Goal: Task Accomplishment & Management: Use online tool/utility

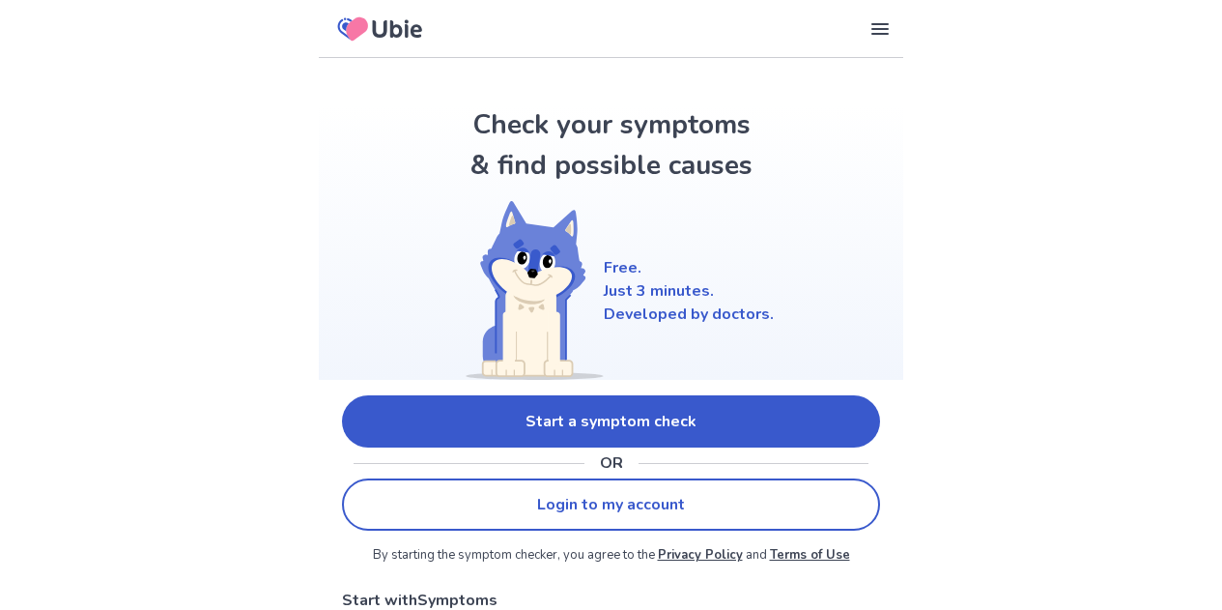
click at [473, 404] on link "Start a symptom check" at bounding box center [611, 421] width 538 height 52
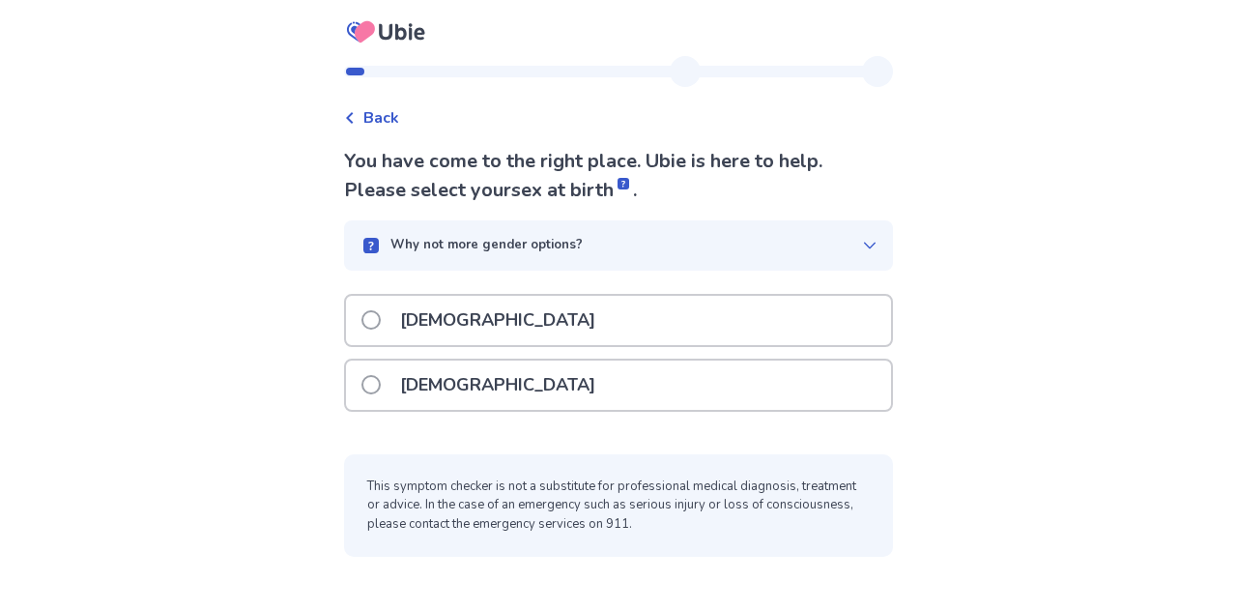
click at [459, 389] on p "[DEMOGRAPHIC_DATA]" at bounding box center [497, 384] width 218 height 49
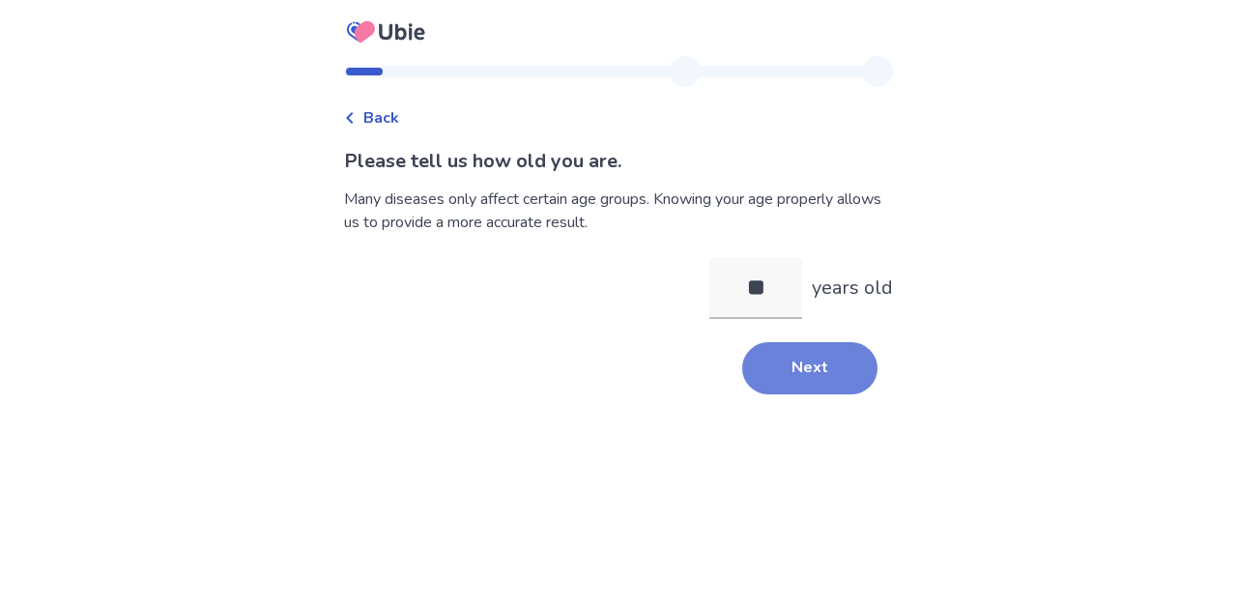
type input "**"
click at [815, 374] on button "Next" at bounding box center [809, 368] width 135 height 52
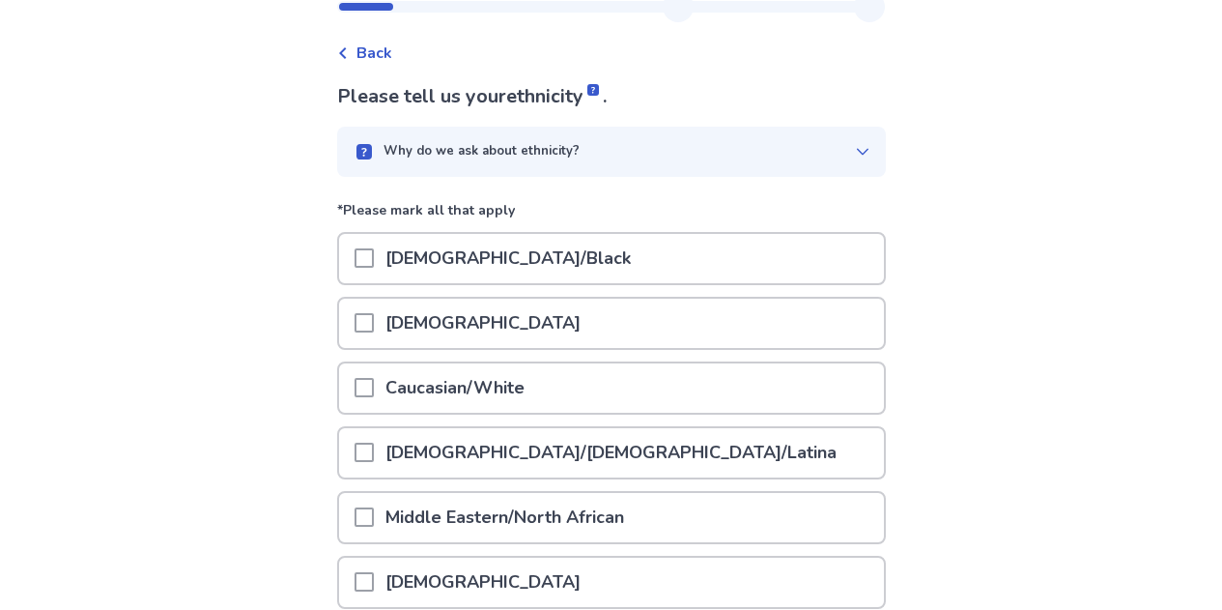
scroll to position [364, 0]
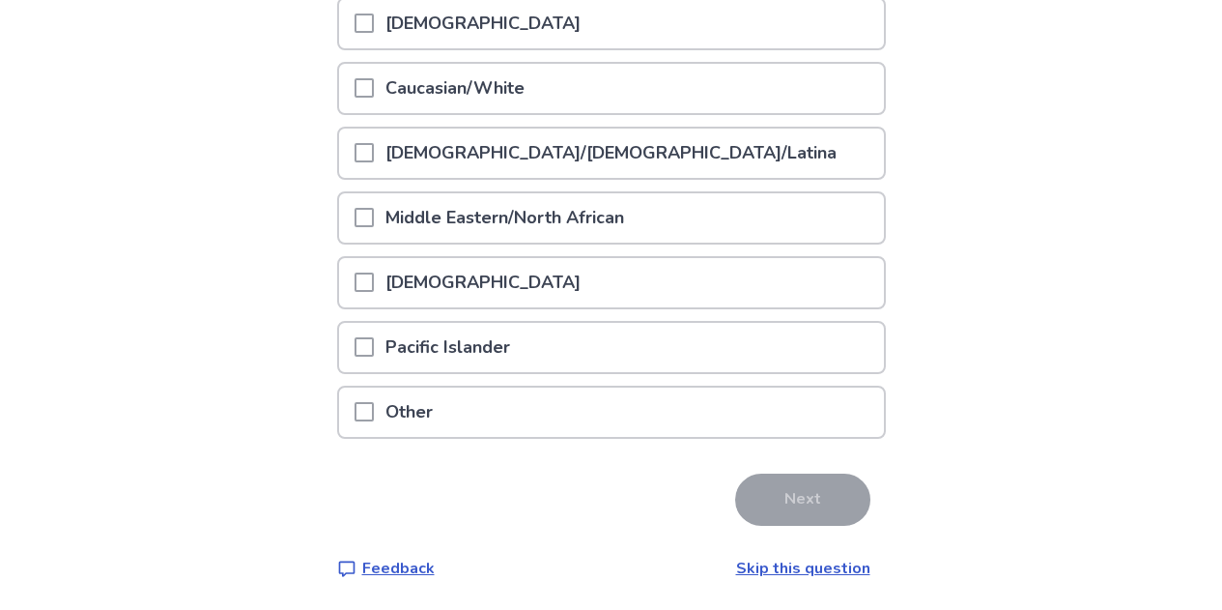
click at [536, 87] on p "Caucasian/White" at bounding box center [455, 88] width 162 height 49
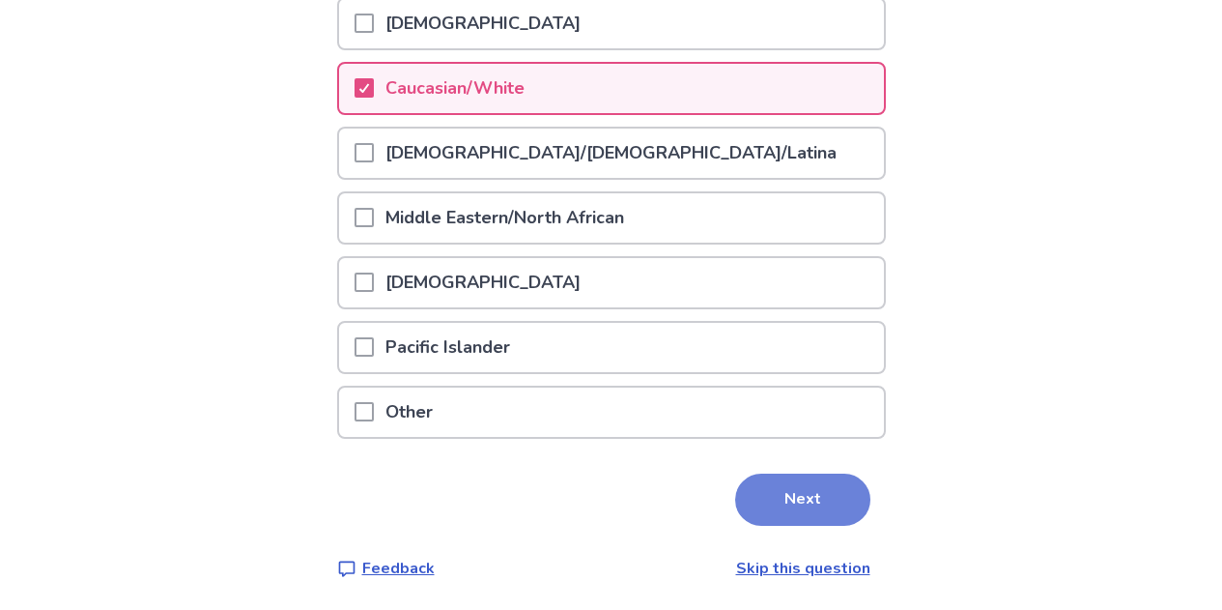
click at [795, 491] on button "Next" at bounding box center [802, 499] width 135 height 52
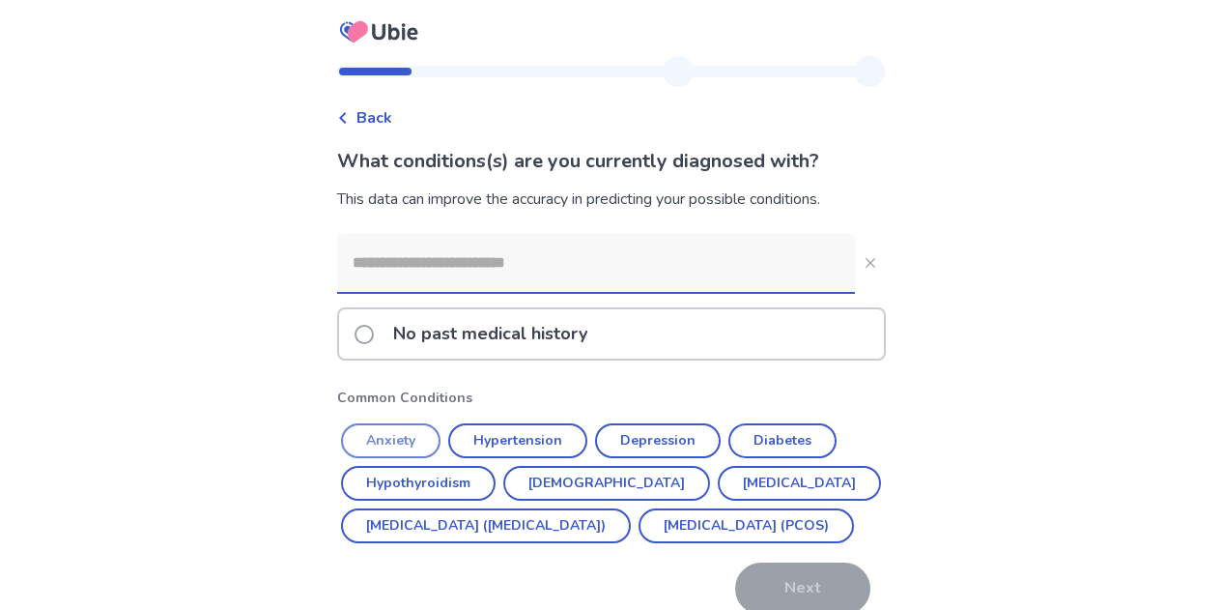
click at [406, 440] on button "Anxiety" at bounding box center [391, 440] width 100 height 35
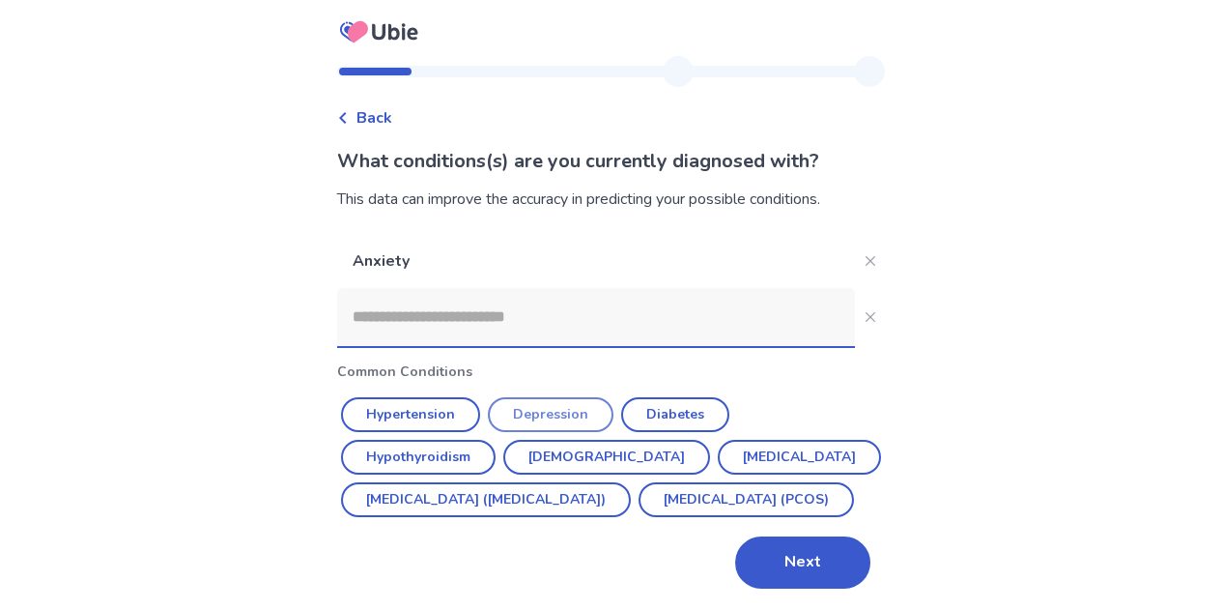
click at [528, 412] on button "Depression" at bounding box center [551, 414] width 126 height 35
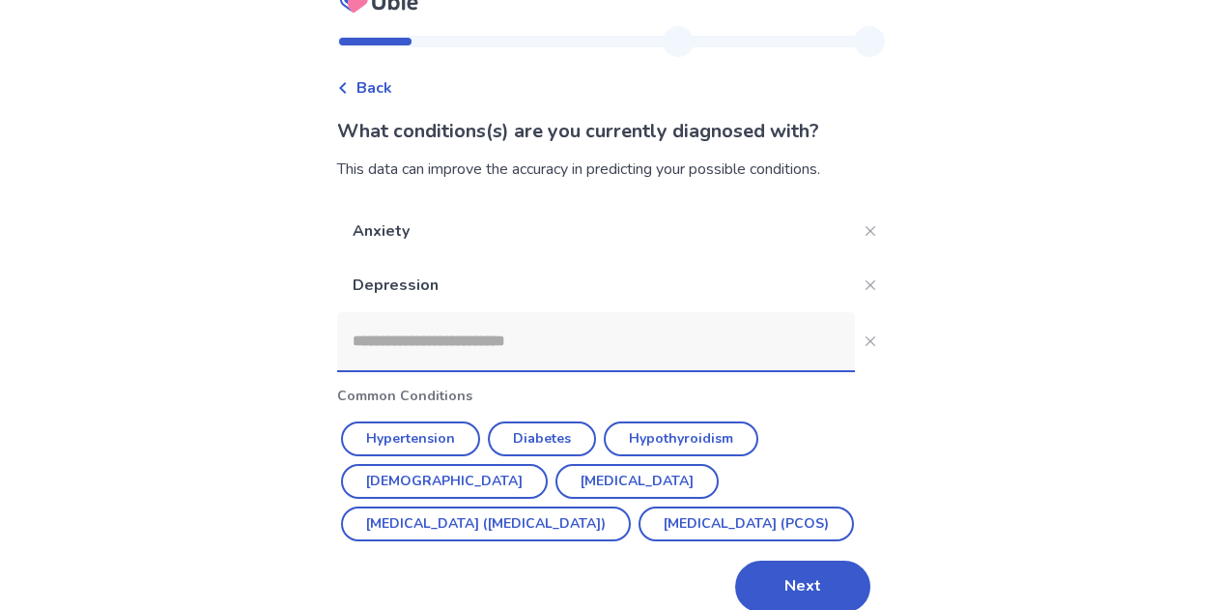
scroll to position [31, 0]
click at [534, 345] on input at bounding box center [596, 340] width 518 height 58
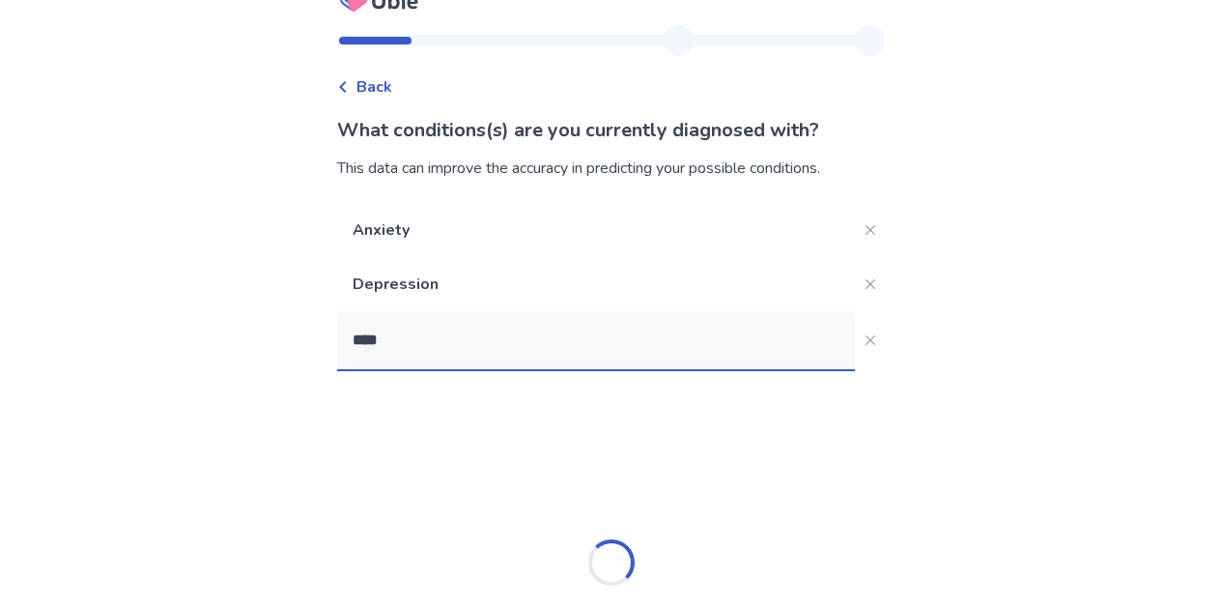
type input "***"
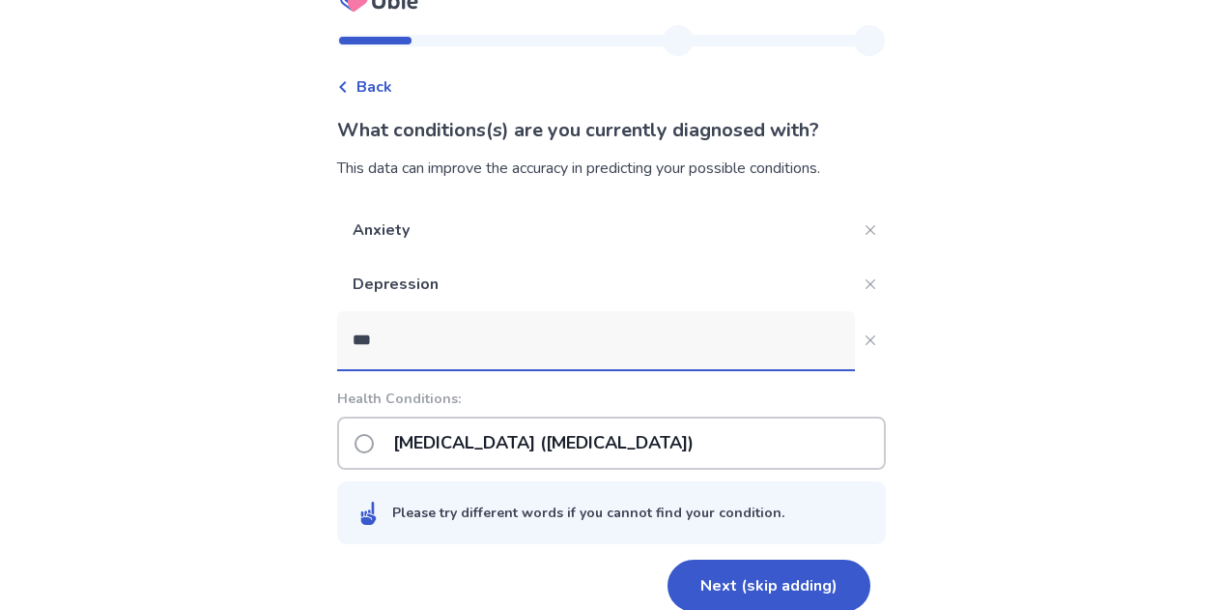
click at [631, 435] on p "Post-traumatic stress disorder (PTSD)" at bounding box center [544, 442] width 324 height 49
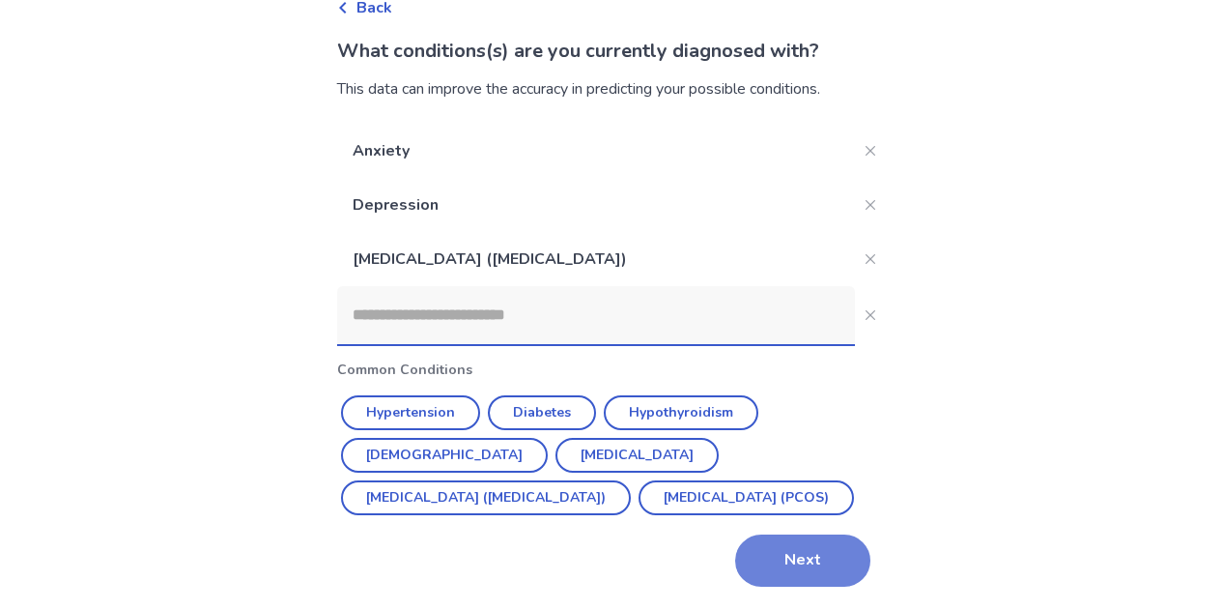
scroll to position [109, 0]
click at [800, 557] on button "Next" at bounding box center [802, 561] width 135 height 52
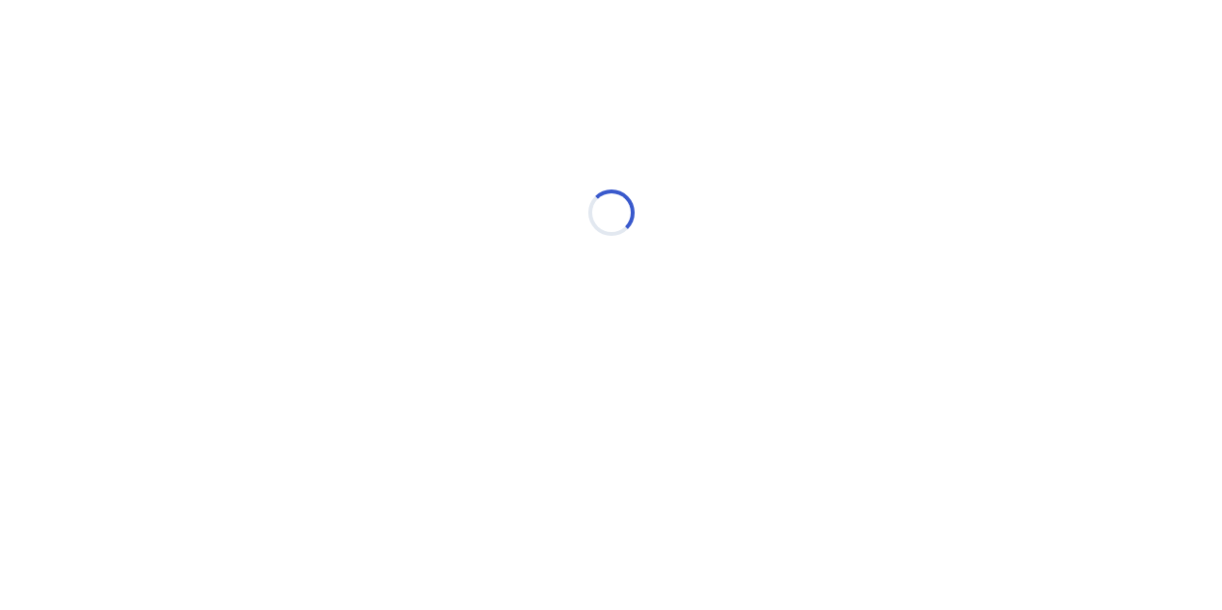
scroll to position [0, 0]
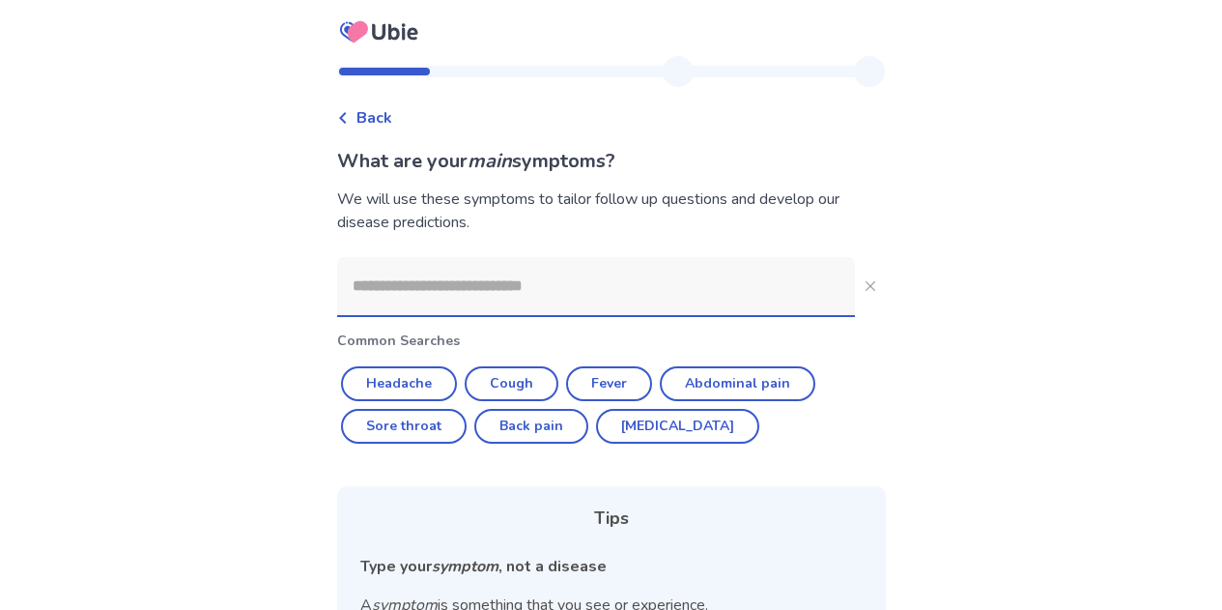
click at [645, 288] on input at bounding box center [596, 286] width 518 height 58
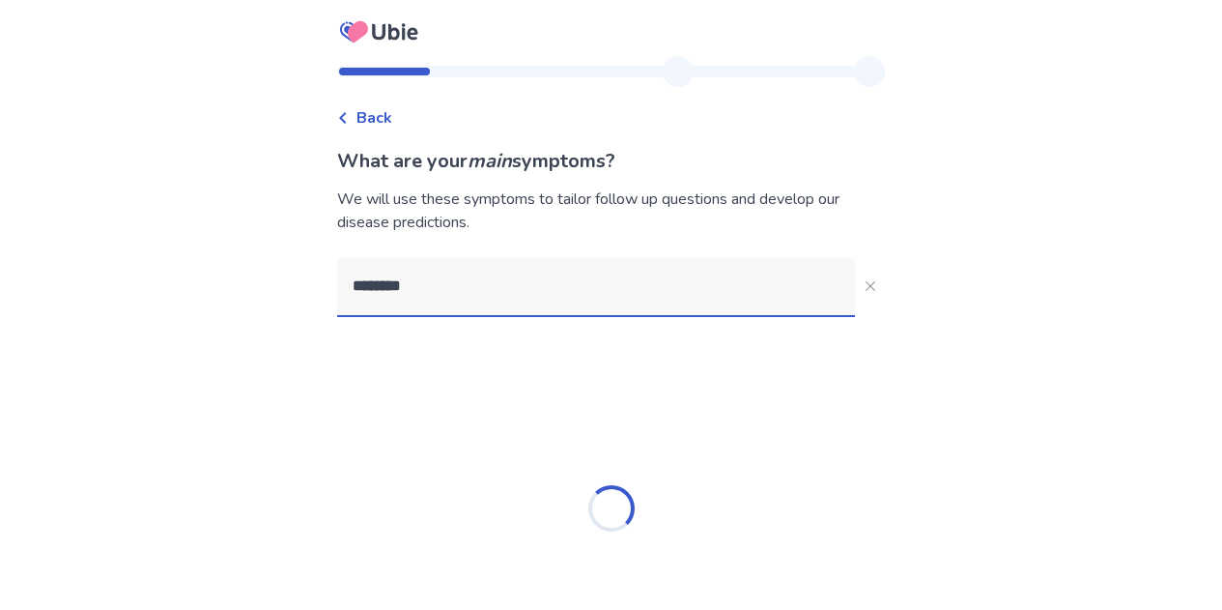
type input "*******"
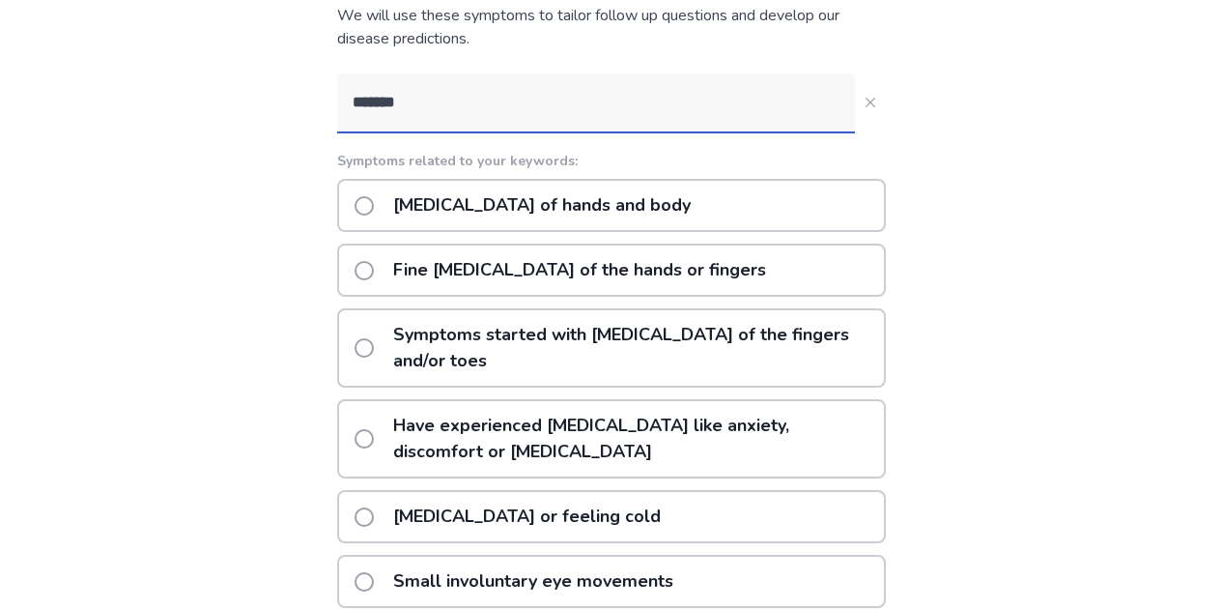
scroll to position [180, 0]
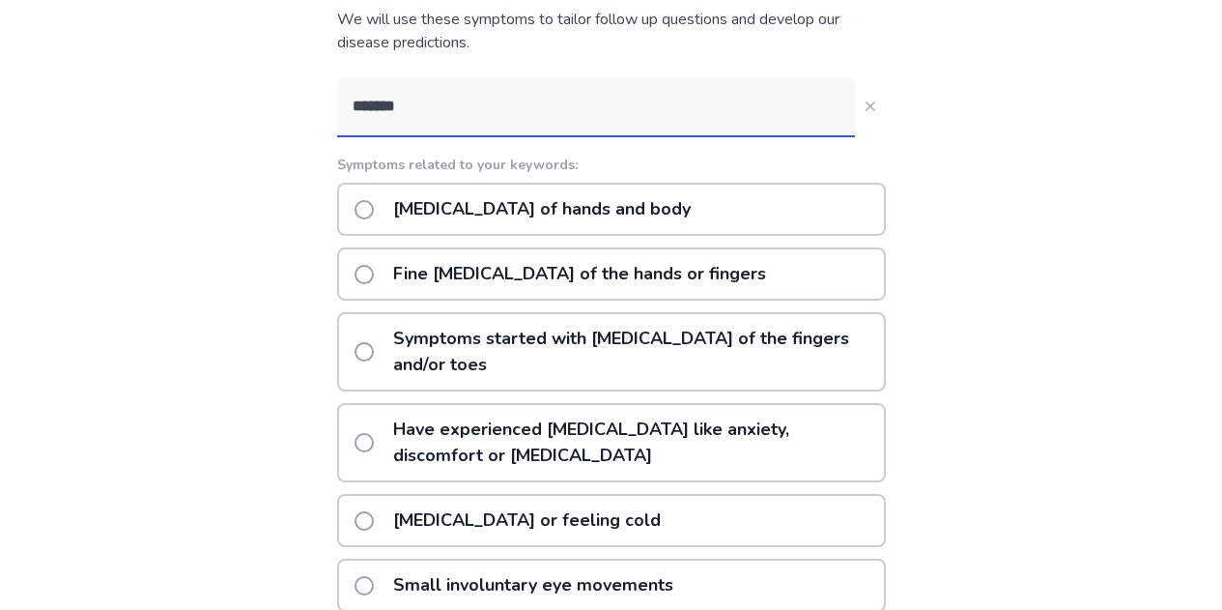
click at [552, 200] on p "Tremors of hands and body" at bounding box center [542, 209] width 321 height 49
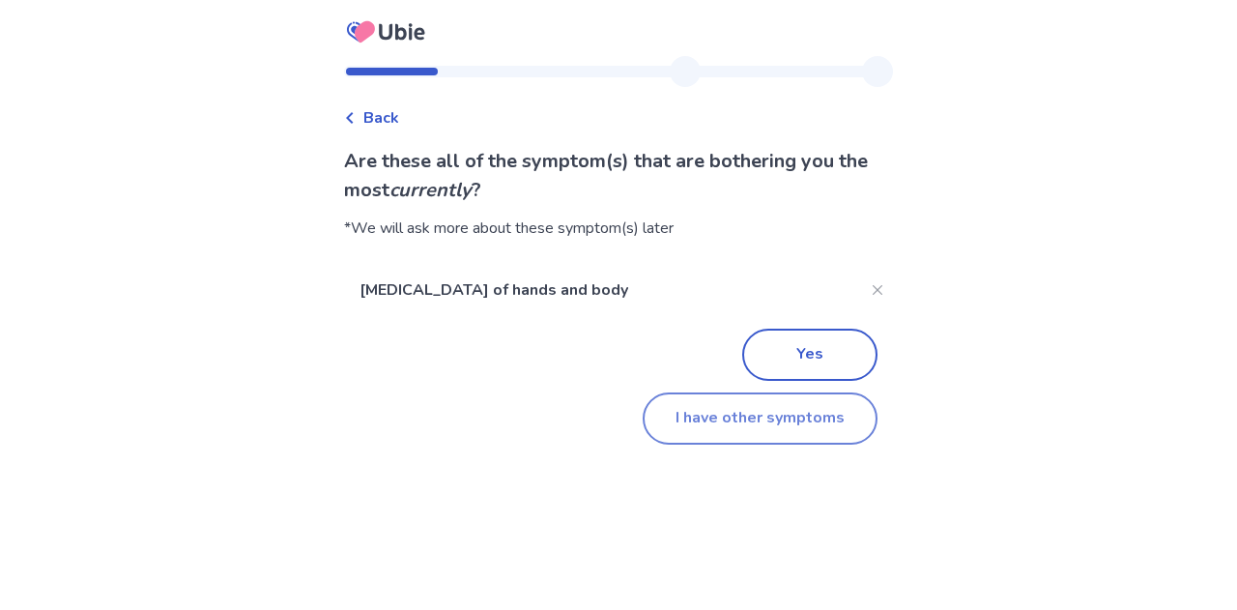
click at [671, 420] on button "I have other symptoms" at bounding box center [760, 418] width 235 height 52
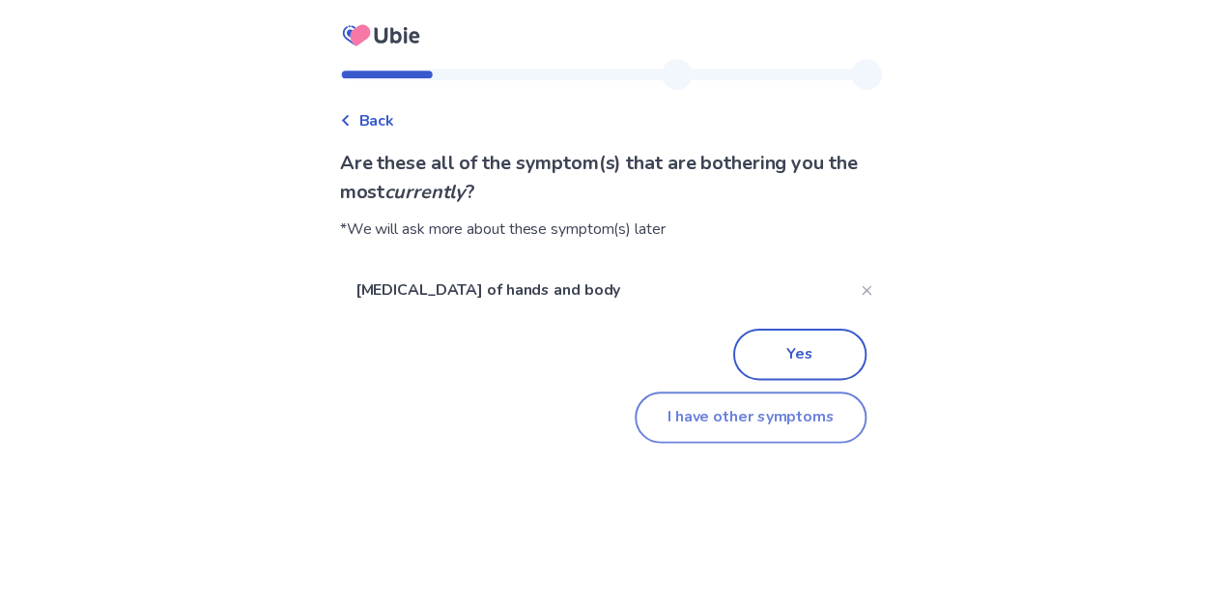
scroll to position [180, 0]
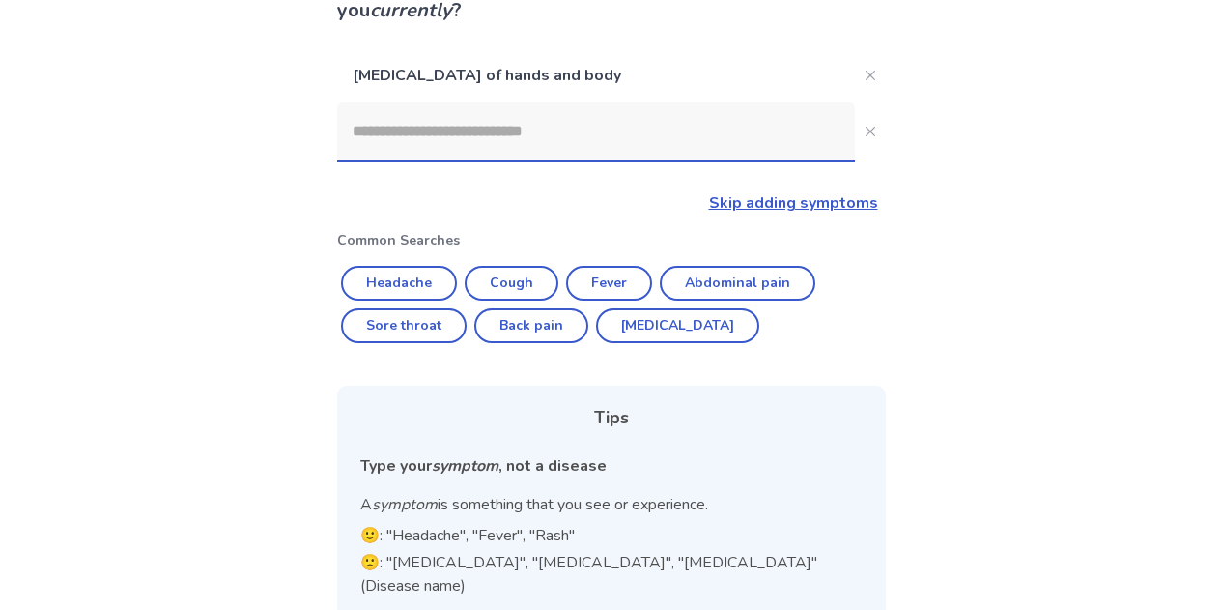
click at [521, 129] on input at bounding box center [596, 131] width 518 height 58
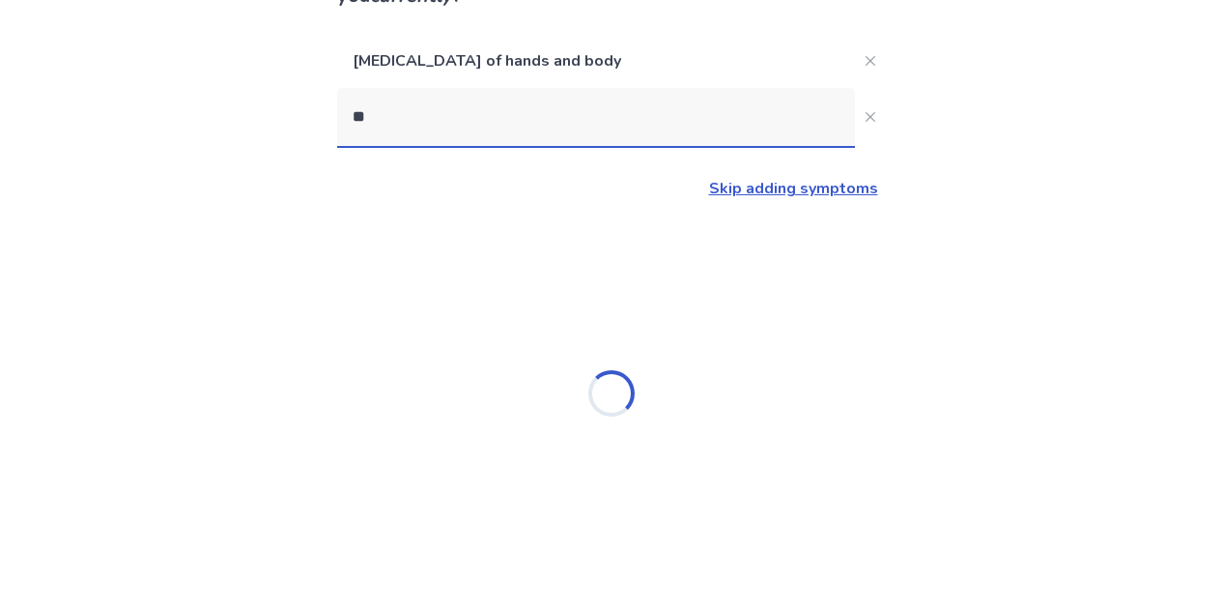
type input "*"
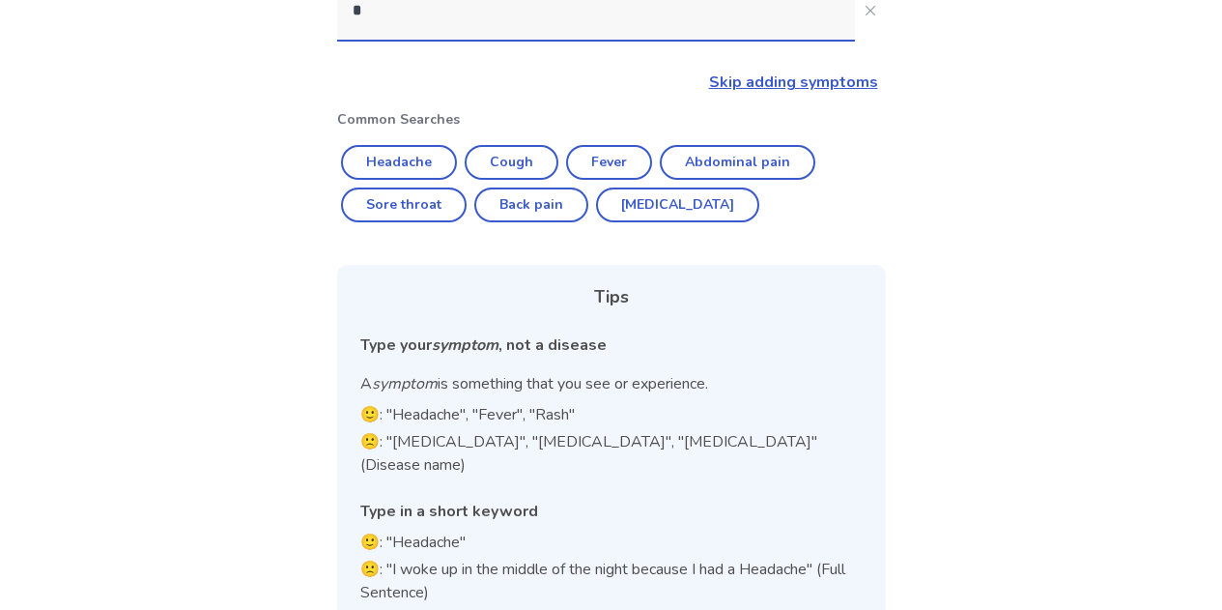
scroll to position [194, 0]
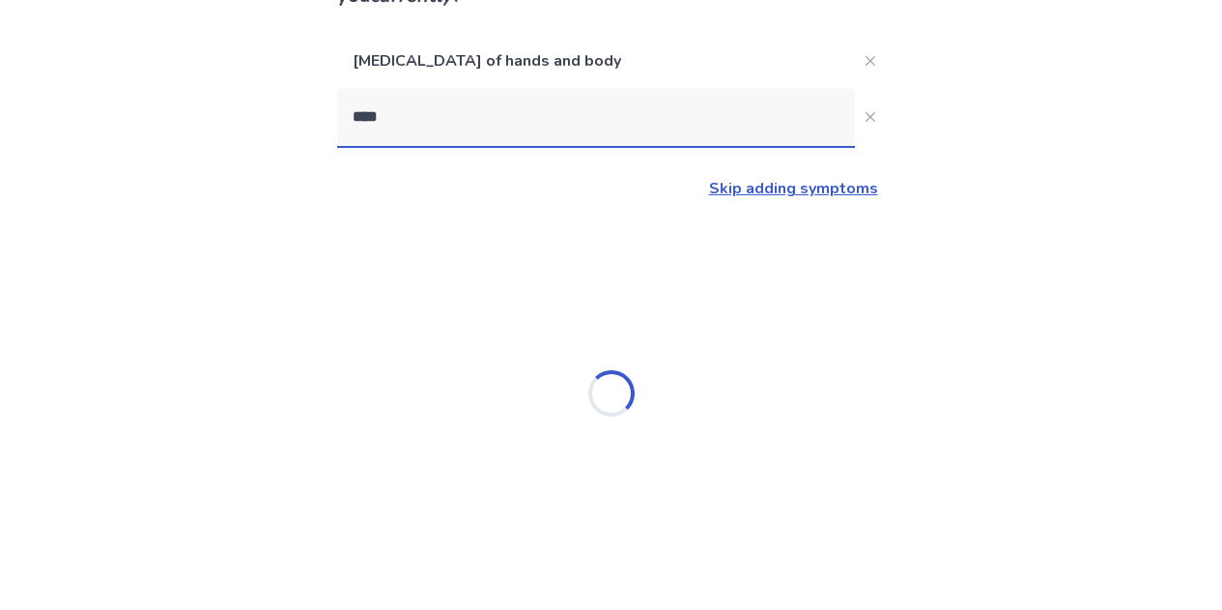
type input "*****"
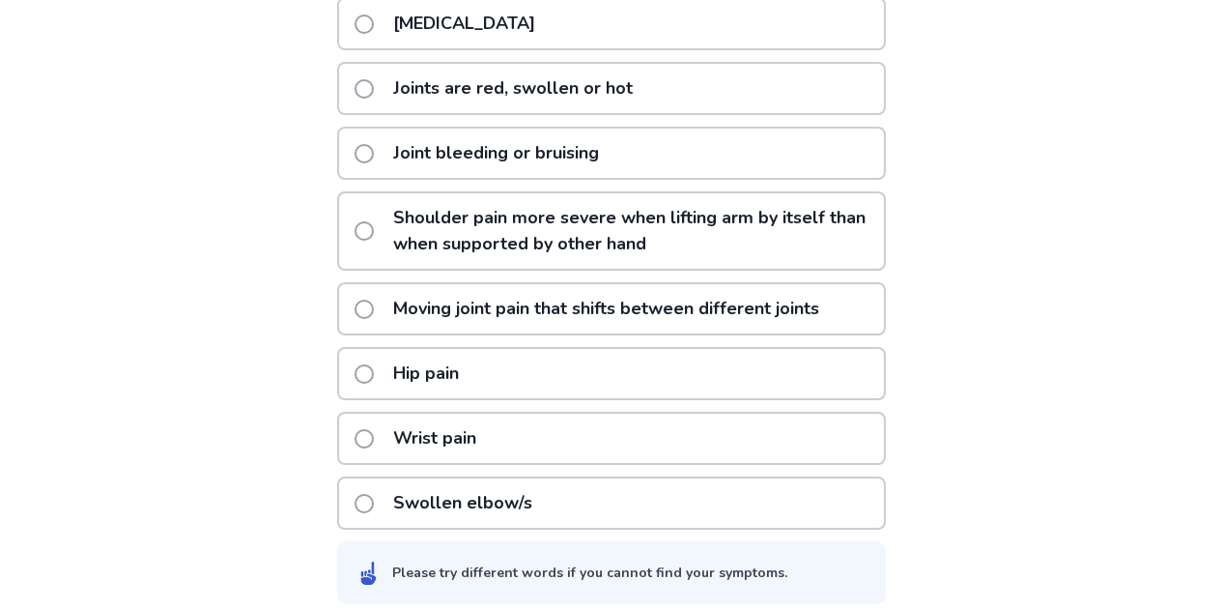
scroll to position [591, 0]
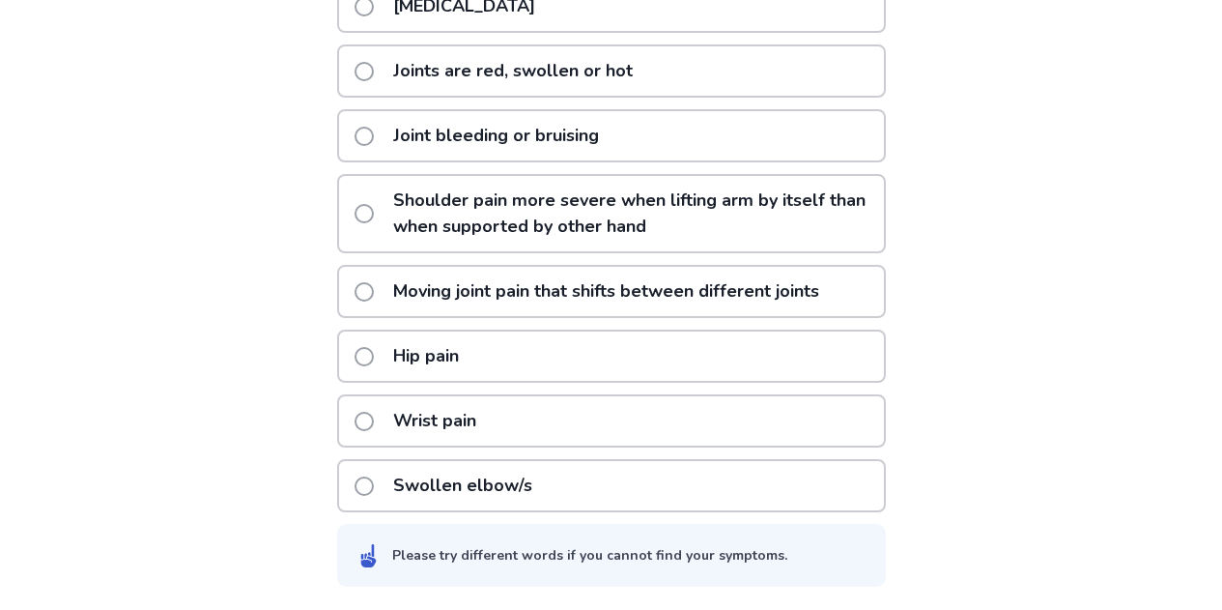
click at [422, 355] on p "Hip pain" at bounding box center [426, 355] width 89 height 49
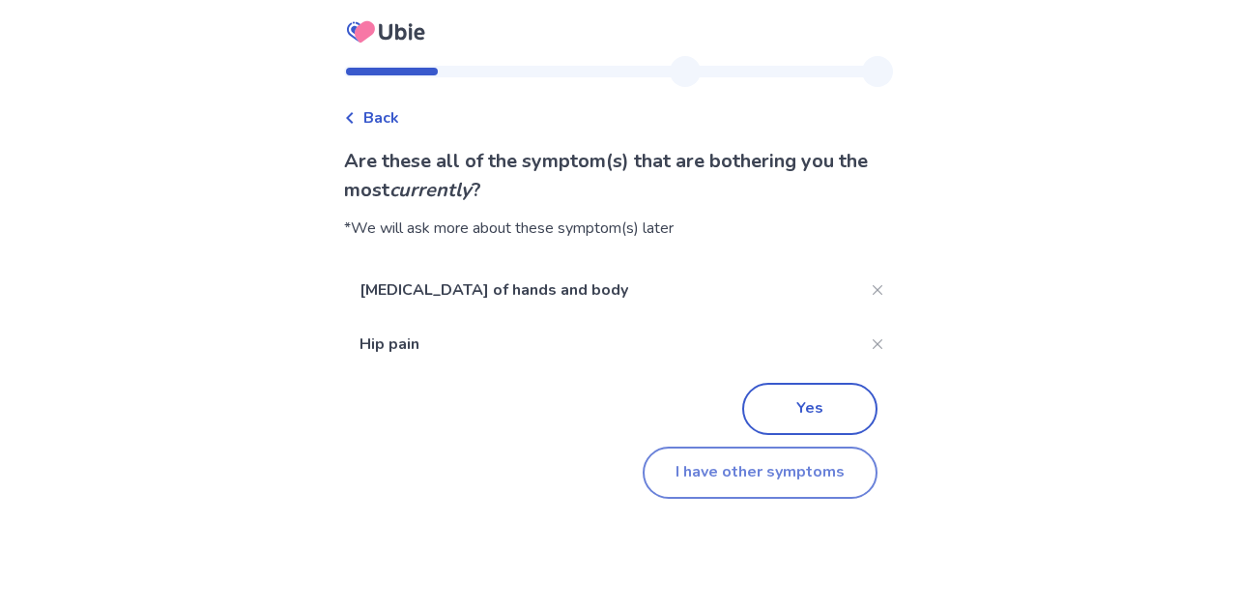
click at [685, 471] on button "I have other symptoms" at bounding box center [760, 472] width 235 height 52
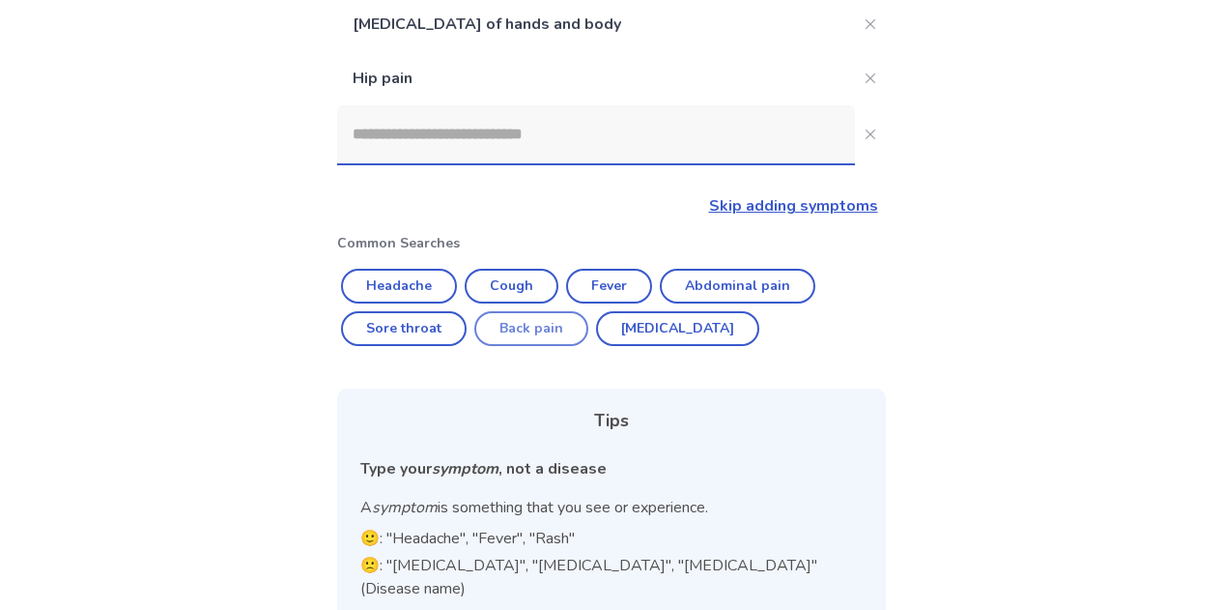
scroll to position [230, 0]
click at [466, 153] on input at bounding box center [596, 135] width 518 height 58
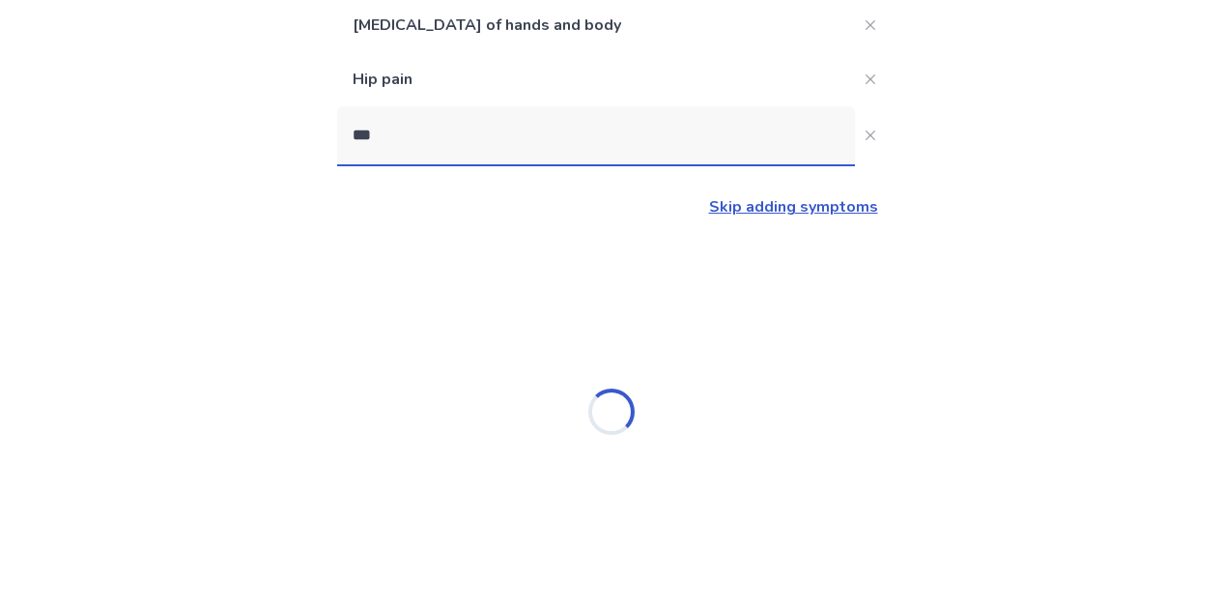
type input "****"
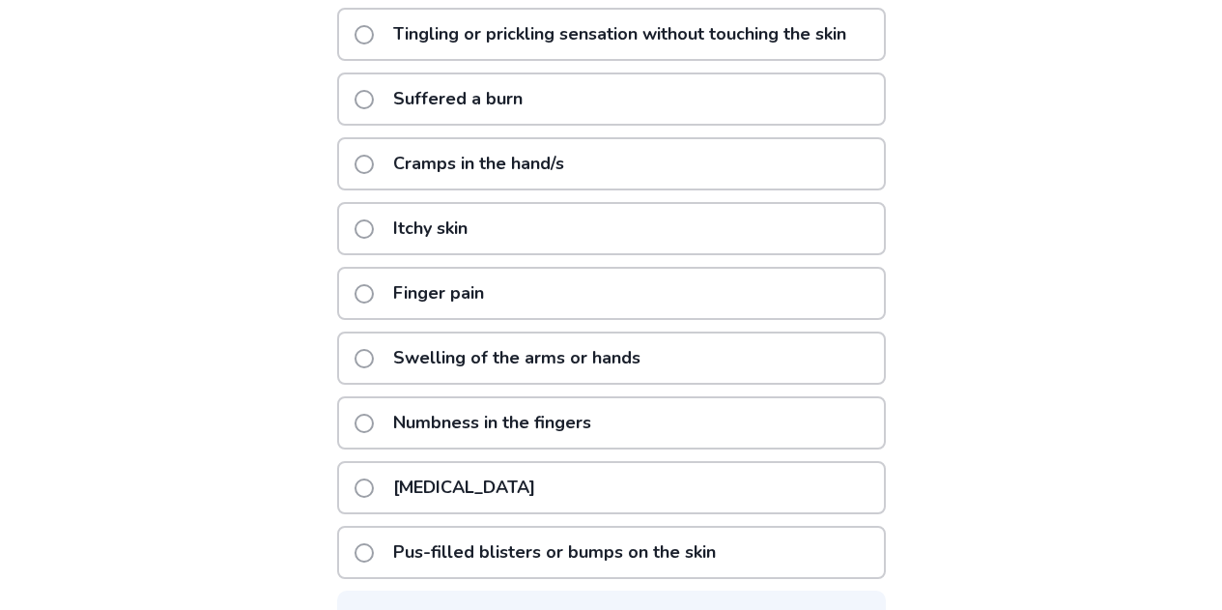
scroll to position [581, 0]
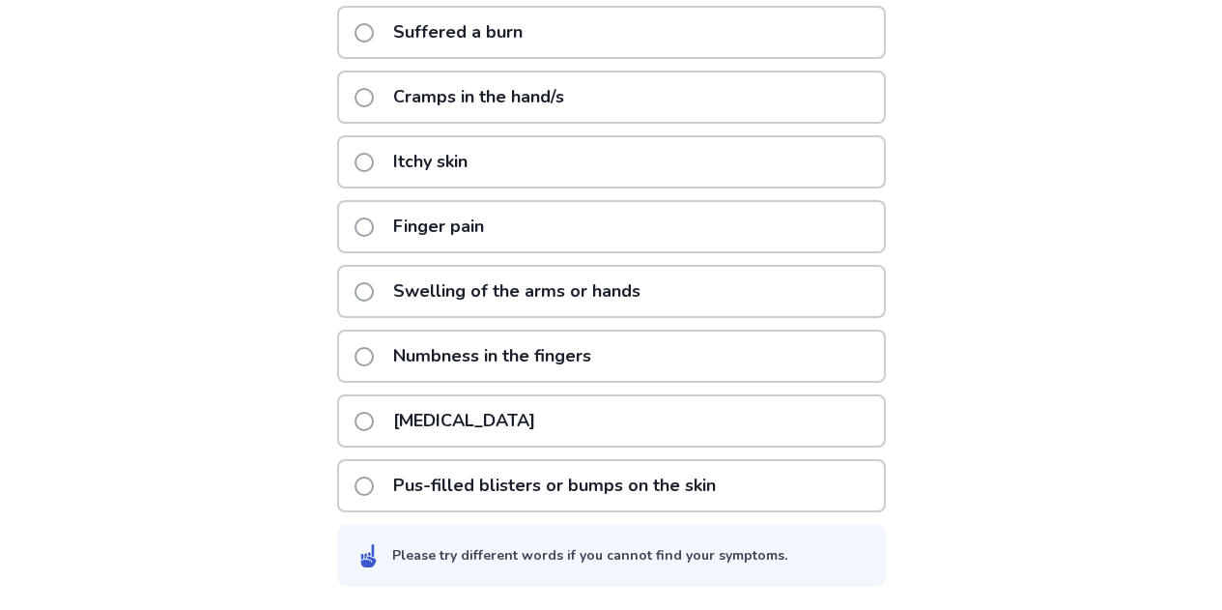
click at [486, 219] on p "Finger pain" at bounding box center [439, 226] width 114 height 49
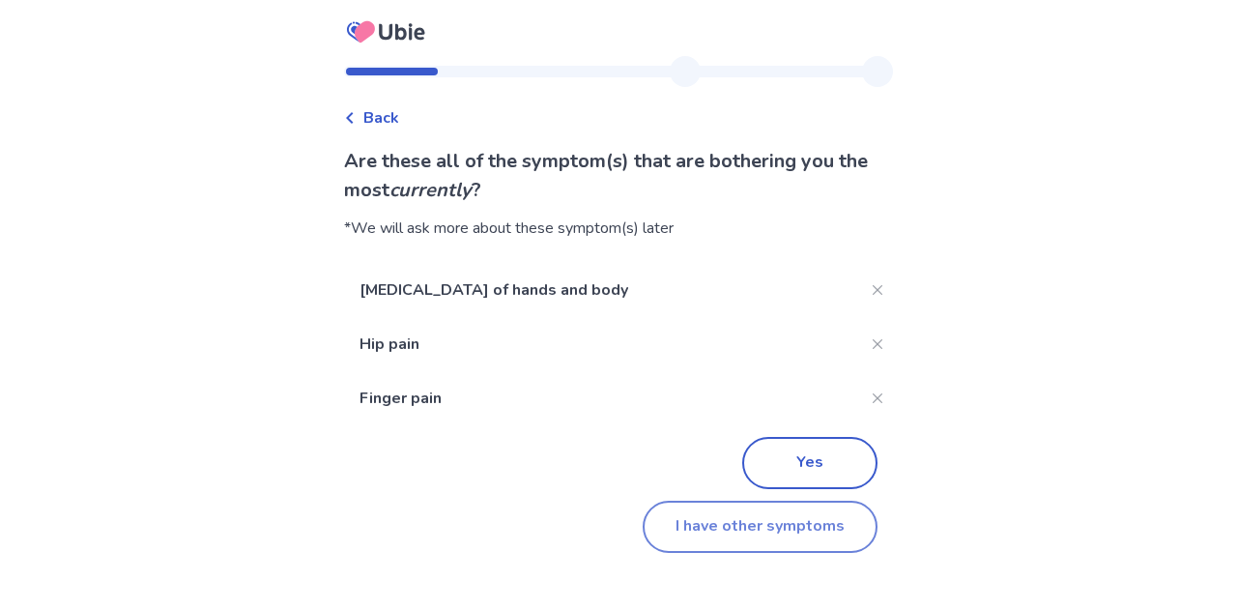
click at [710, 523] on button "I have other symptoms" at bounding box center [760, 526] width 235 height 52
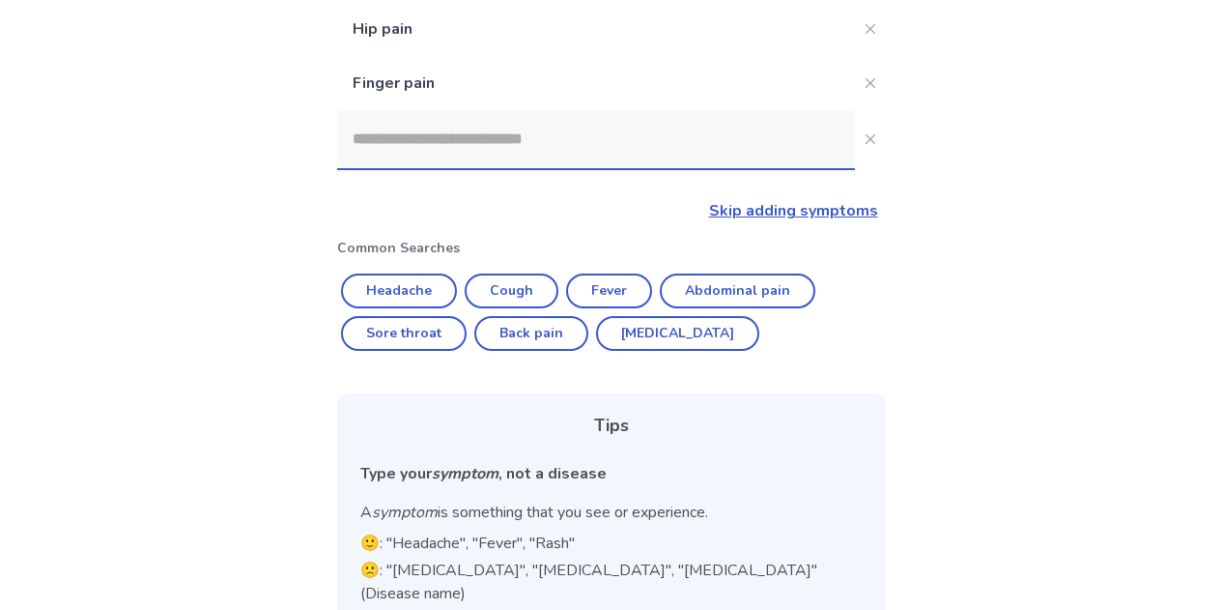
scroll to position [282, 0]
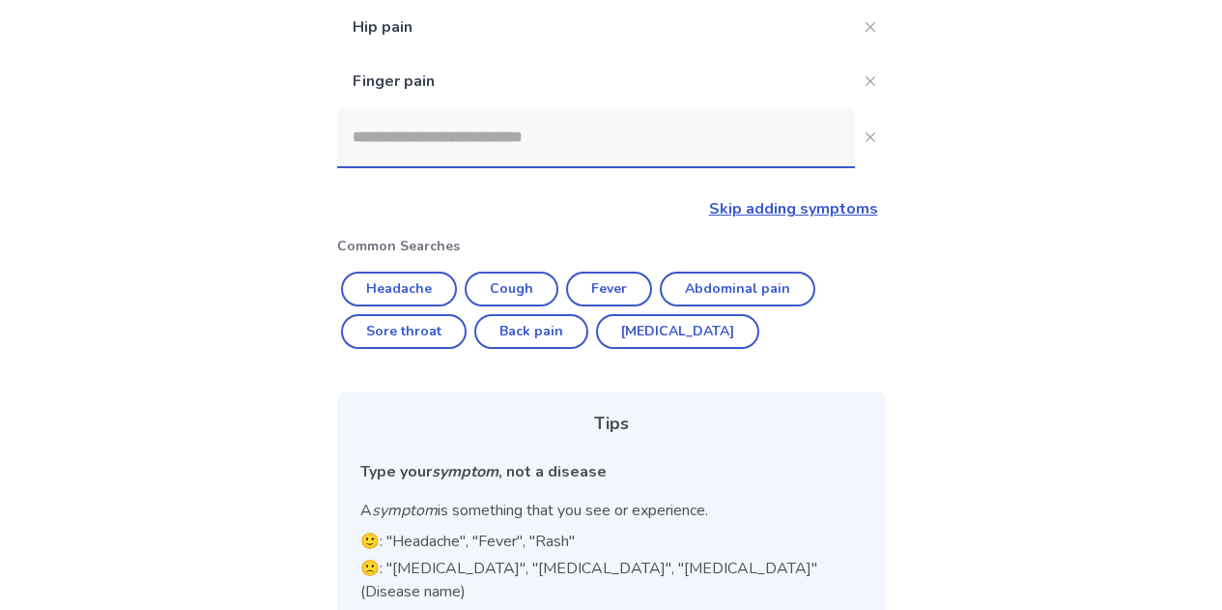
click at [522, 152] on input at bounding box center [596, 137] width 518 height 58
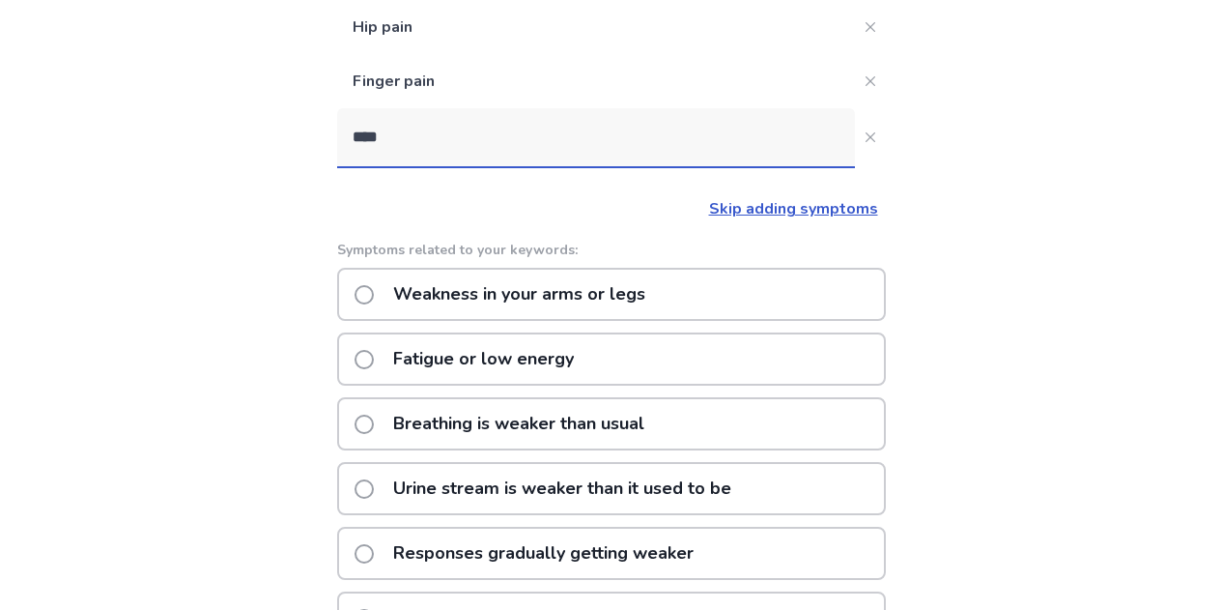
type input "****"
click at [636, 363] on div "Fatigue or low energy" at bounding box center [611, 358] width 549 height 53
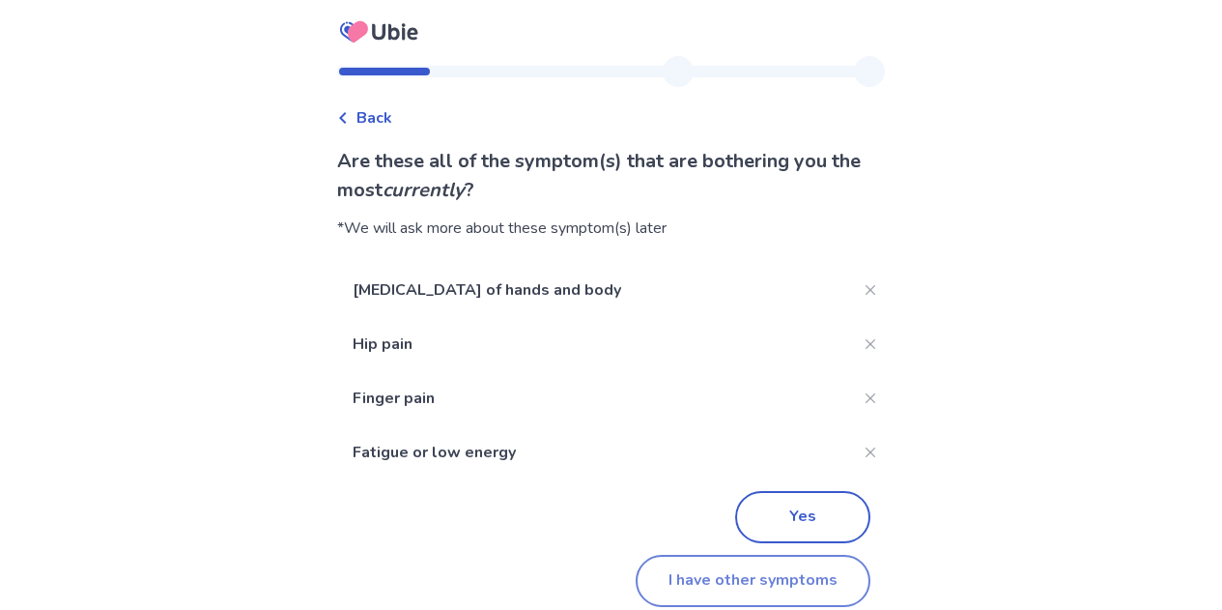
click at [677, 579] on button "I have other symptoms" at bounding box center [753, 581] width 235 height 52
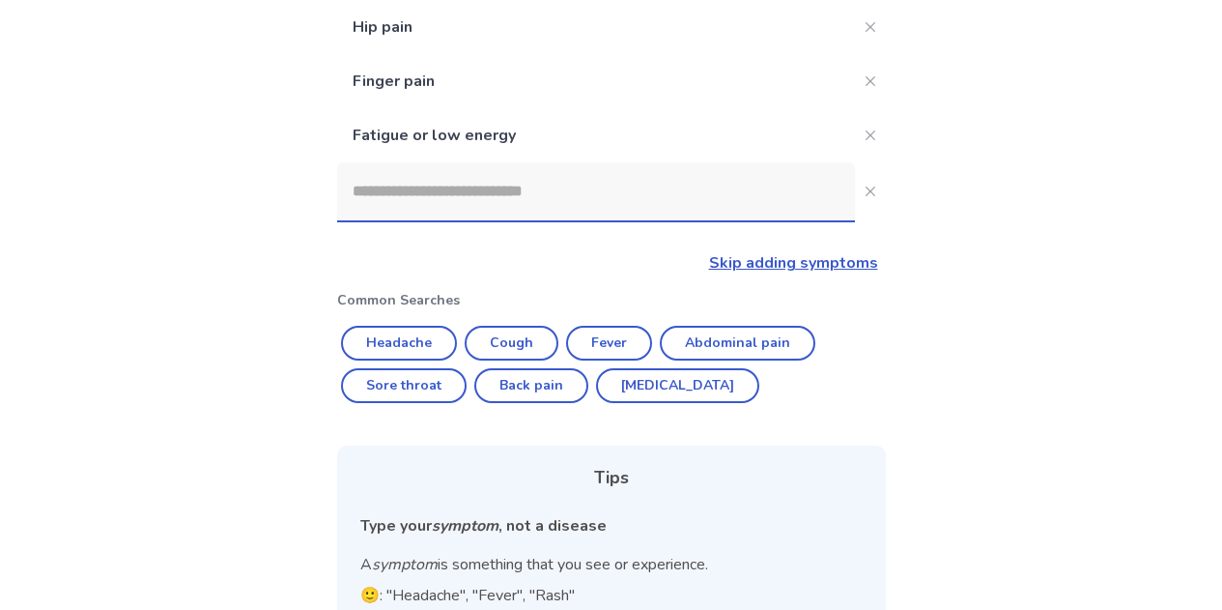
click at [558, 209] on input at bounding box center [596, 191] width 518 height 58
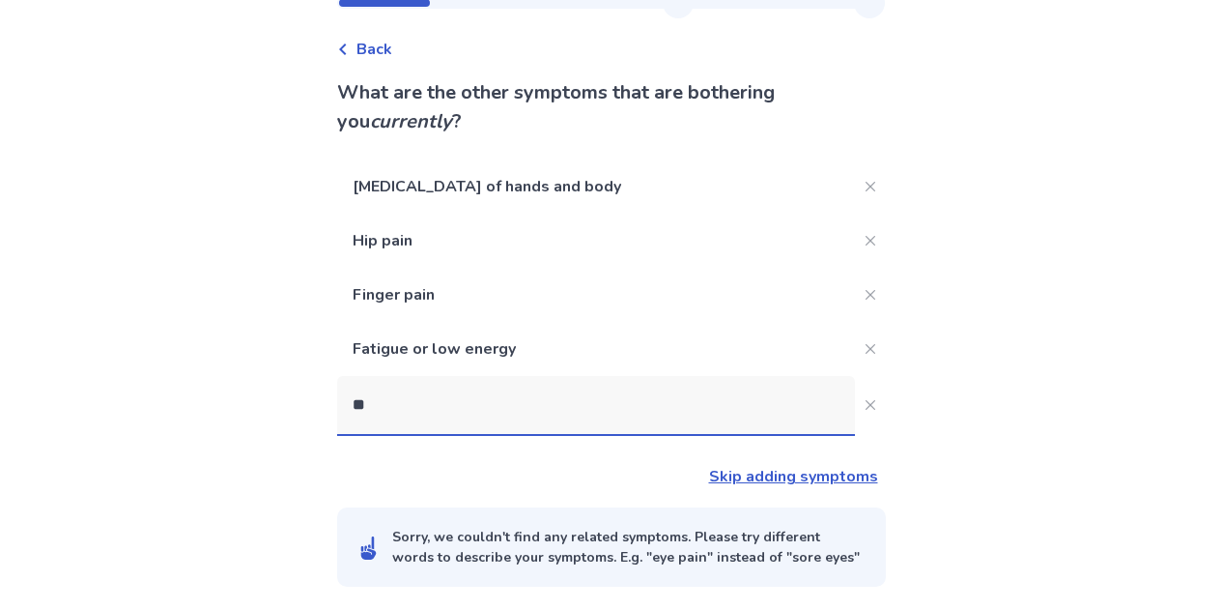
type input "*"
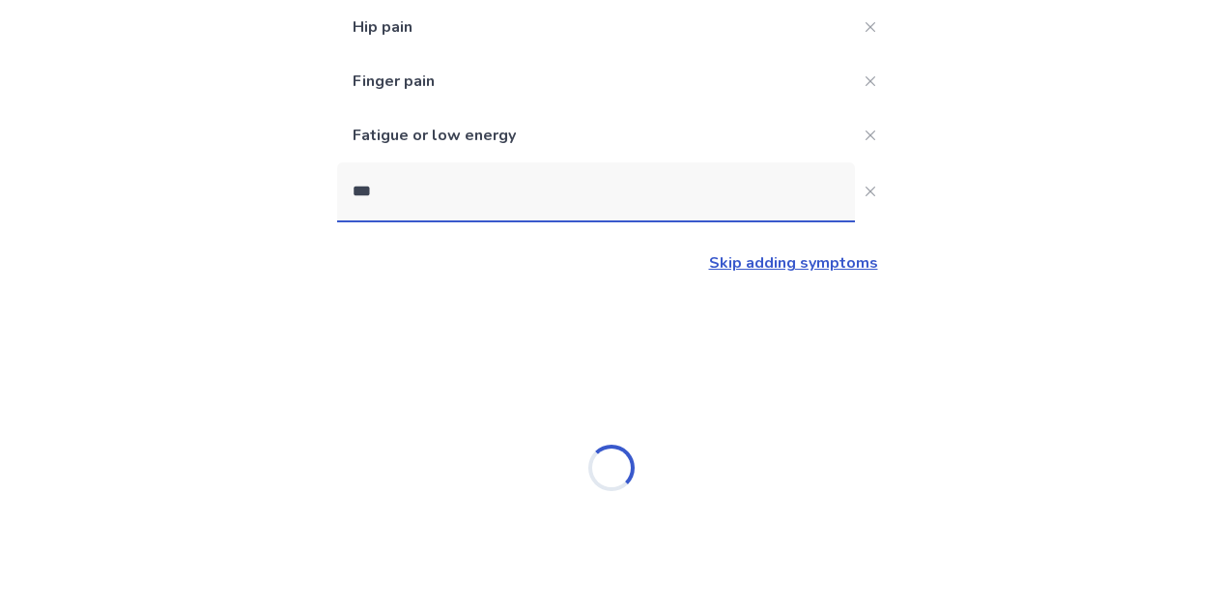
type input "****"
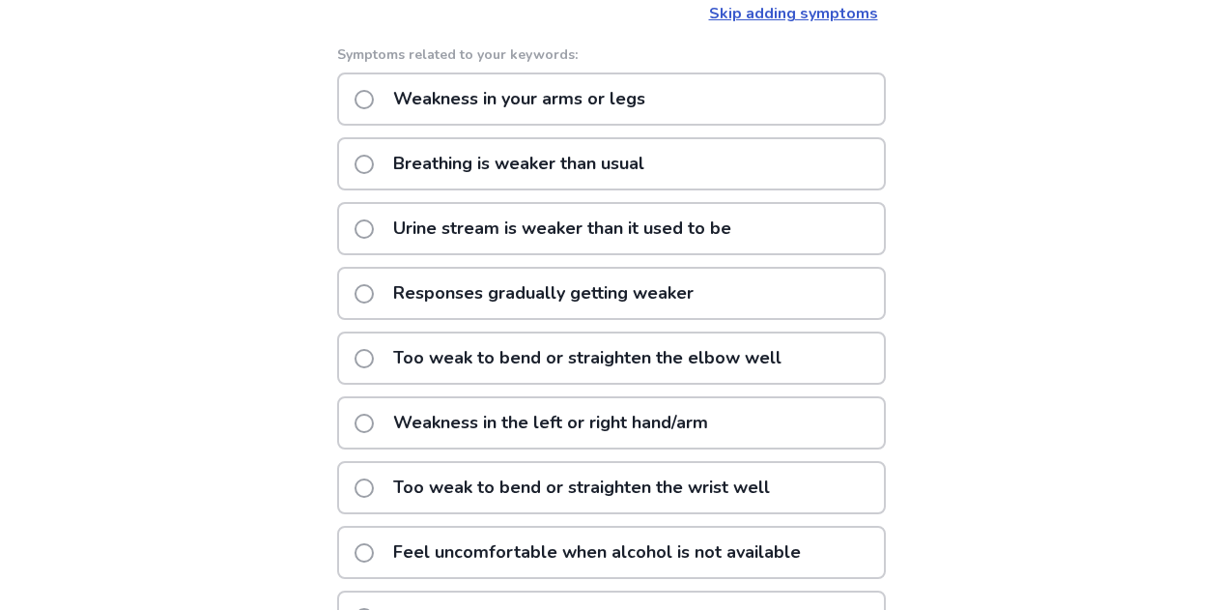
scroll to position [532, 0]
click at [612, 99] on p "Weakness in your arms or legs" at bounding box center [519, 97] width 275 height 49
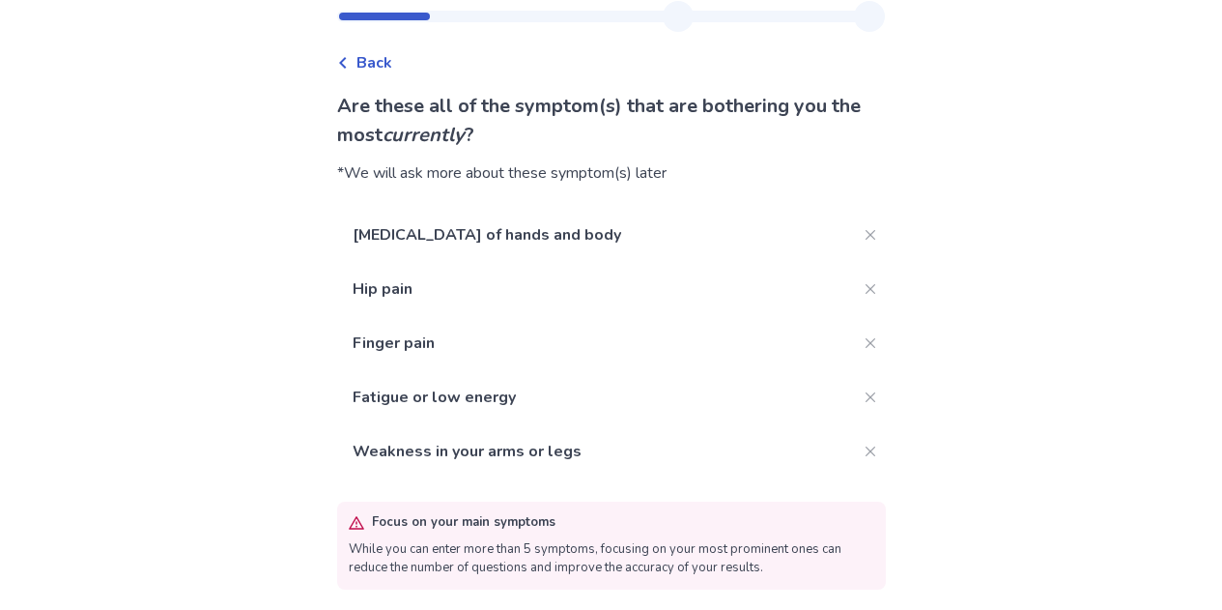
scroll to position [115, 0]
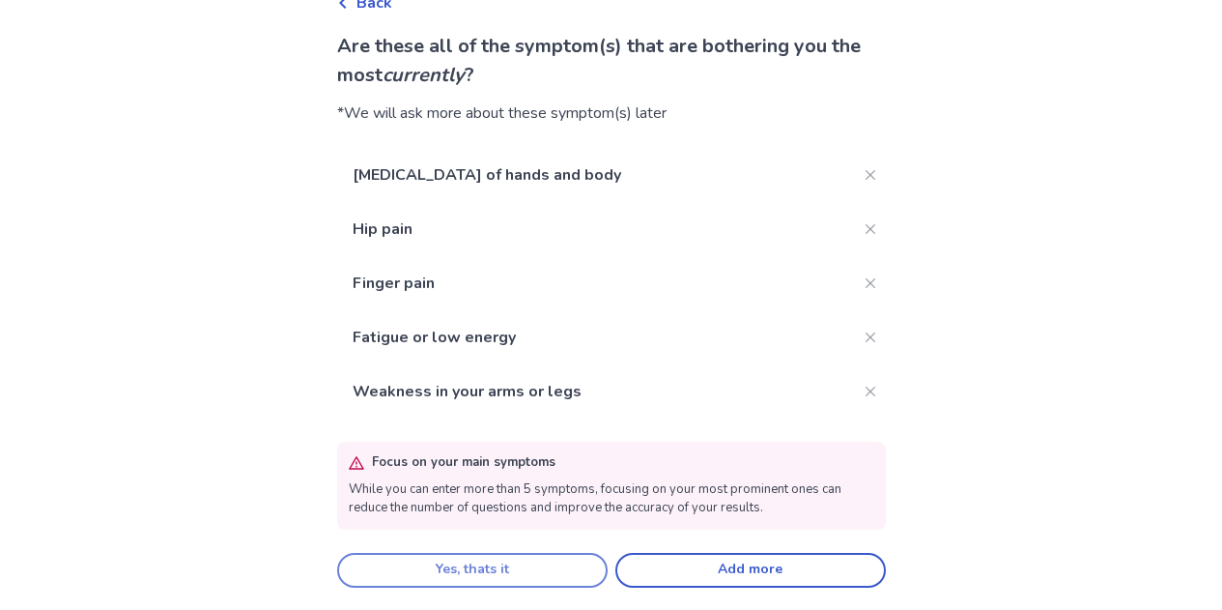
click at [563, 570] on button "Yes, thats it" at bounding box center [472, 570] width 271 height 35
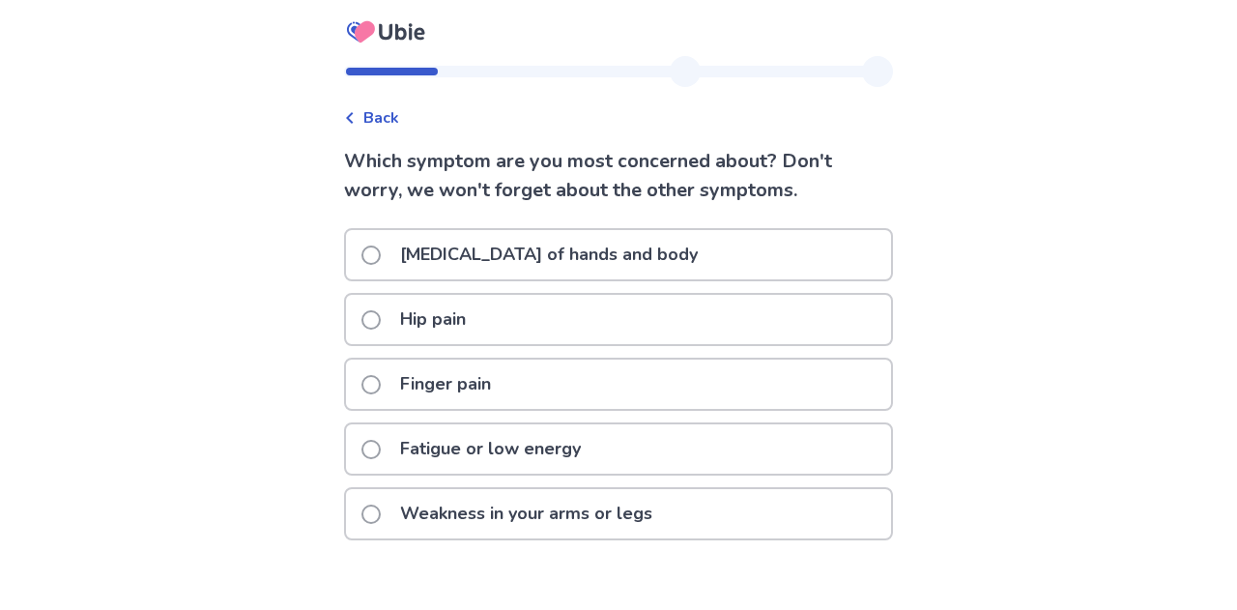
click at [586, 262] on p "Tremors of hands and body" at bounding box center [548, 254] width 321 height 49
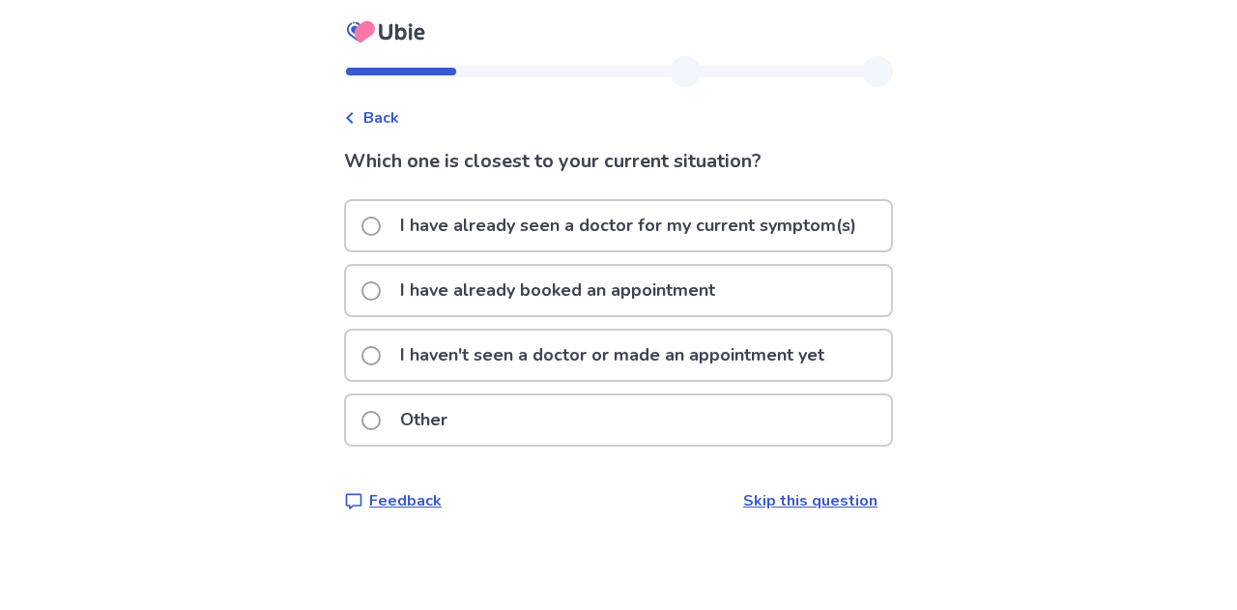
click at [641, 237] on p "I have already seen a doctor for my current symptom(s)" at bounding box center [627, 225] width 479 height 49
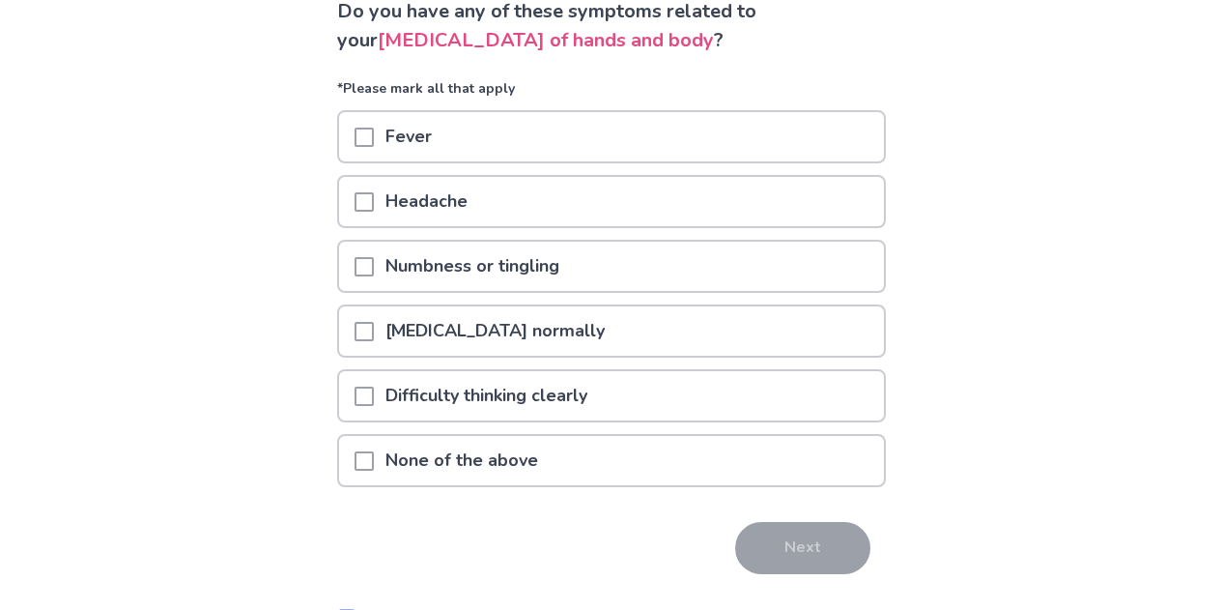
scroll to position [151, 0]
click at [565, 266] on p "Numbness or tingling" at bounding box center [472, 265] width 197 height 49
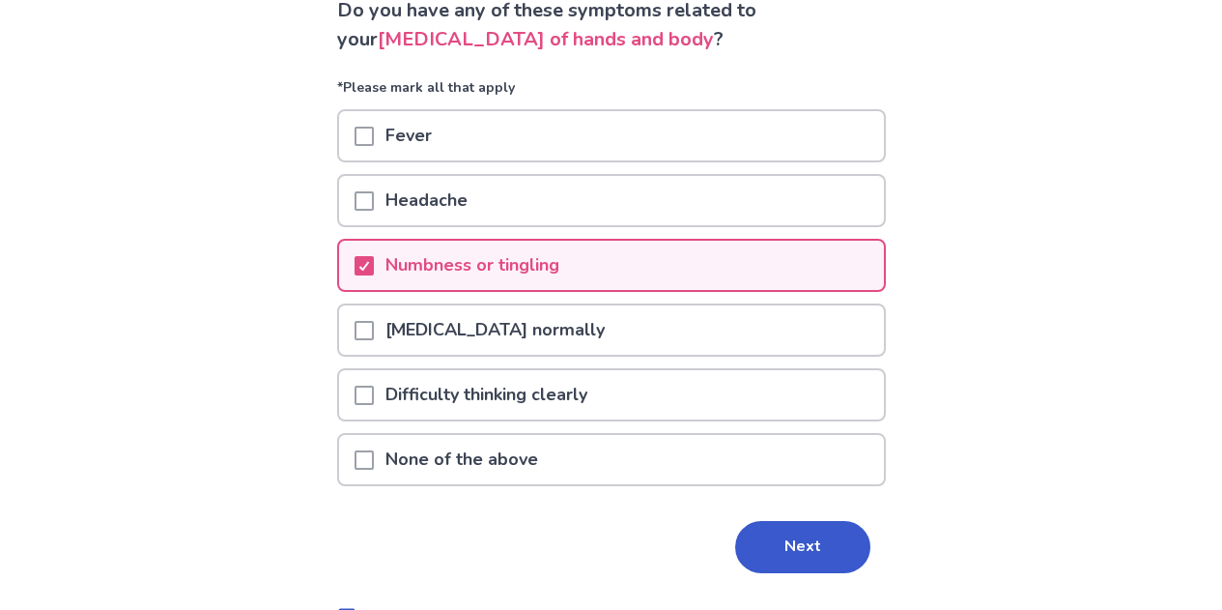
click at [467, 395] on p "Difficulty thinking clearly" at bounding box center [486, 394] width 225 height 49
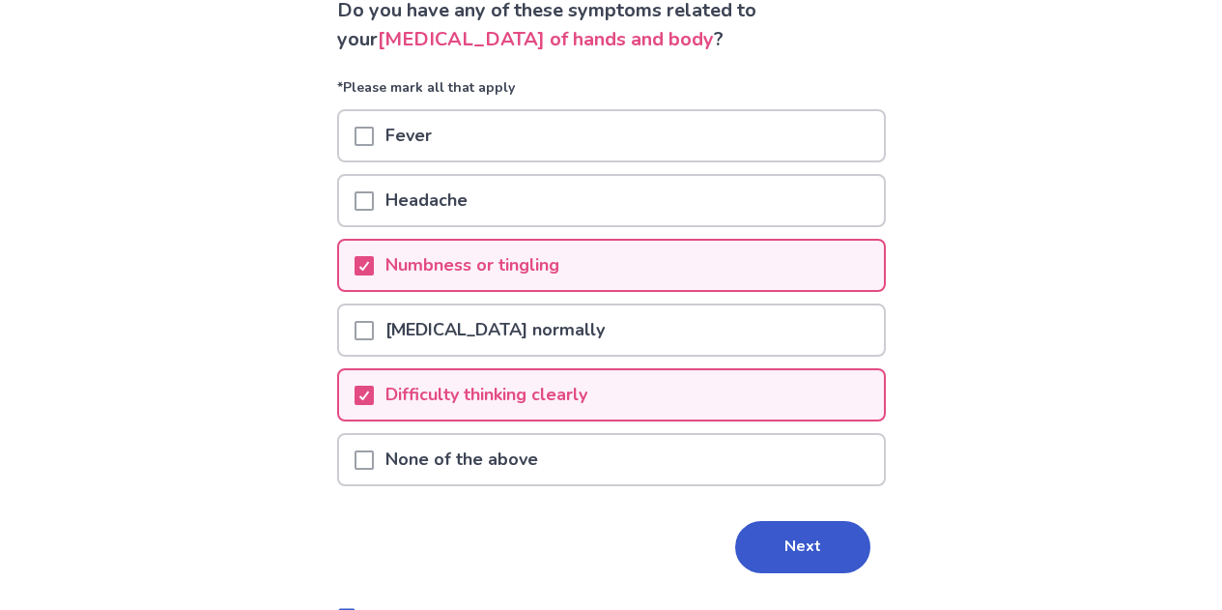
click at [459, 332] on p "Difficulty walking normally" at bounding box center [495, 329] width 243 height 49
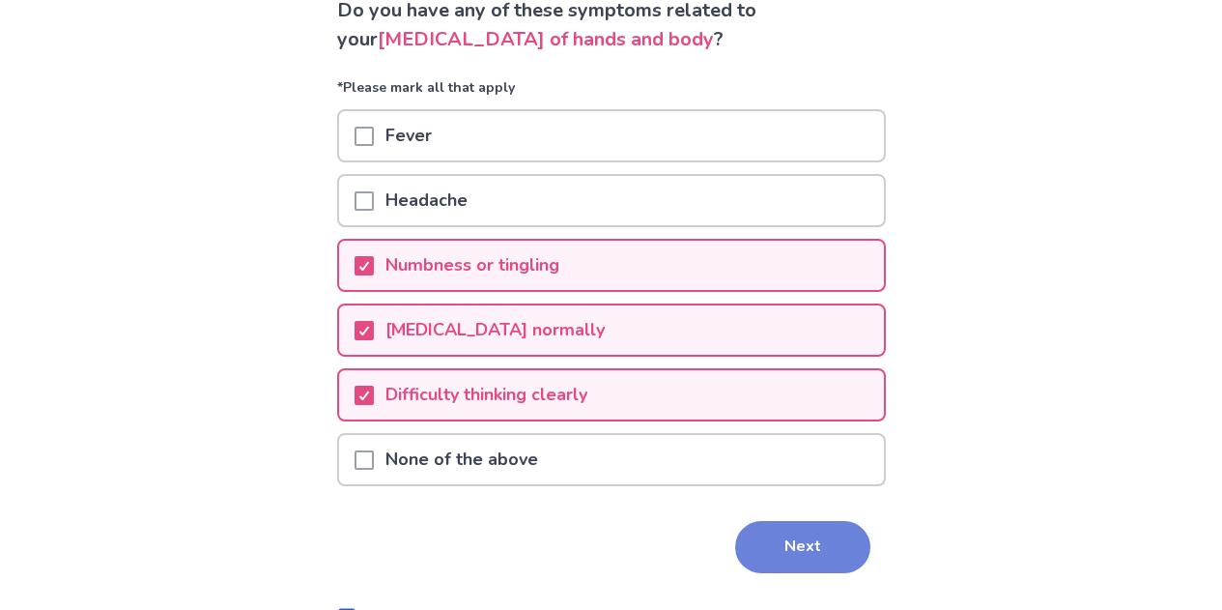
click at [798, 564] on button "Next" at bounding box center [802, 547] width 135 height 52
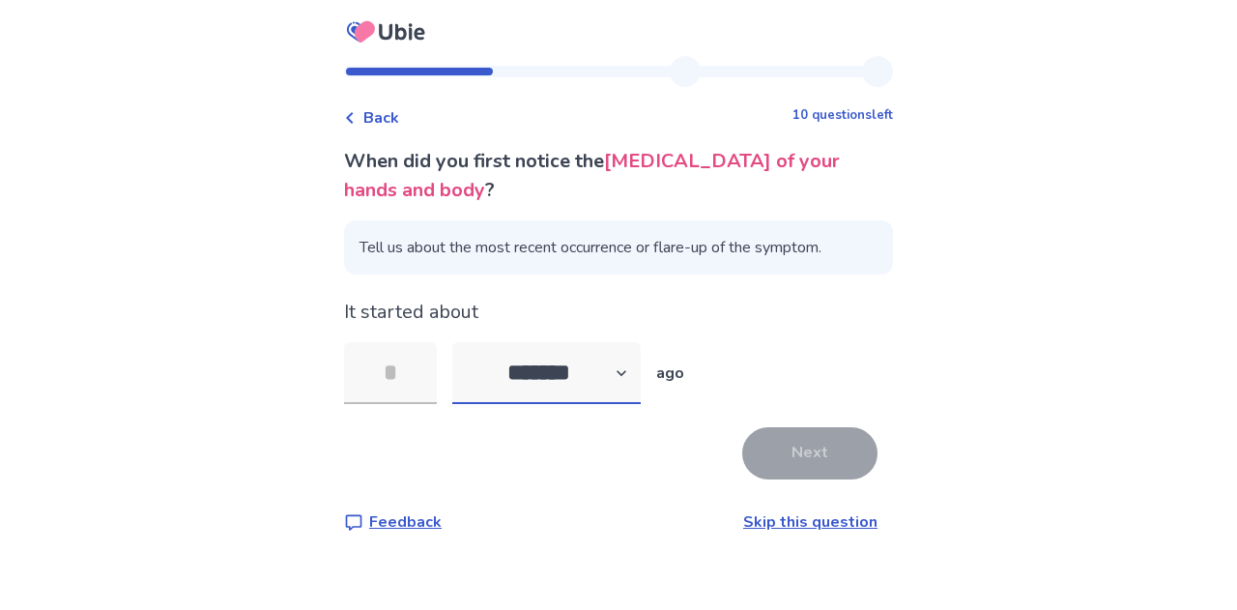
click at [578, 372] on select "******* ****** ******* ******** *******" at bounding box center [546, 373] width 188 height 62
select select "*"
click at [464, 342] on select "******* ****** ******* ******** *******" at bounding box center [546, 373] width 188 height 62
click at [422, 378] on input "tel" at bounding box center [390, 373] width 93 height 62
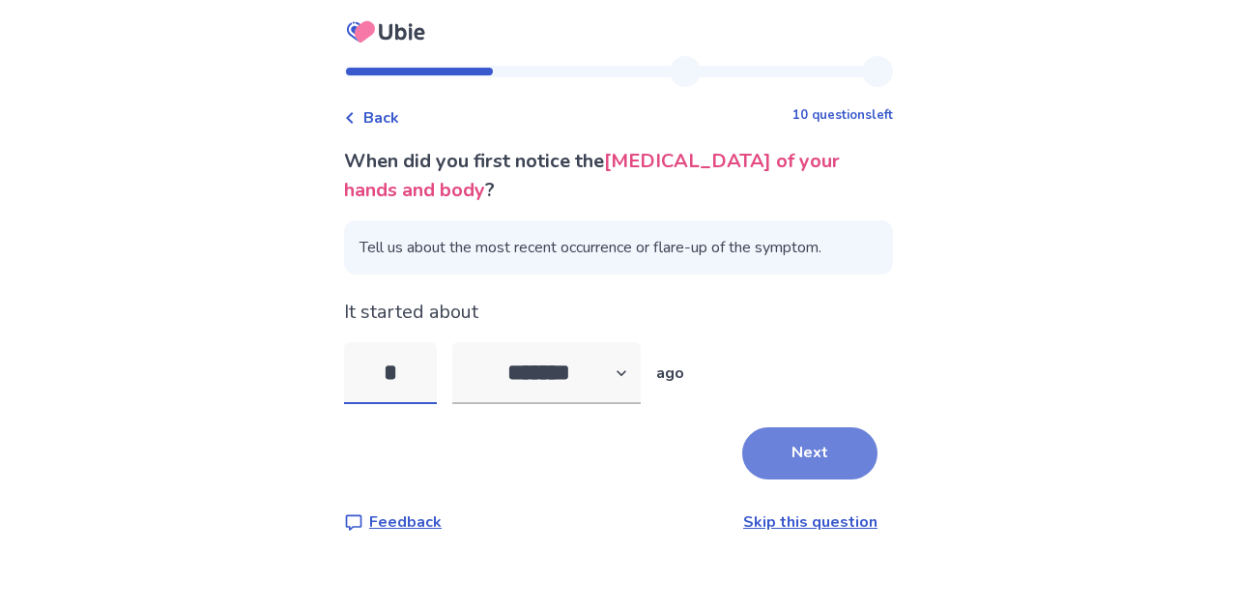
type input "*"
click at [808, 453] on button "Next" at bounding box center [809, 453] width 135 height 52
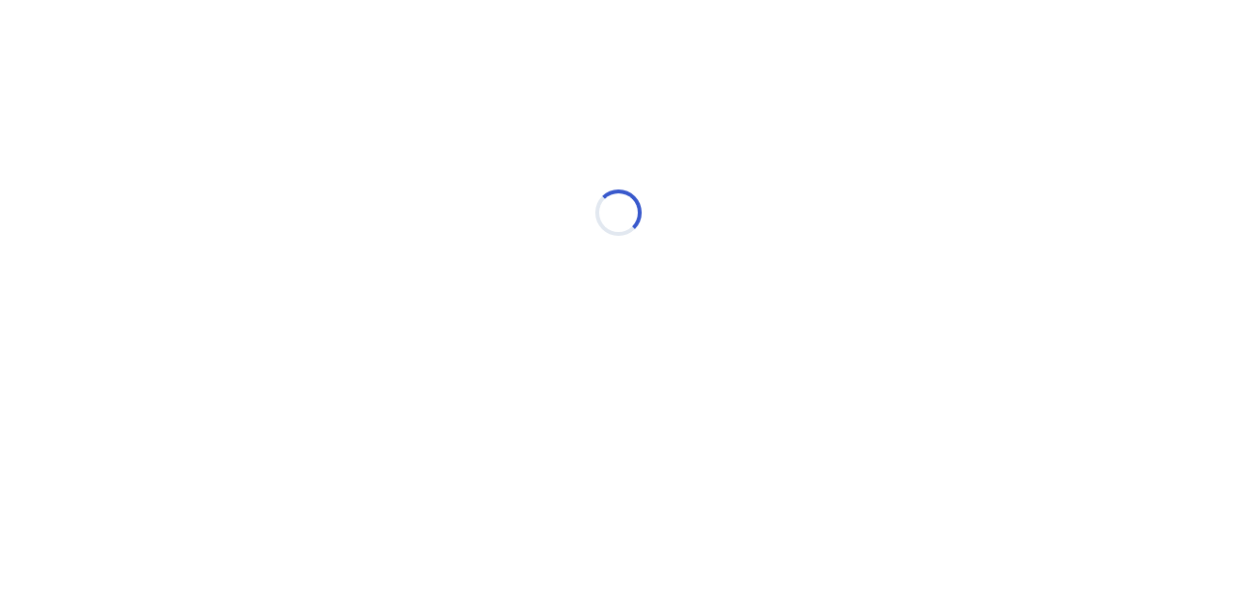
select select "*"
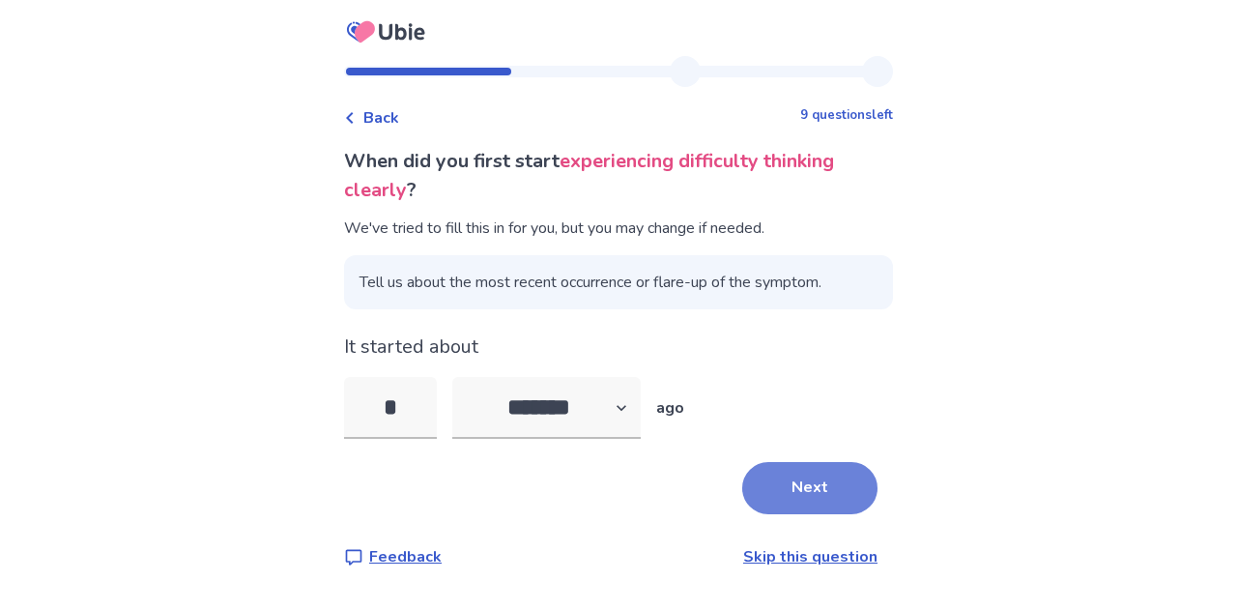
click at [790, 481] on button "Next" at bounding box center [809, 488] width 135 height 52
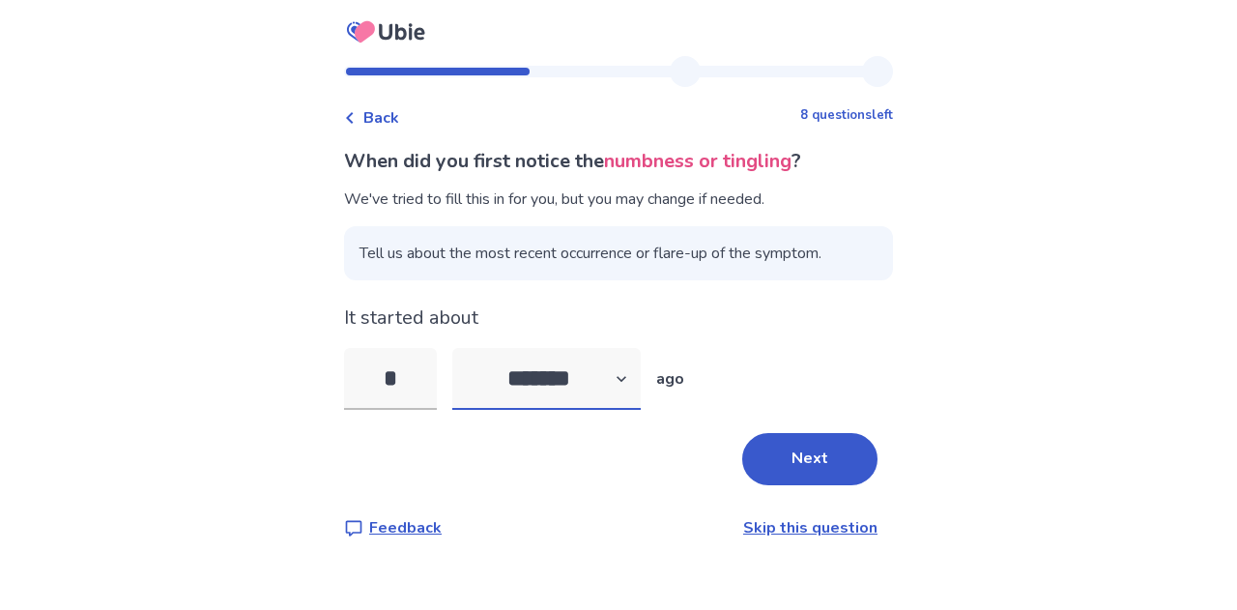
click at [600, 378] on select "******* ****** ******* ******** *******" at bounding box center [546, 379] width 188 height 62
select select "*"
click at [464, 348] on select "******* ****** ******* ******** *******" at bounding box center [546, 379] width 188 height 62
click at [404, 371] on input "*" at bounding box center [390, 379] width 93 height 62
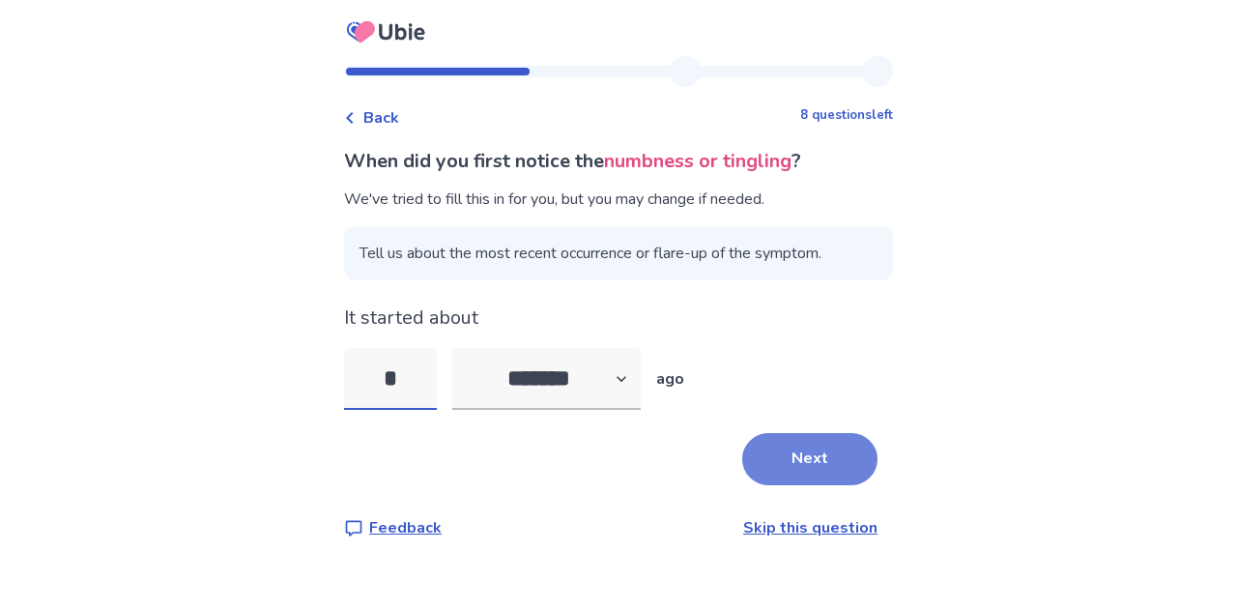
type input "*"
click at [786, 460] on button "Next" at bounding box center [809, 459] width 135 height 52
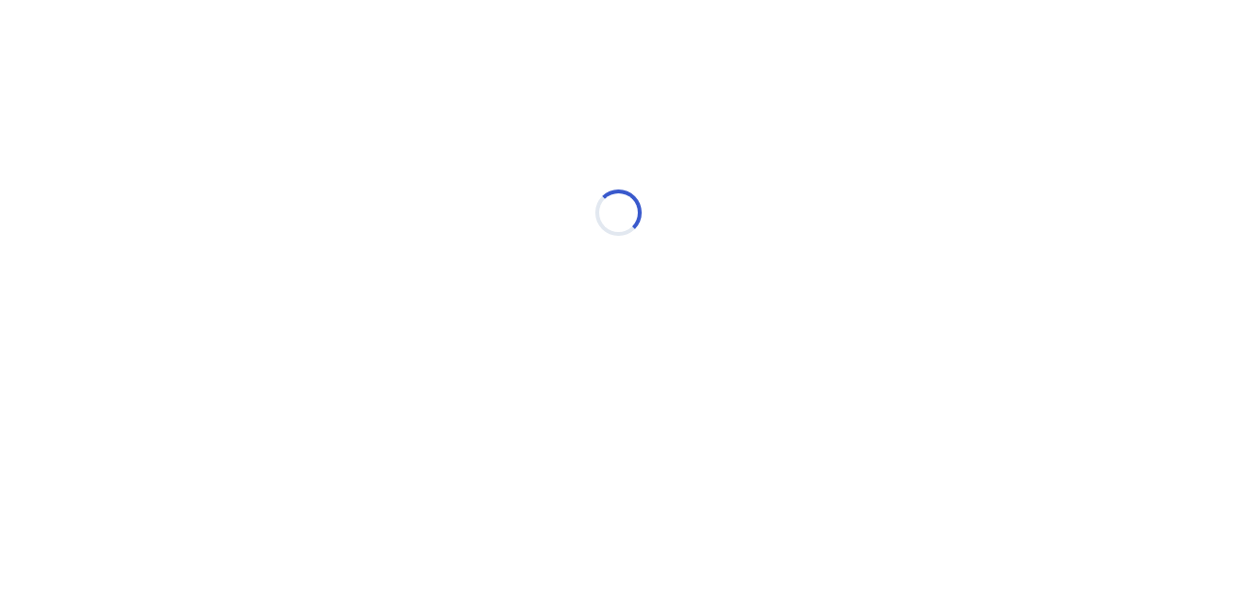
select select "*"
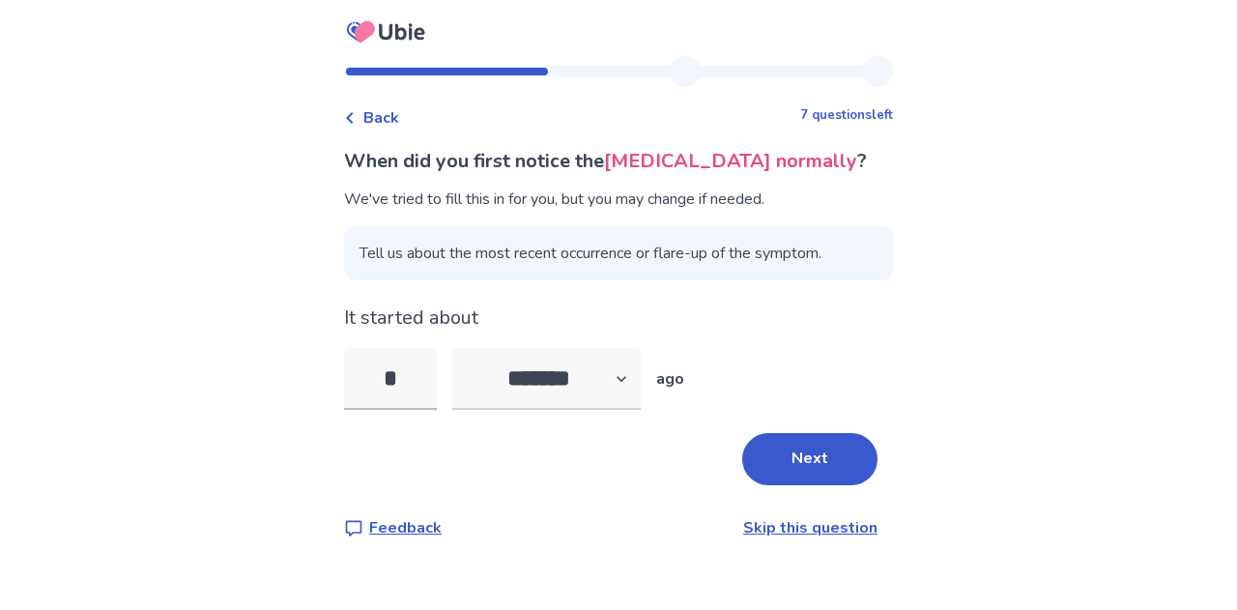
type input "*"
click at [597, 397] on select "******* ****** ******* ******** *******" at bounding box center [546, 379] width 188 height 62
select select "*"
click at [464, 348] on select "******* ****** ******* ******** *******" at bounding box center [546, 379] width 188 height 62
click at [816, 491] on div "When did you first notice the difficulty walking normally ? We've tried to fill…" at bounding box center [618, 343] width 549 height 392
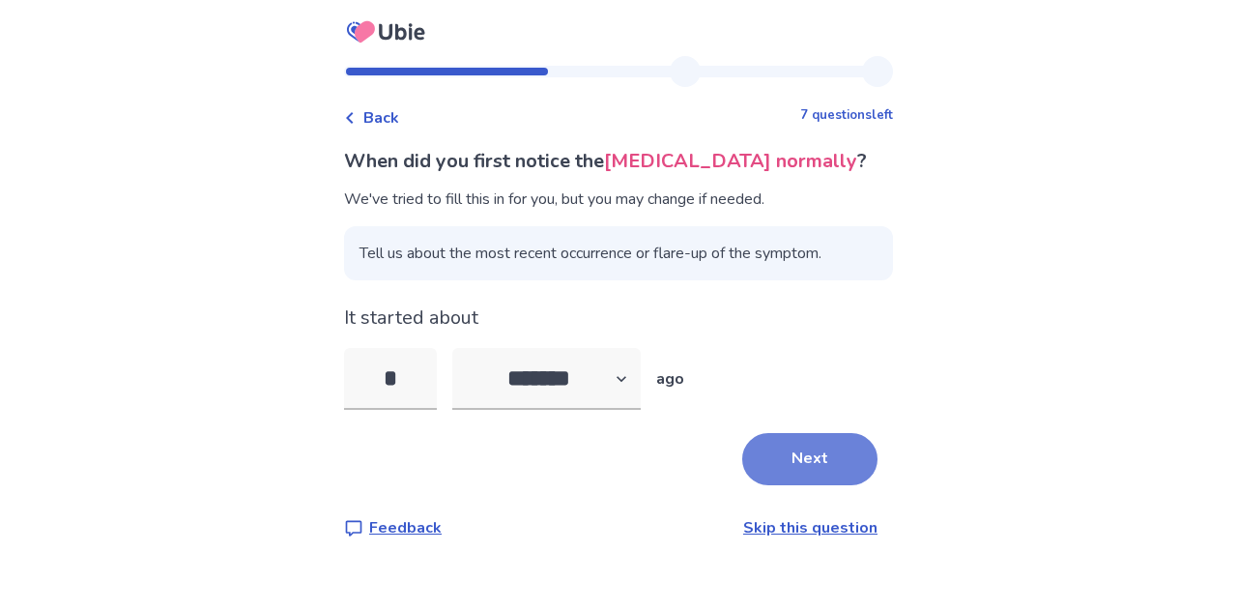
click at [816, 475] on button "Next" at bounding box center [809, 459] width 135 height 52
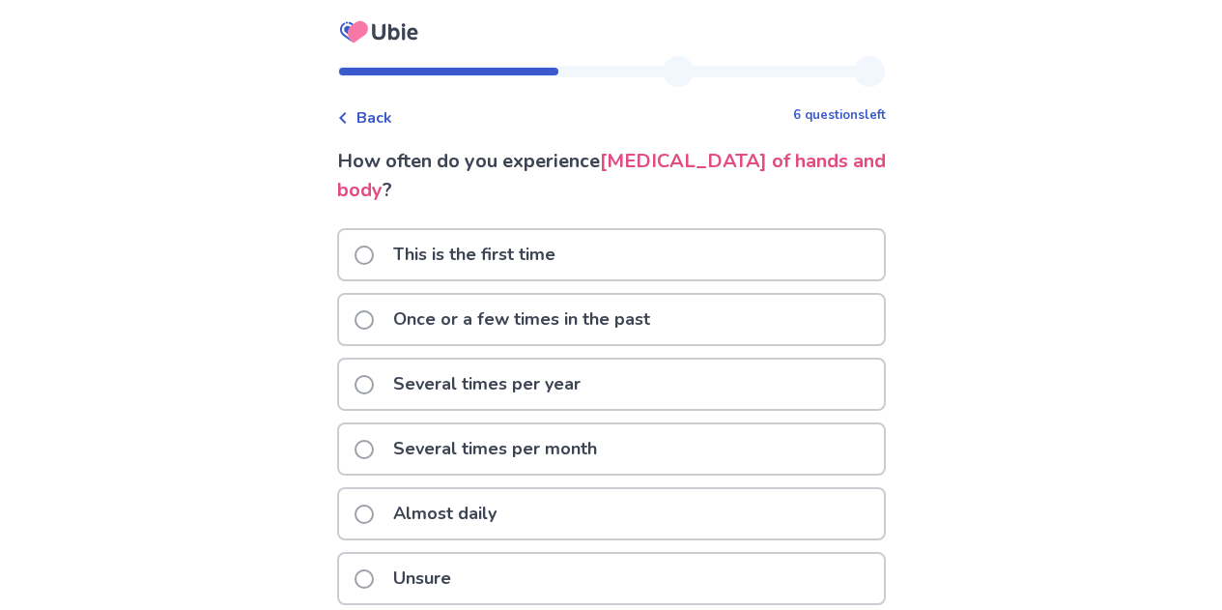
click at [484, 489] on p "Almost daily" at bounding box center [445, 513] width 127 height 49
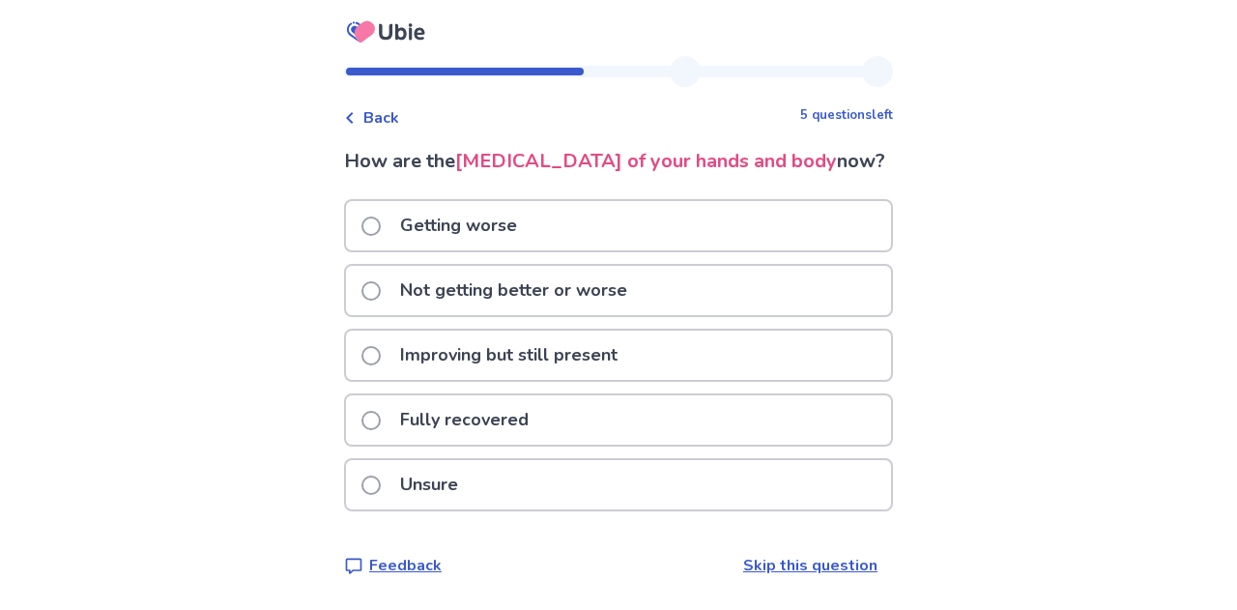
click at [663, 229] on div "Getting worse" at bounding box center [618, 225] width 545 height 49
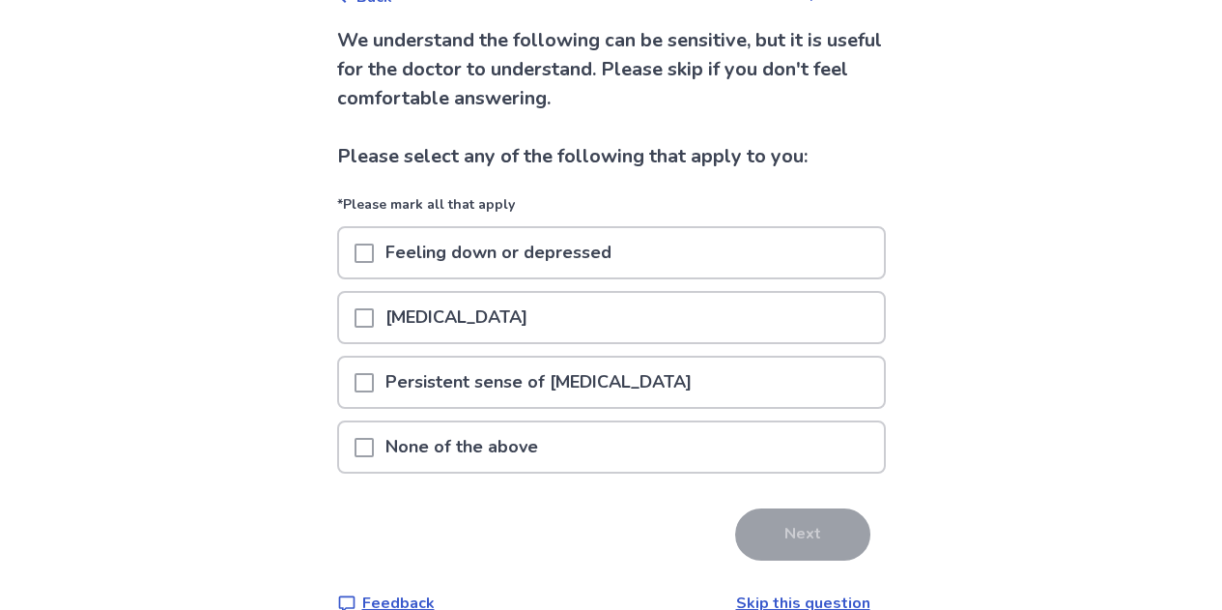
scroll to position [157, 0]
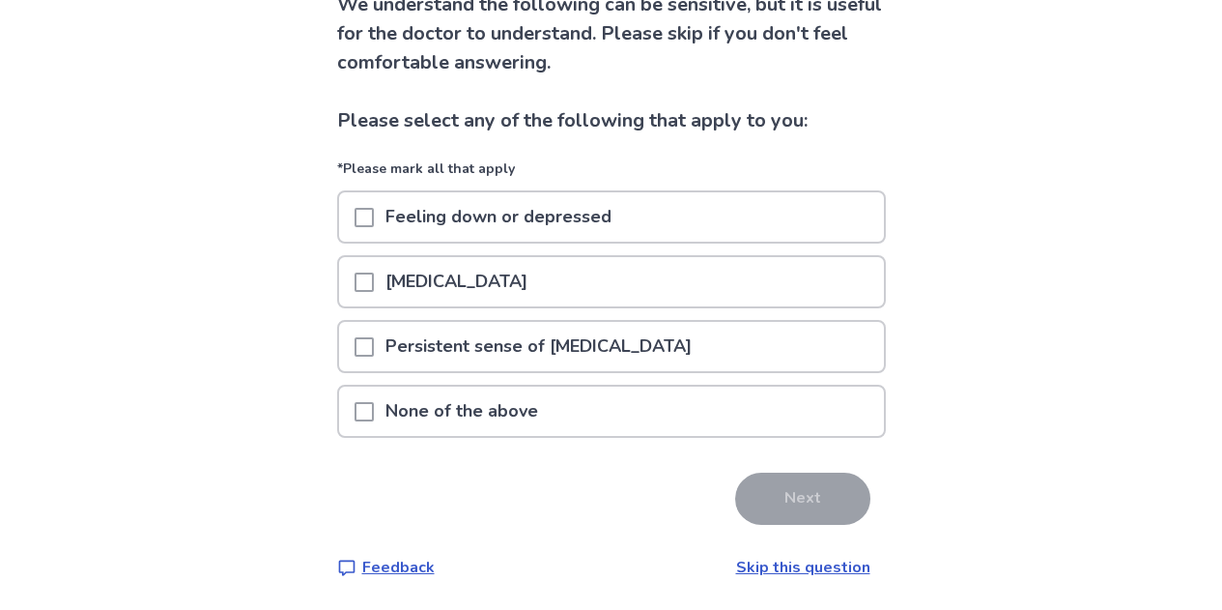
click at [539, 272] on p "Nausea or vomiting" at bounding box center [456, 281] width 165 height 49
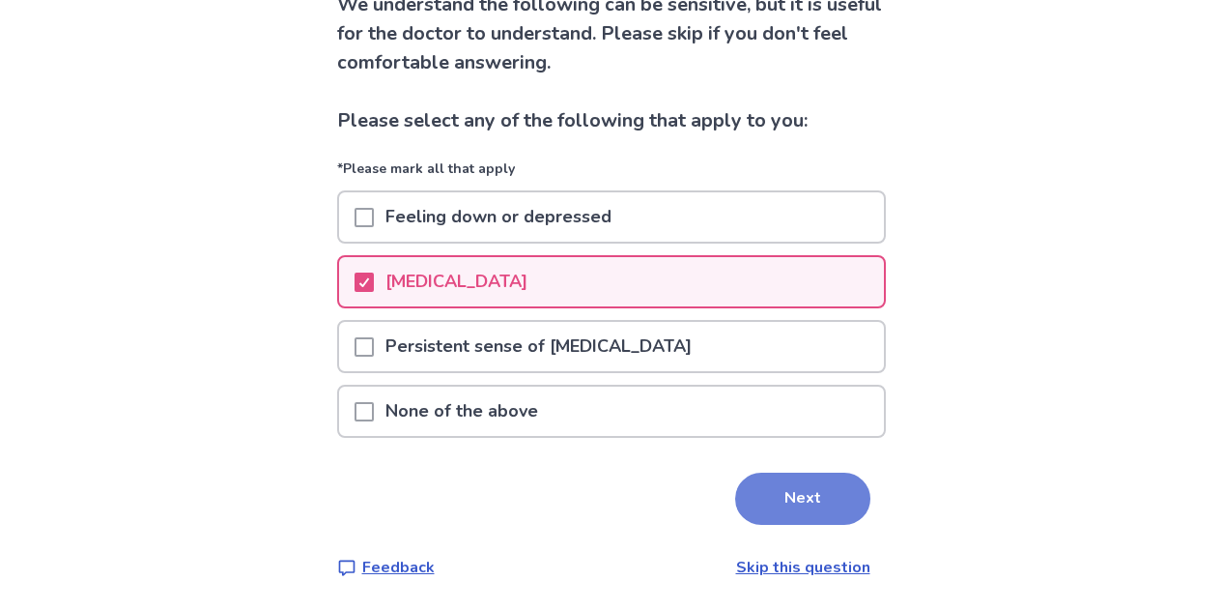
click at [774, 502] on button "Next" at bounding box center [802, 498] width 135 height 52
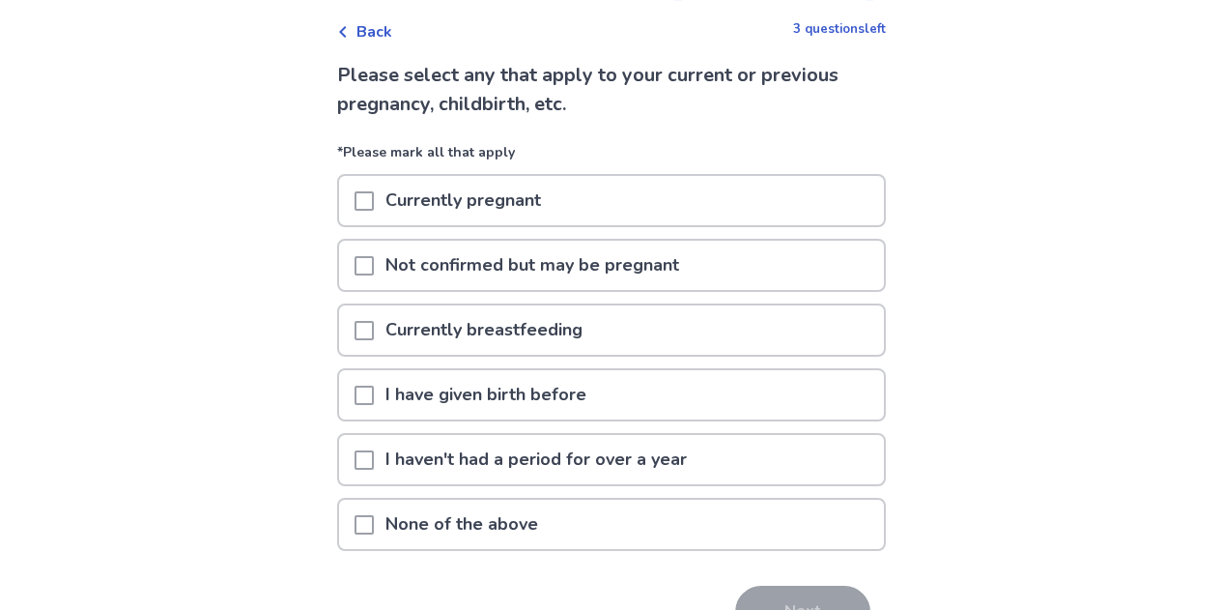
scroll to position [88, 0]
click at [466, 530] on p "None of the above" at bounding box center [462, 522] width 176 height 49
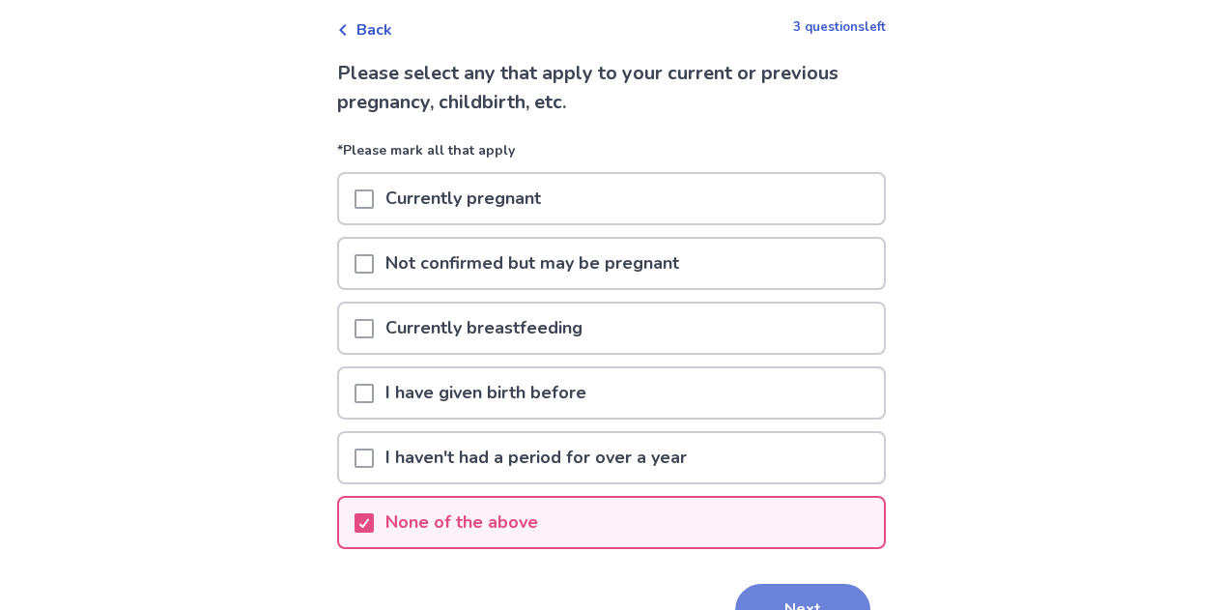
scroll to position [199, 0]
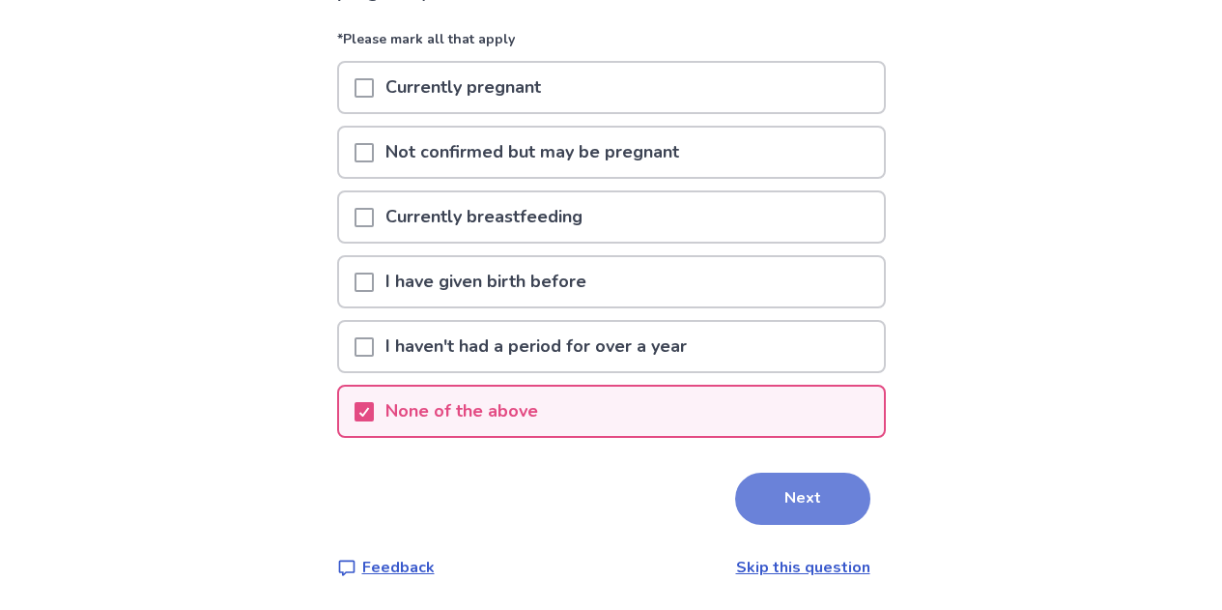
click at [814, 490] on button "Next" at bounding box center [802, 498] width 135 height 52
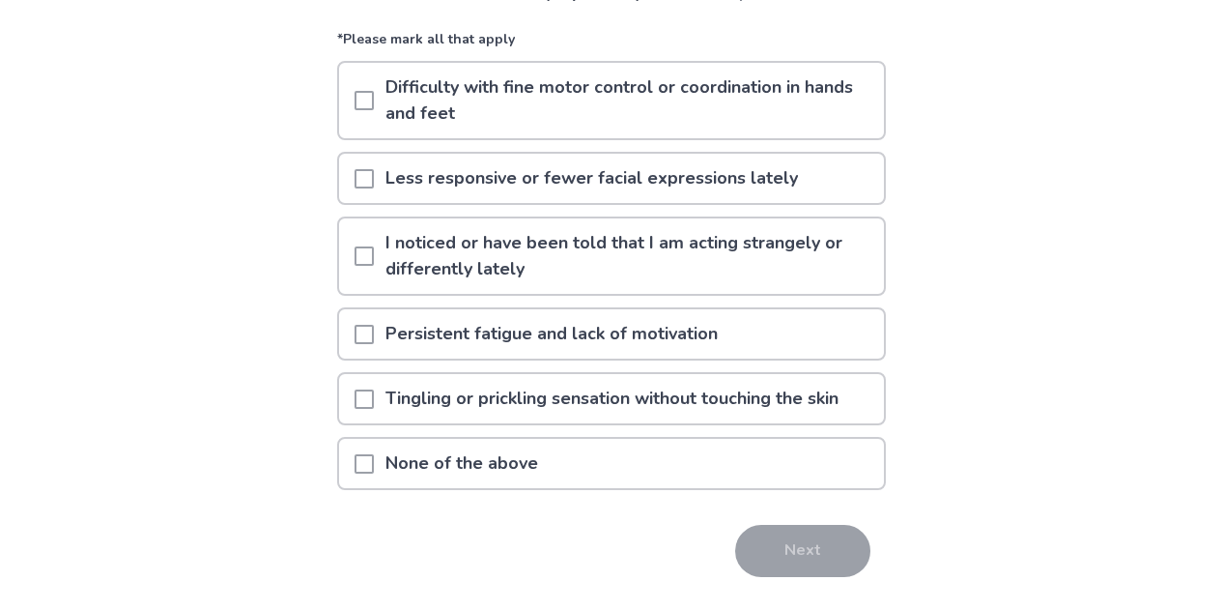
scroll to position [186, 0]
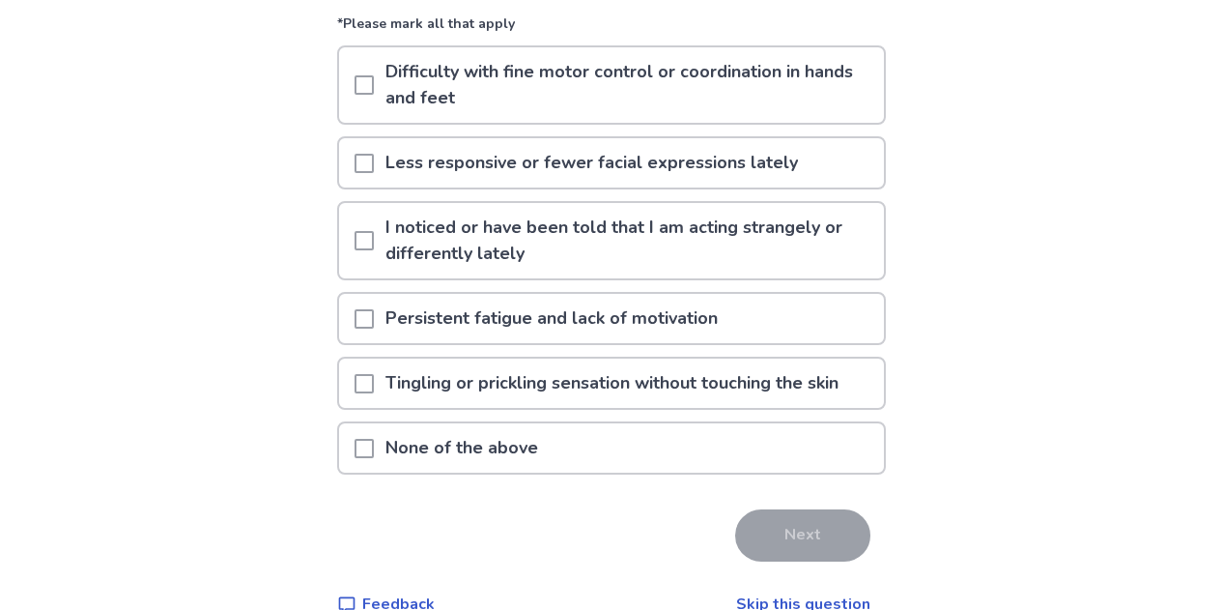
click at [374, 405] on div at bounding box center [364, 382] width 19 height 49
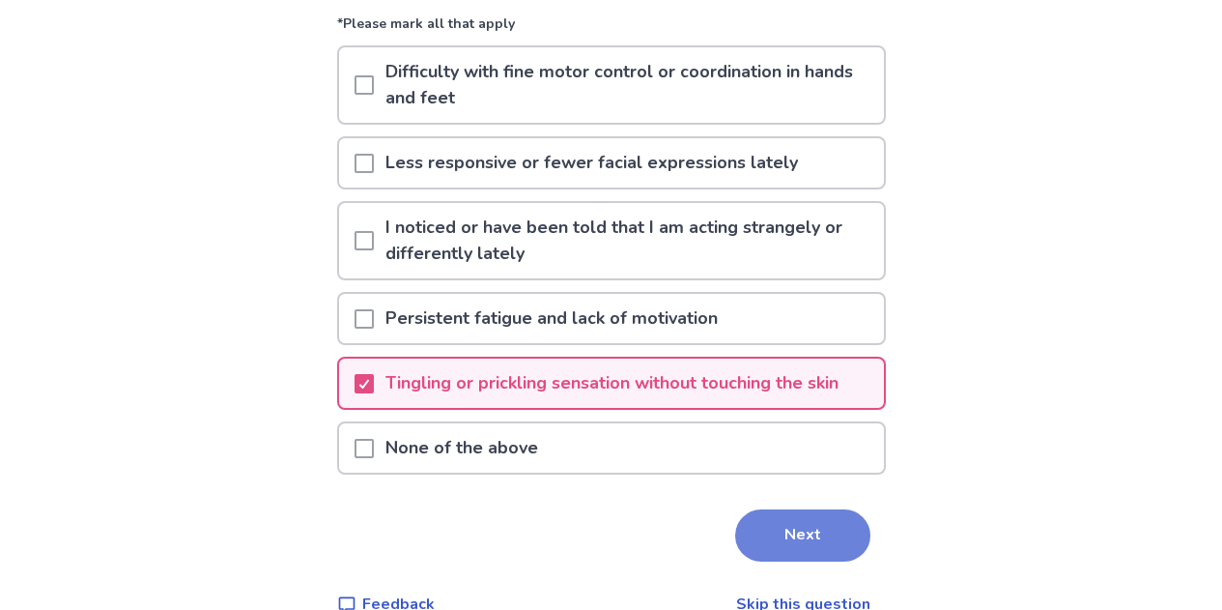
click at [792, 533] on button "Next" at bounding box center [802, 535] width 135 height 52
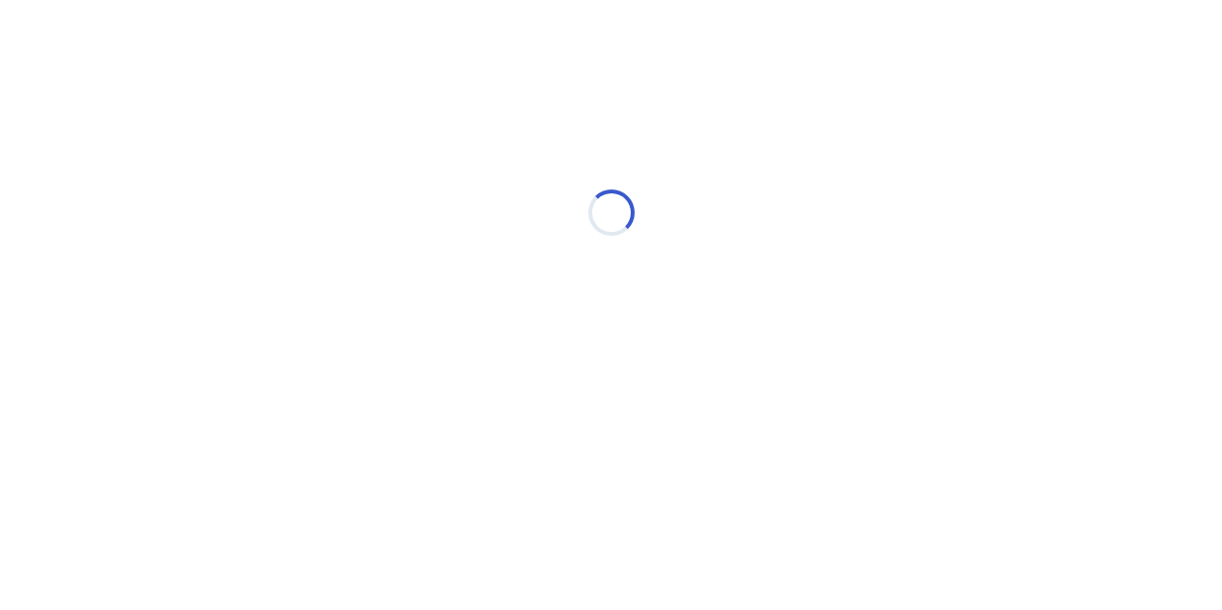
scroll to position [0, 0]
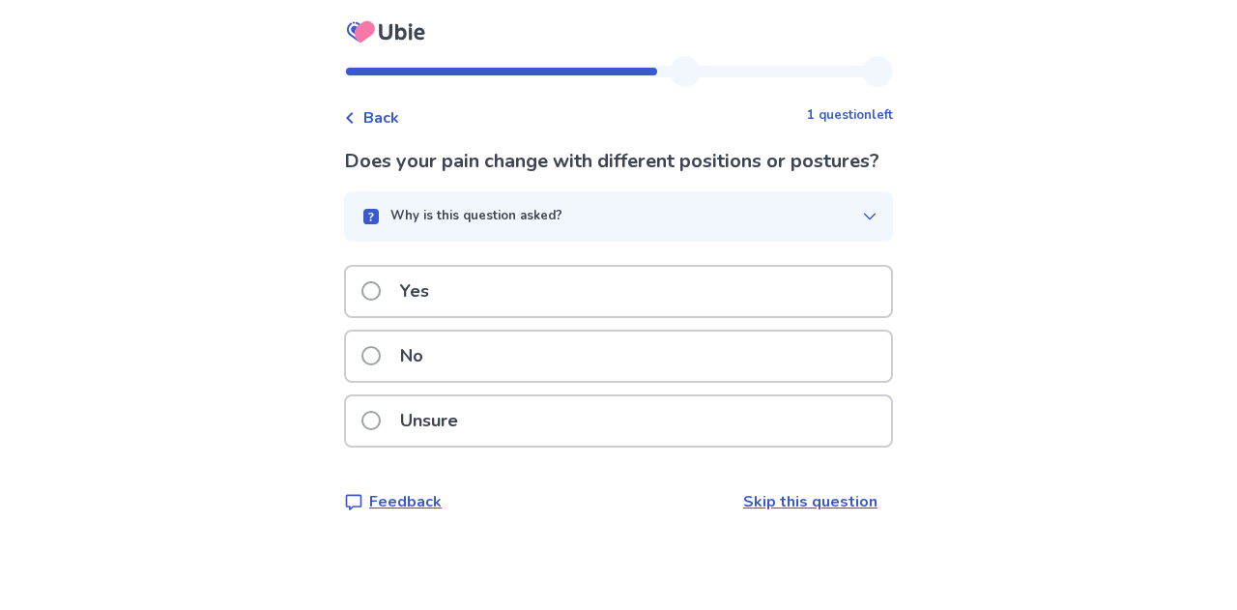
click at [404, 316] on p "Yes" at bounding box center [414, 291] width 52 height 49
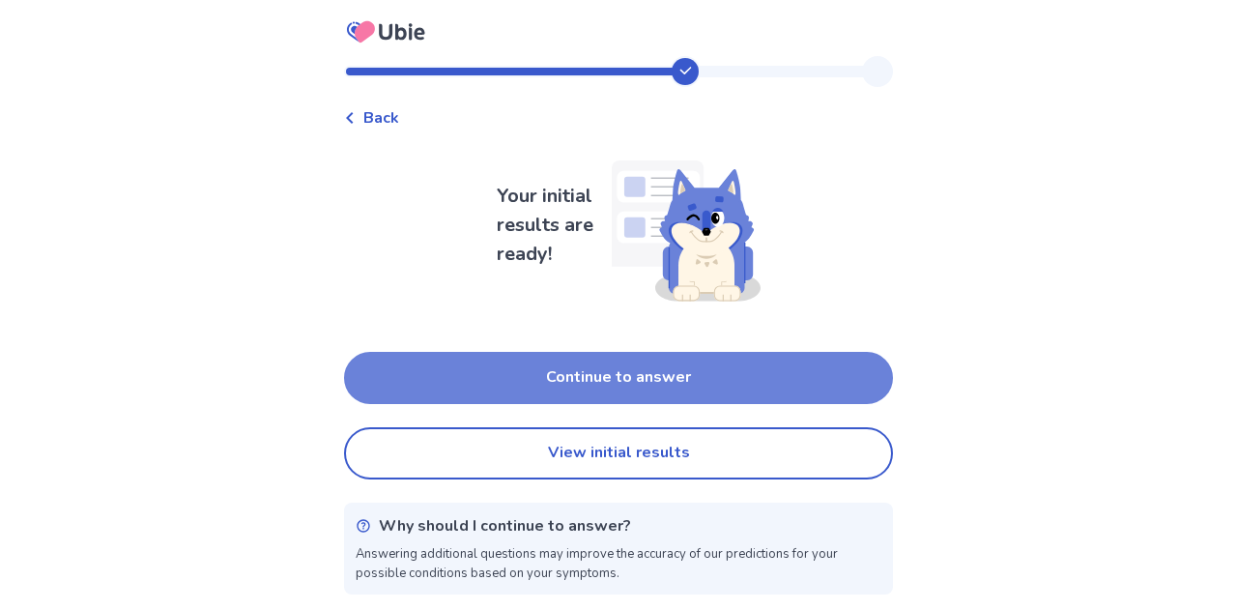
click at [468, 369] on button "Continue to answer" at bounding box center [618, 378] width 549 height 52
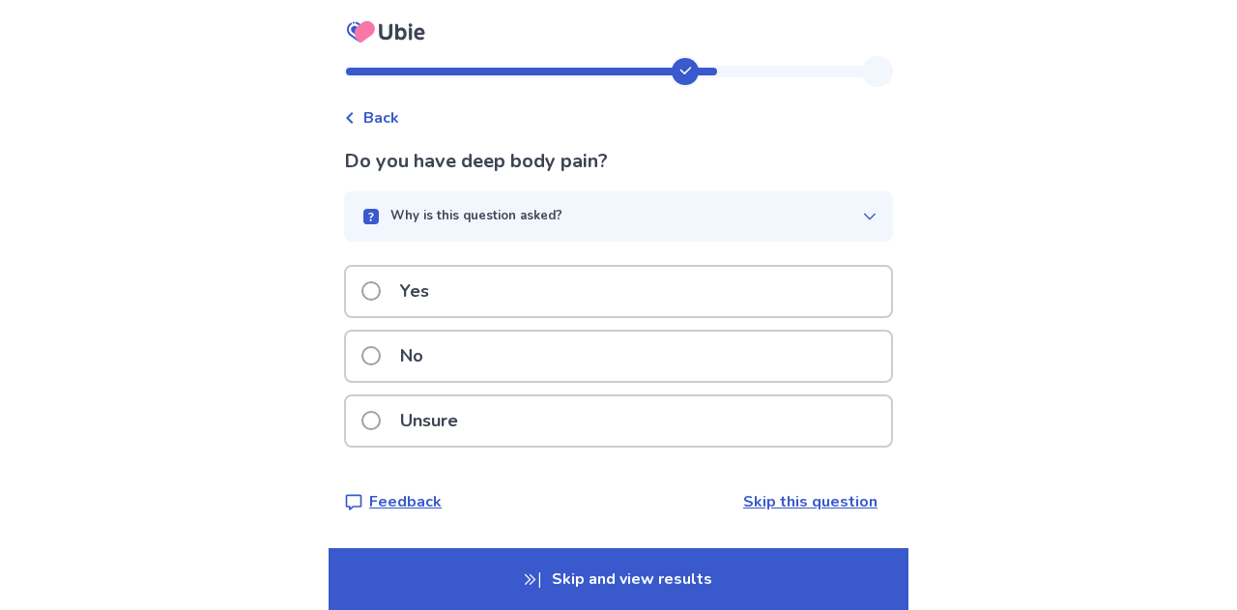
click at [620, 211] on div "Why is this question asked?" at bounding box center [610, 216] width 502 height 19
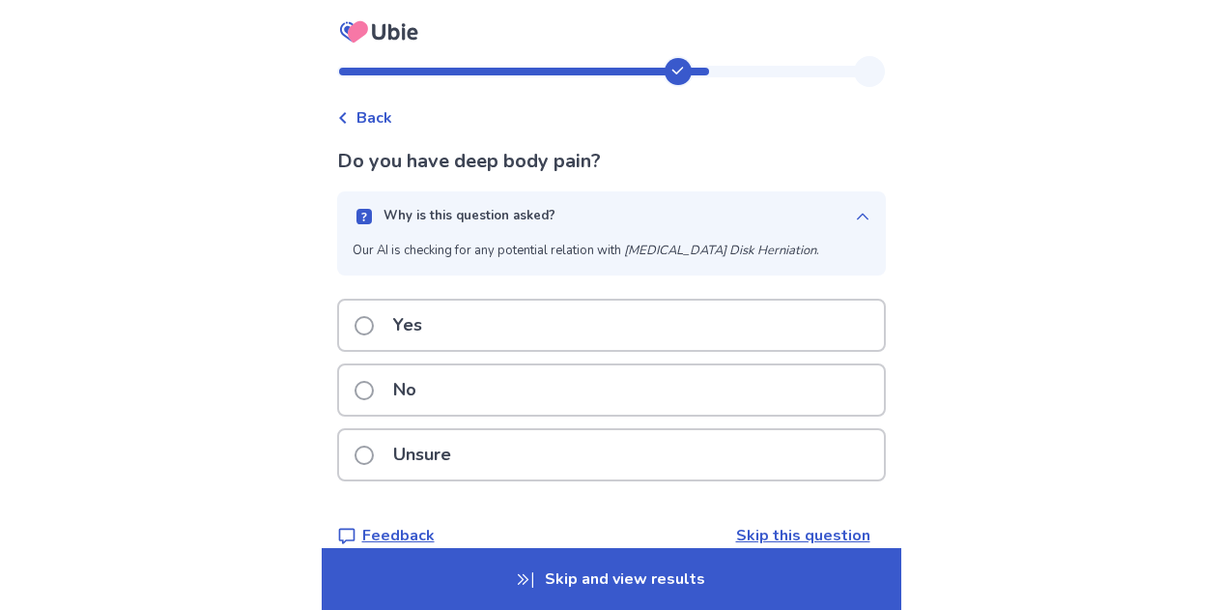
click at [624, 211] on div "Why is this question asked?" at bounding box center [604, 216] width 502 height 19
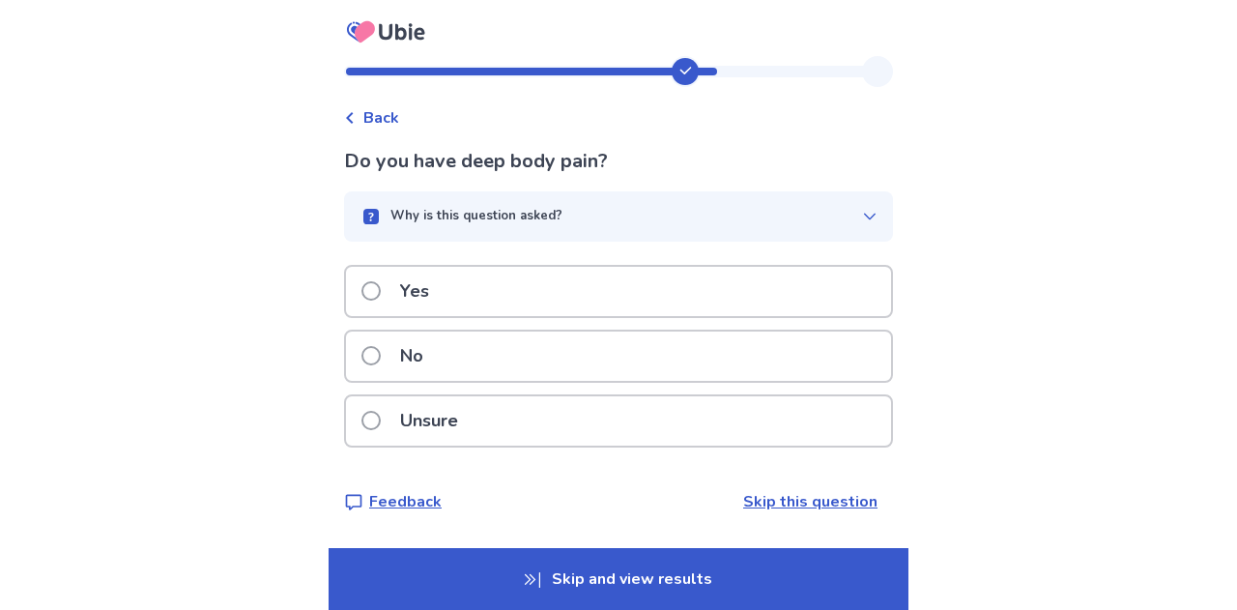
click at [536, 299] on div "Yes" at bounding box center [618, 291] width 545 height 49
click at [496, 361] on div "No" at bounding box center [618, 355] width 545 height 49
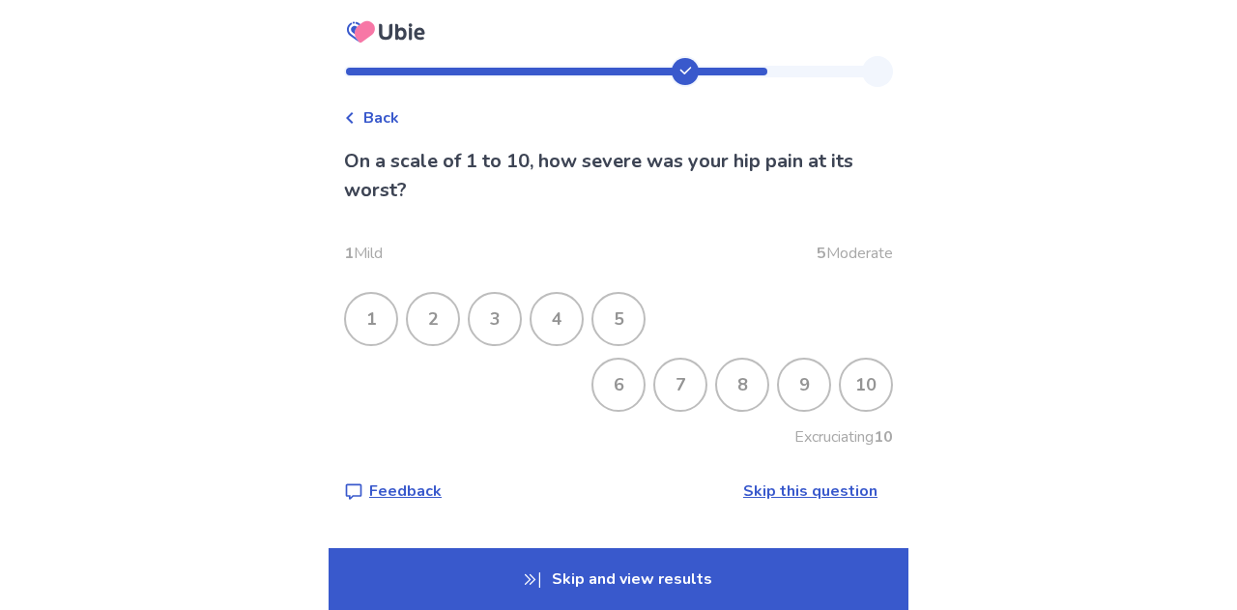
click at [733, 386] on div "8" at bounding box center [742, 384] width 50 height 50
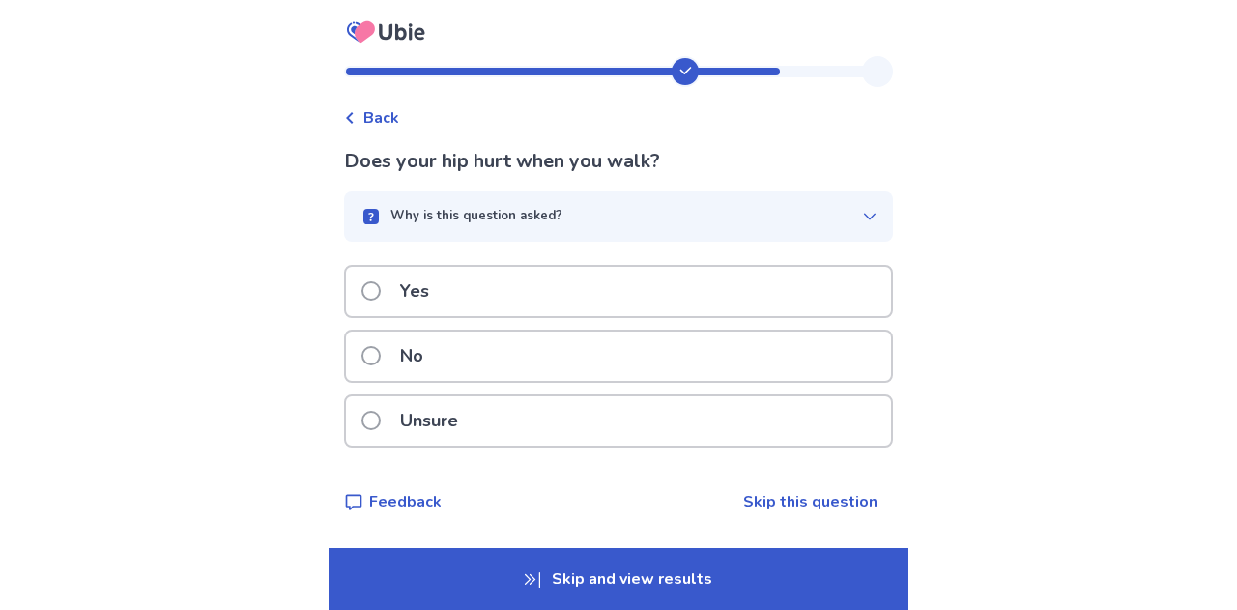
click at [687, 300] on div "Yes" at bounding box center [618, 291] width 545 height 49
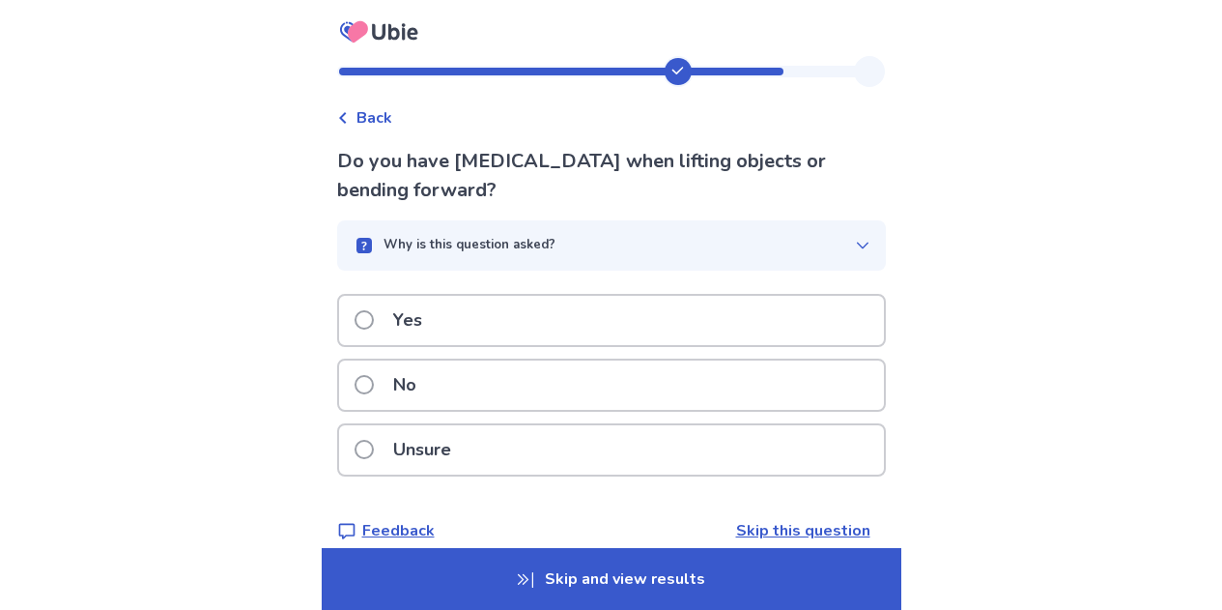
click at [644, 378] on div "No" at bounding box center [611, 384] width 545 height 49
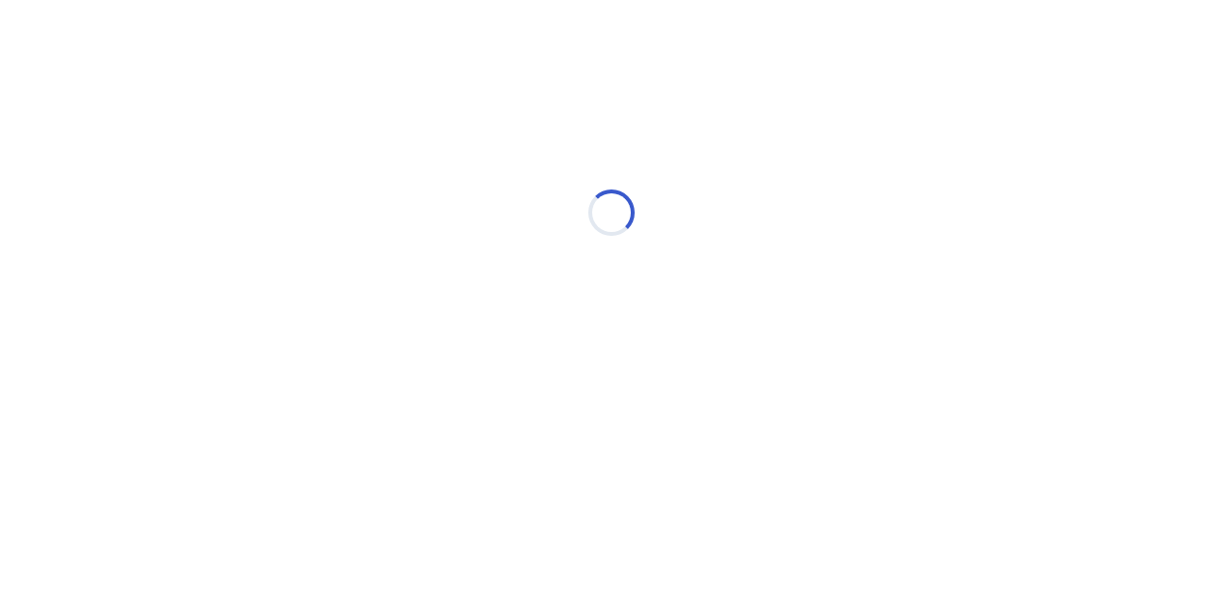
select select "*"
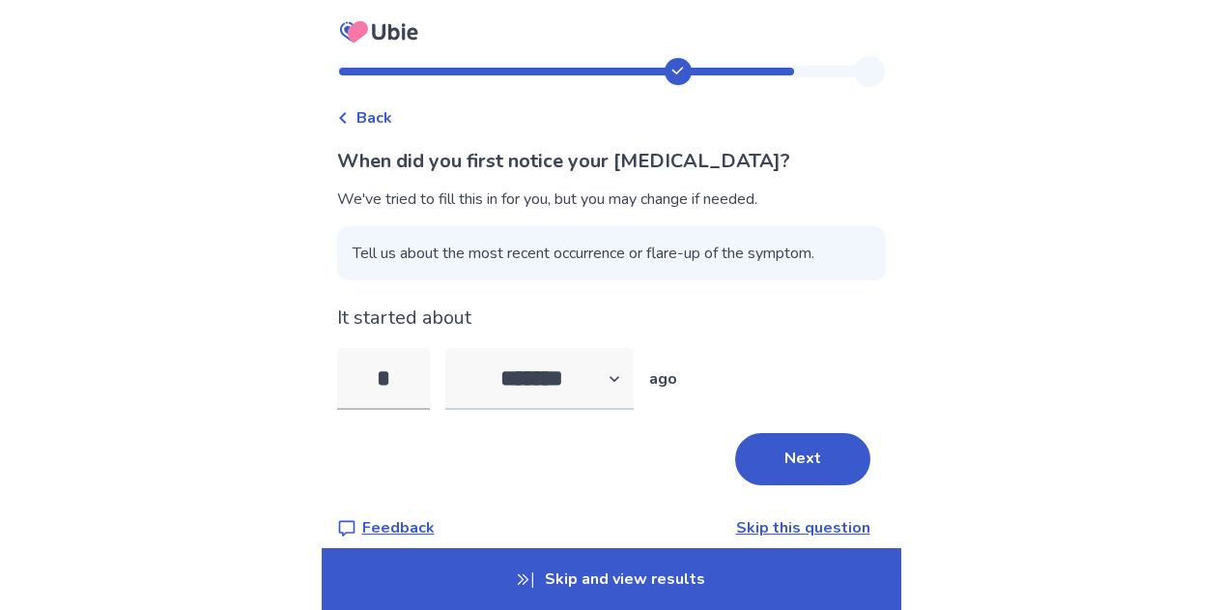
type input "*"
click at [576, 392] on select "******* ****** ******* ******** *******" at bounding box center [539, 379] width 188 height 62
select select "*"
click at [456, 348] on select "******* ****** ******* ******** *******" at bounding box center [539, 379] width 188 height 62
click at [757, 456] on button "Next" at bounding box center [802, 459] width 135 height 52
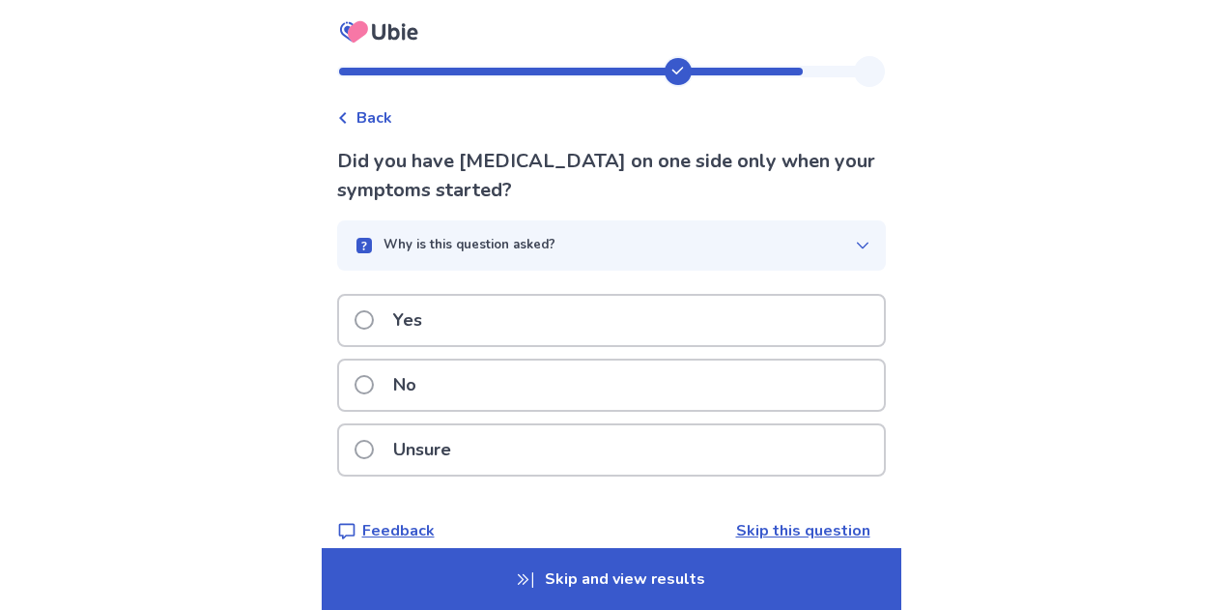
click at [686, 386] on div "No" at bounding box center [611, 384] width 545 height 49
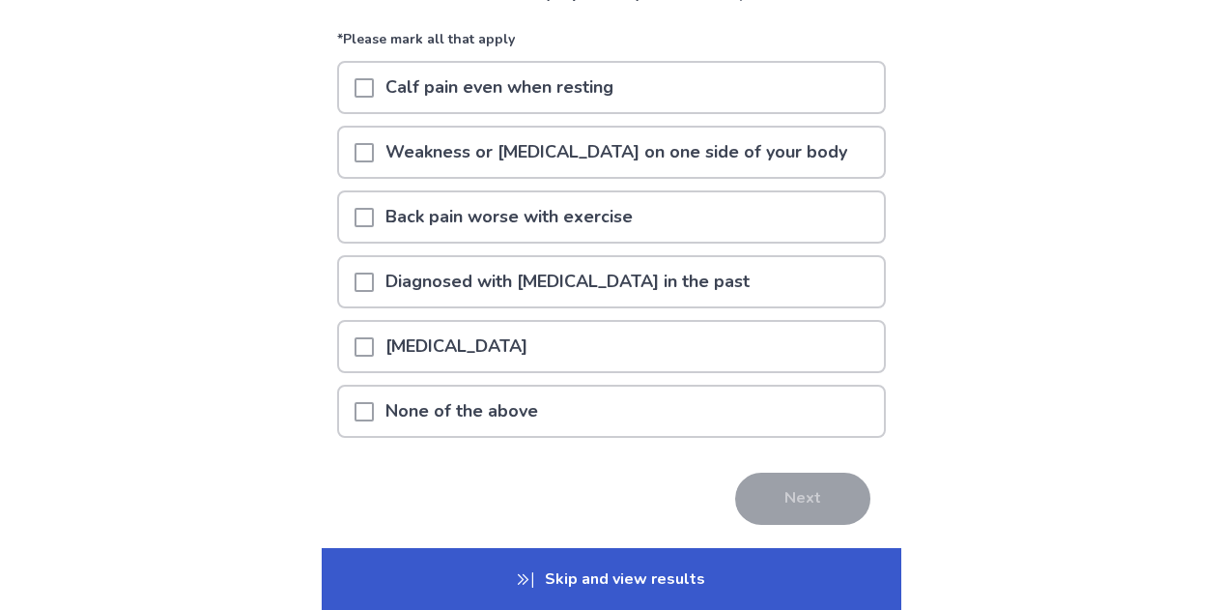
scroll to position [171, 0]
click at [762, 407] on div "None of the above" at bounding box center [611, 410] width 545 height 49
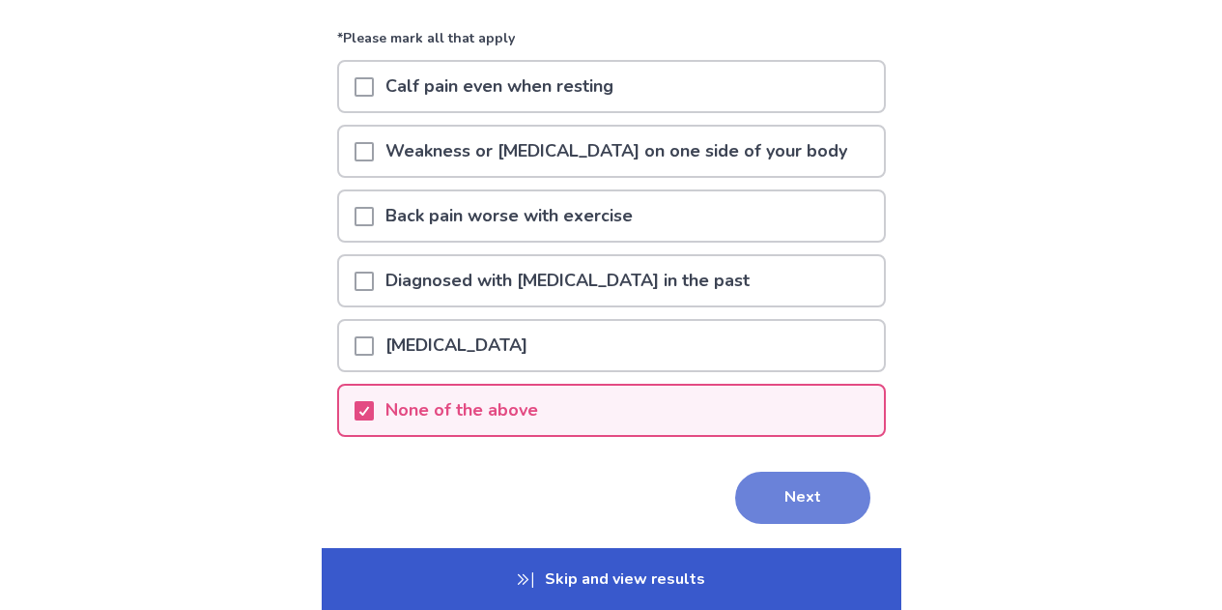
click at [768, 485] on button "Next" at bounding box center [802, 497] width 135 height 52
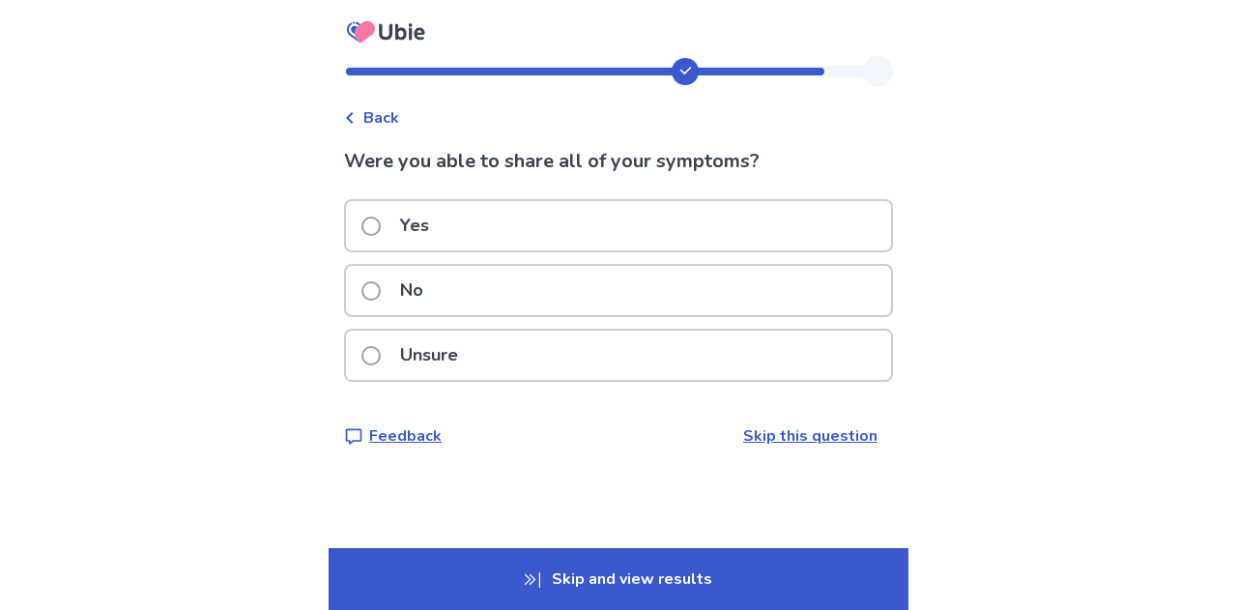
click at [526, 291] on div "No" at bounding box center [618, 290] width 545 height 49
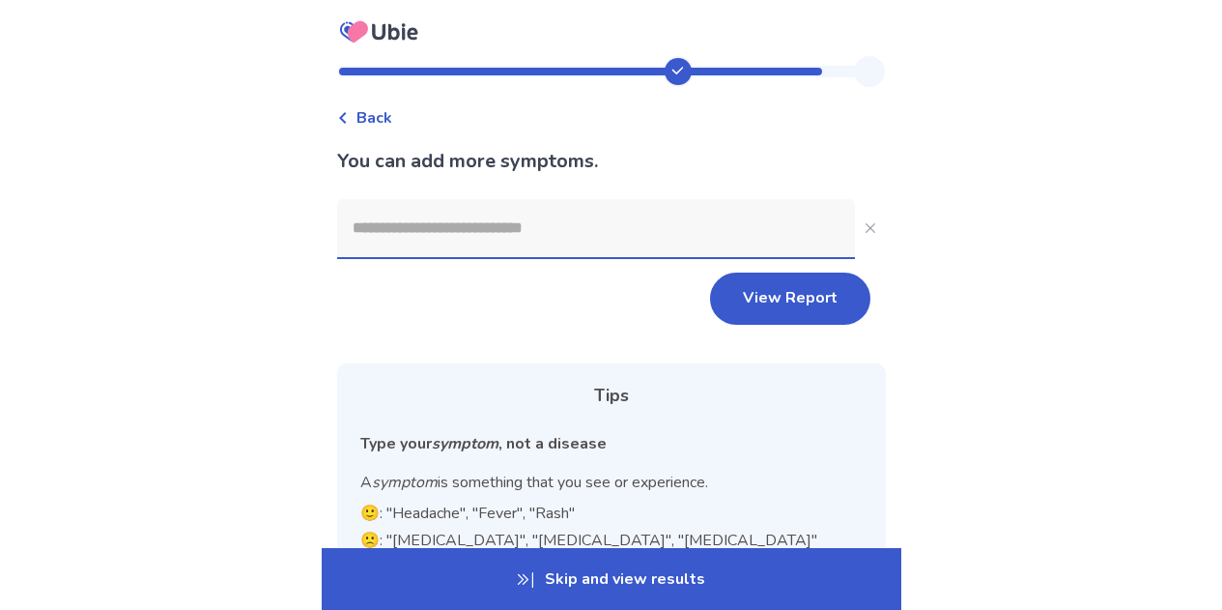
click at [594, 212] on input at bounding box center [596, 228] width 518 height 58
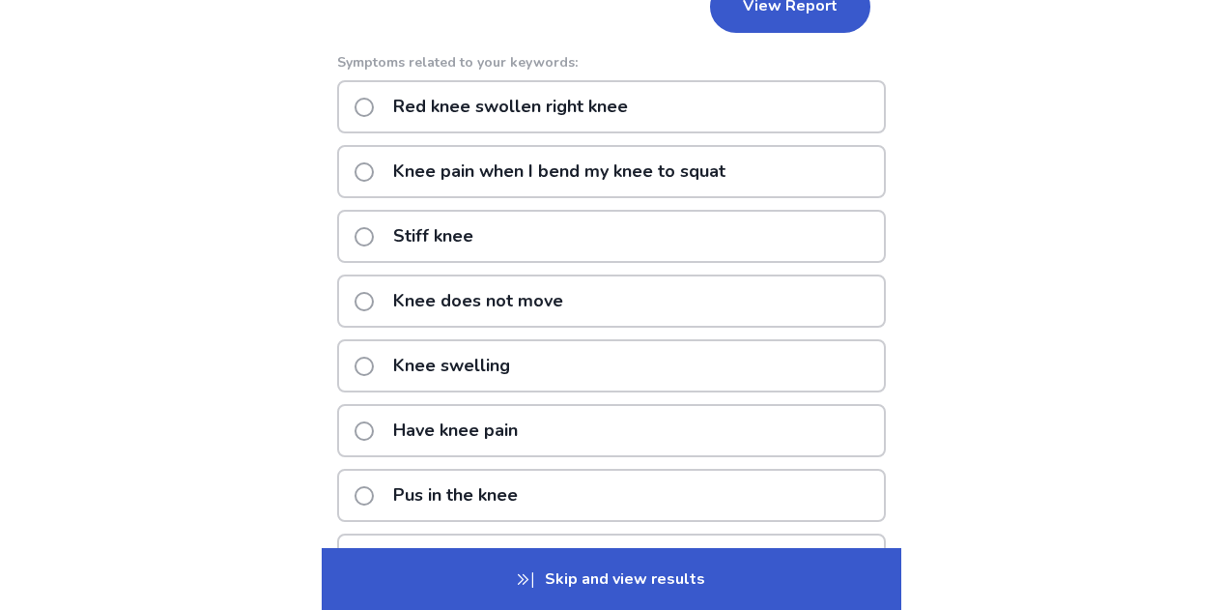
scroll to position [293, 0]
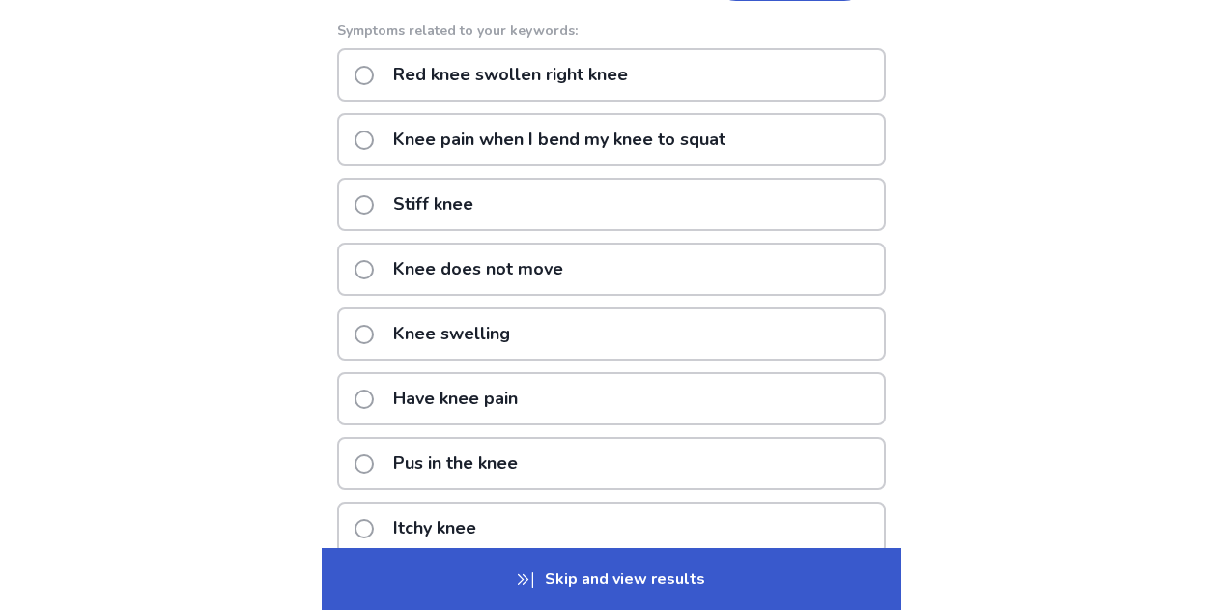
type input "****"
click at [583, 404] on div "Have knee pain" at bounding box center [611, 398] width 549 height 53
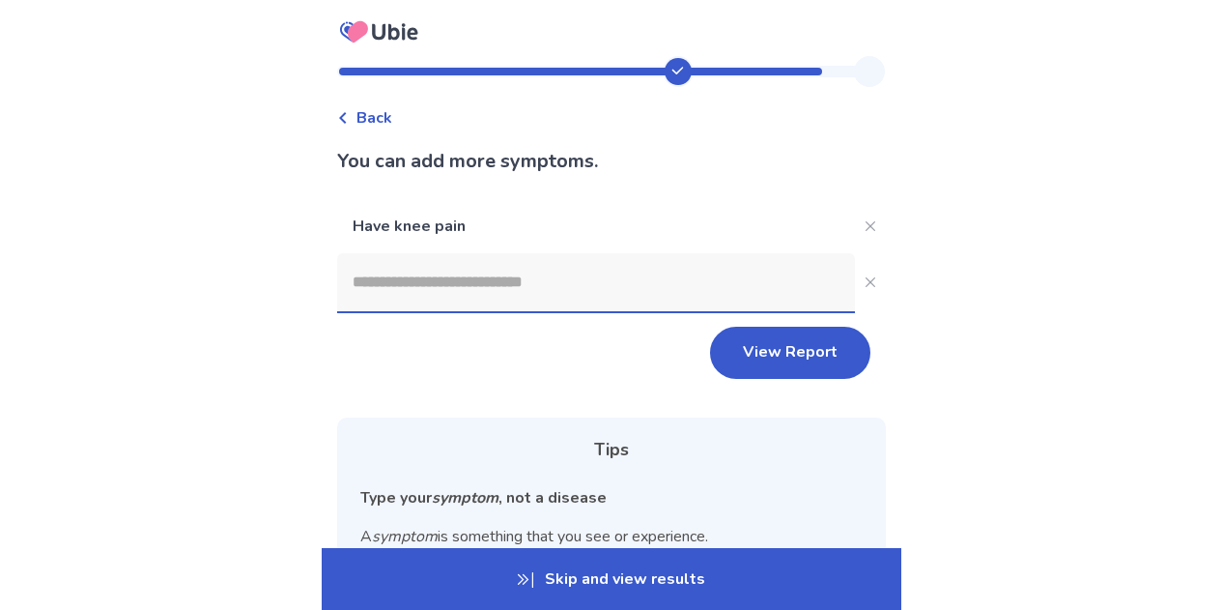
scroll to position [1, 0]
click at [662, 274] on input at bounding box center [596, 281] width 518 height 58
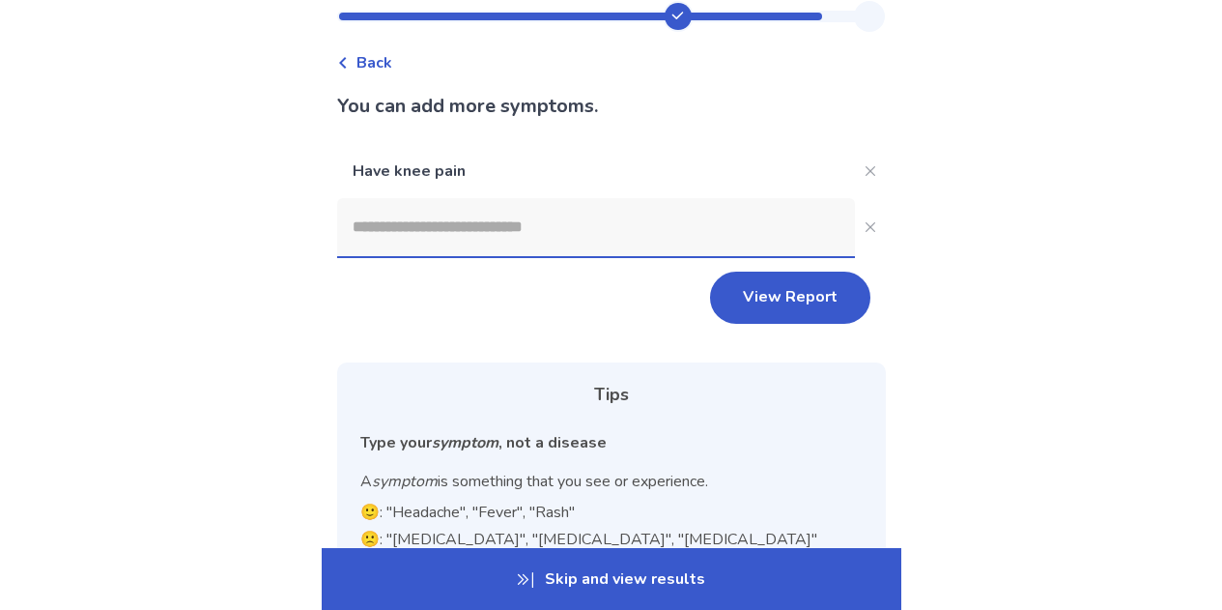
scroll to position [0, 0]
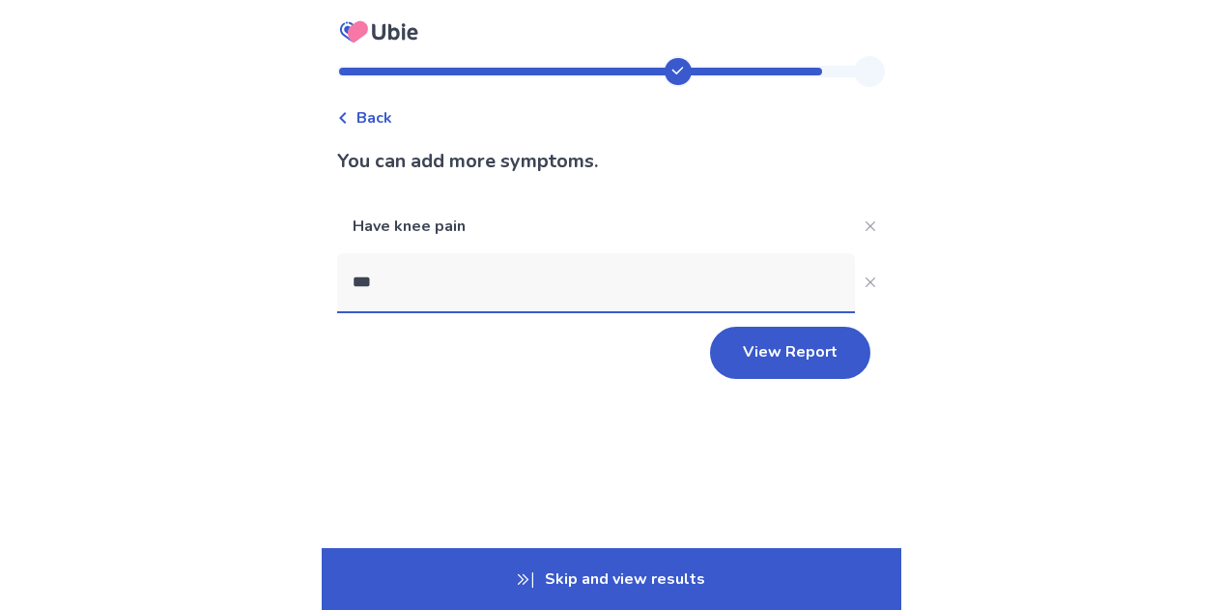
type input "****"
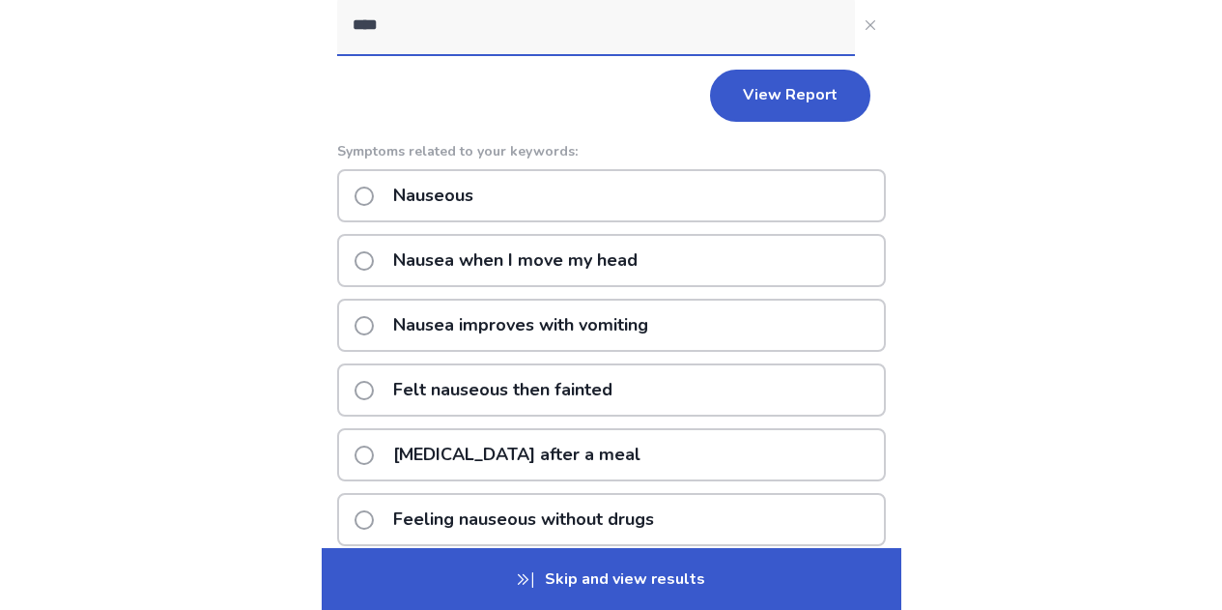
scroll to position [258, 0]
click at [483, 194] on p "Nauseous" at bounding box center [433, 194] width 103 height 49
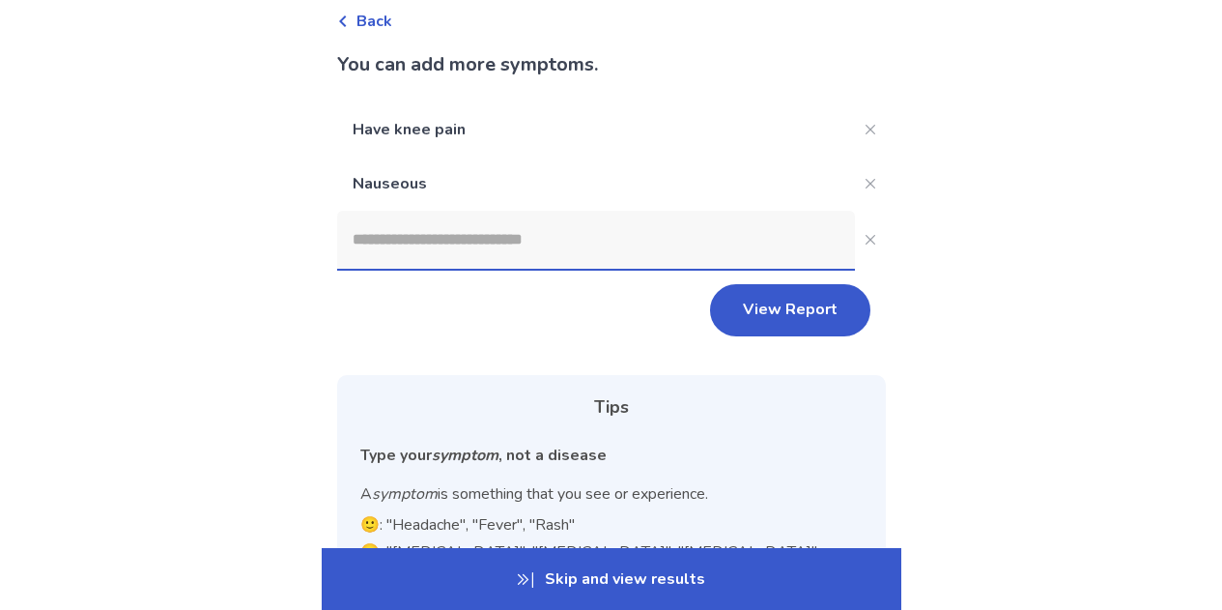
scroll to position [93, 0]
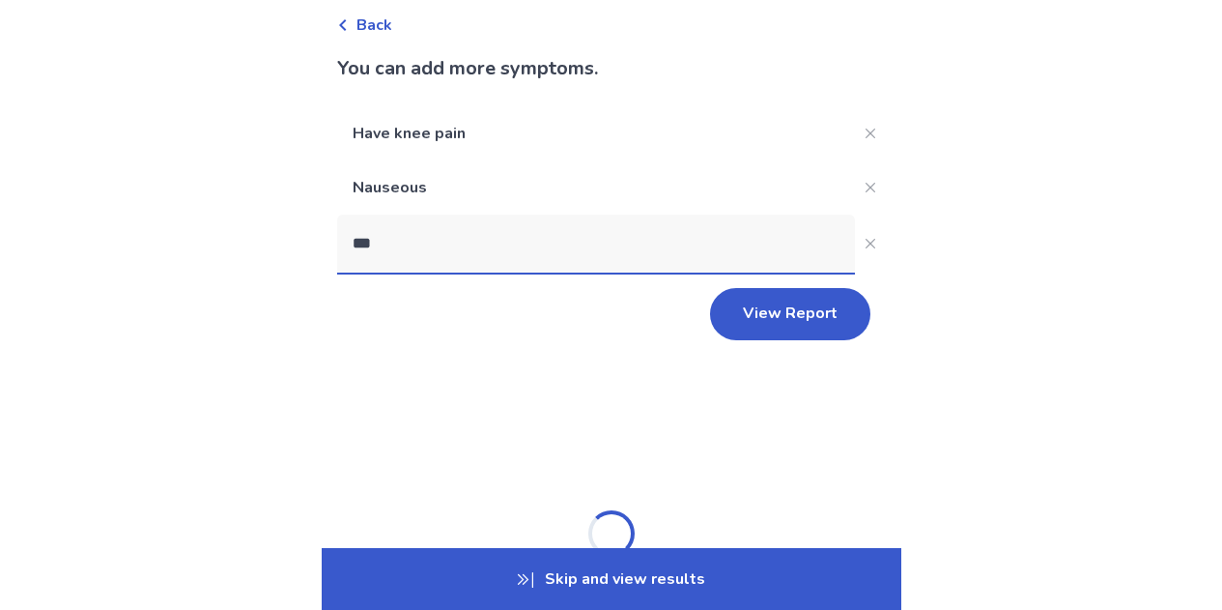
type input "****"
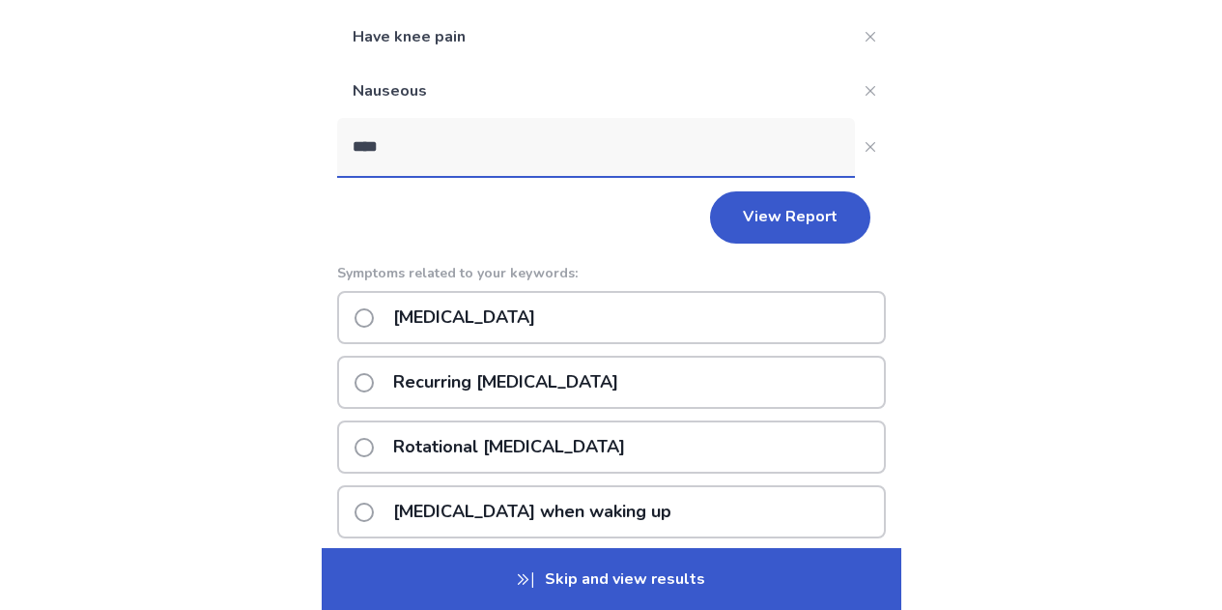
scroll to position [189, 0]
click at [466, 312] on p "Vertigo" at bounding box center [464, 317] width 165 height 49
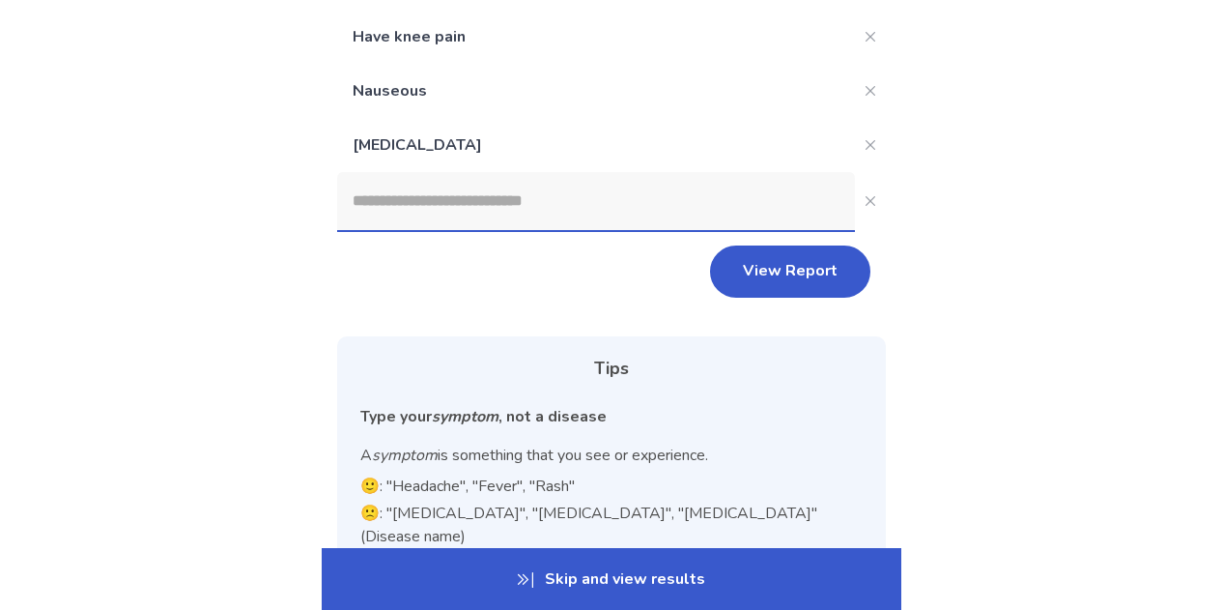
click at [492, 213] on input at bounding box center [596, 201] width 518 height 58
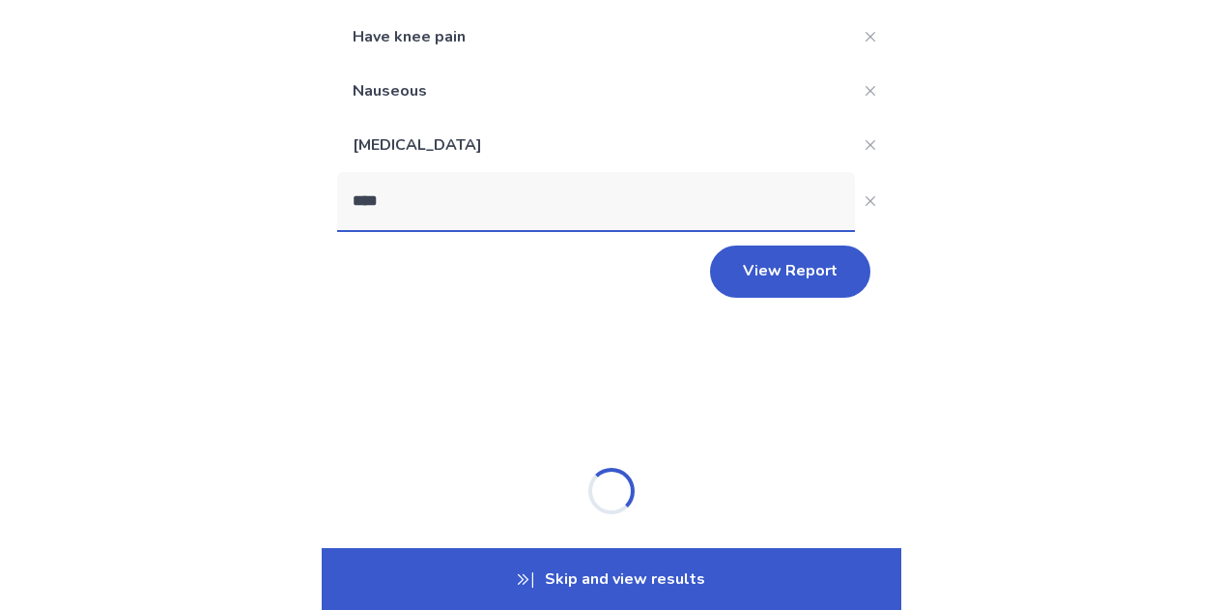
type input "*****"
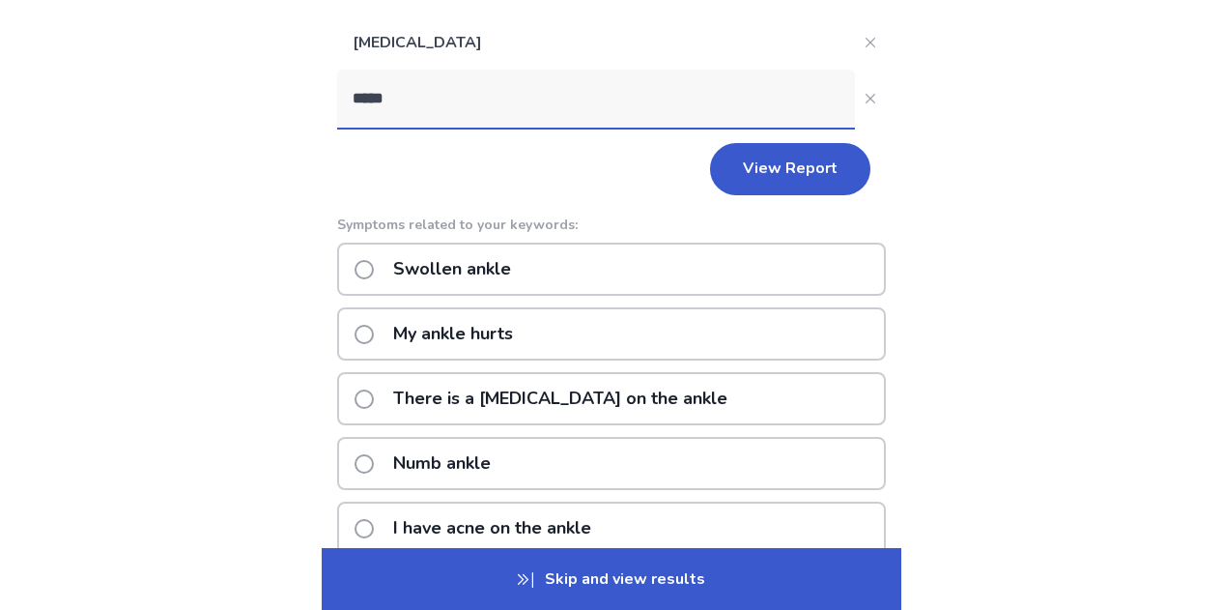
scroll to position [291, 0]
click at [499, 331] on p "My ankle hurts" at bounding box center [453, 334] width 143 height 49
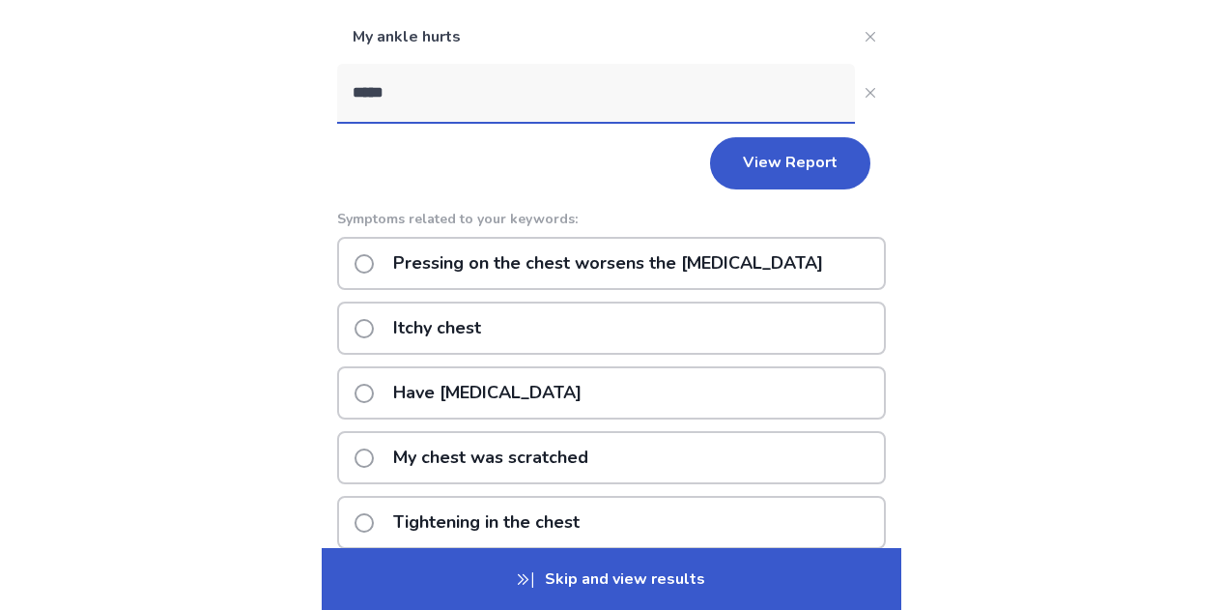
scroll to position [391, 0]
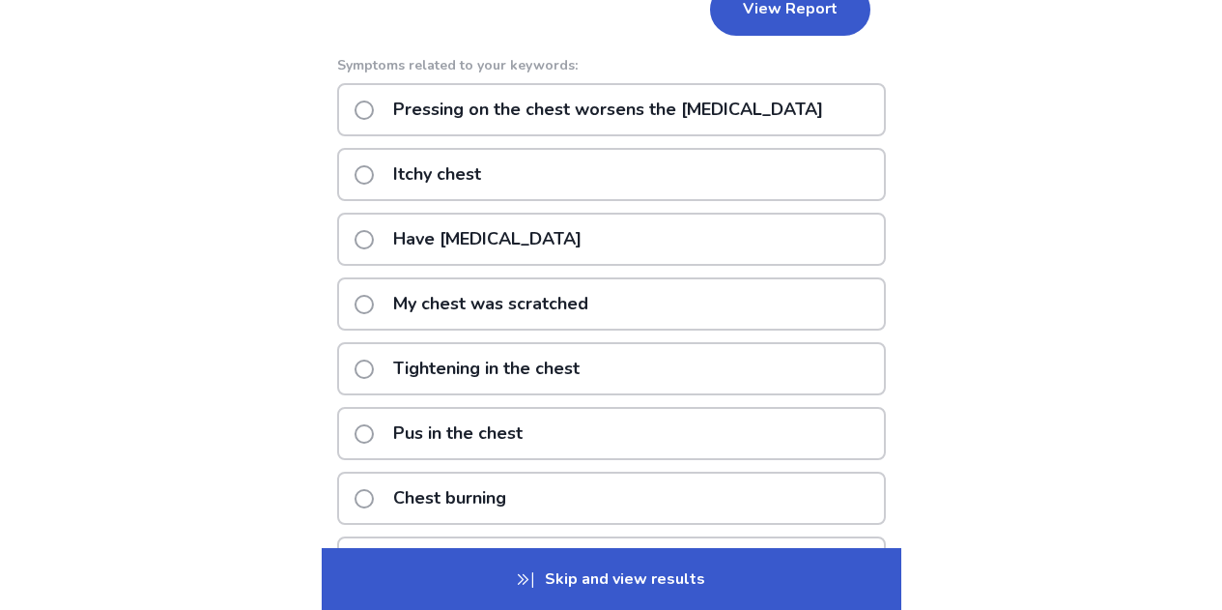
type input "*****"
click at [645, 250] on div "Have chest pain" at bounding box center [611, 239] width 549 height 53
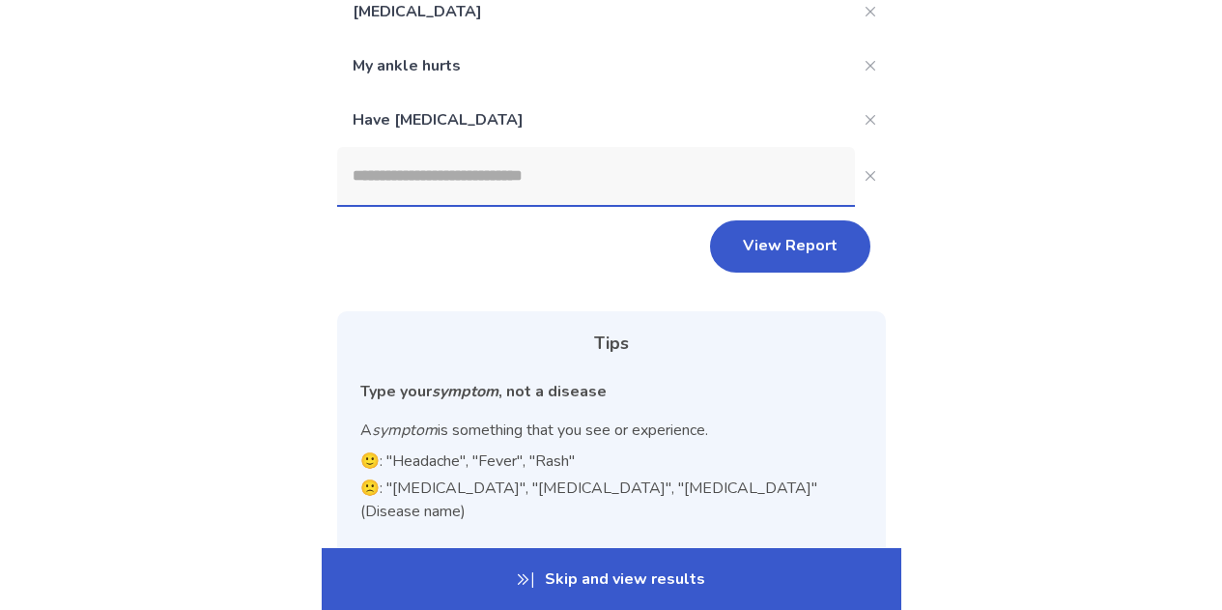
scroll to position [324, 0]
click at [990, 335] on div "Back You can add more symptoms. Have knee pain Nauseous Vertigo My ankle hurts …" at bounding box center [611, 245] width 1222 height 1139
click at [804, 249] on button "View Report" at bounding box center [790, 245] width 160 height 52
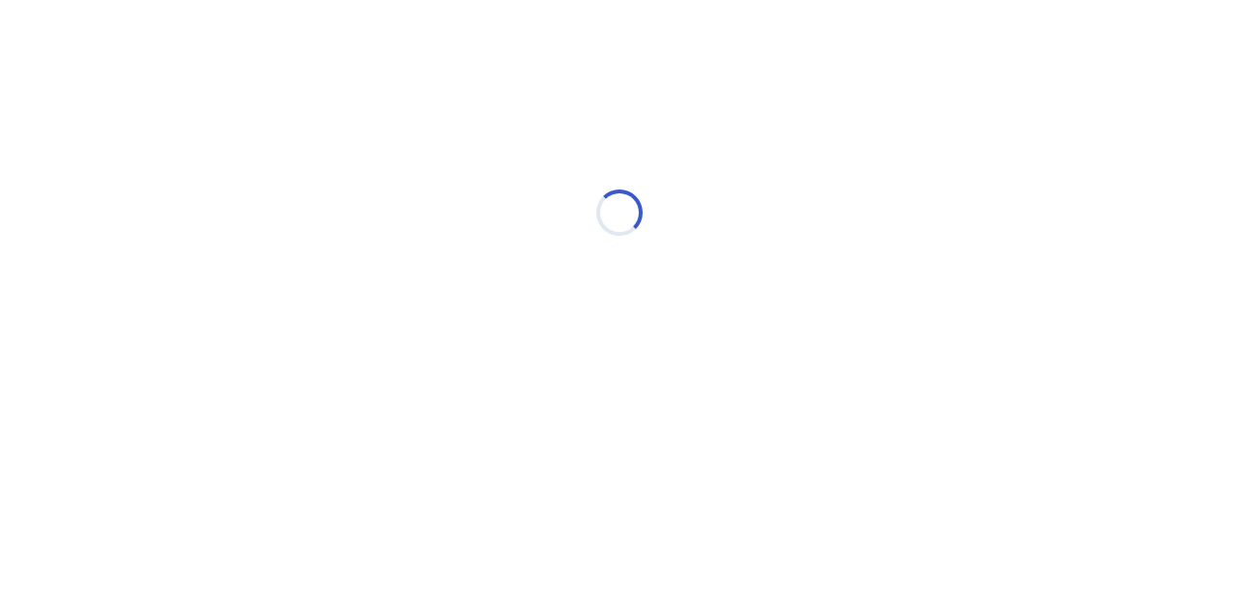
scroll to position [0, 0]
